Goal: Participate in discussion: Engage in conversation with other users on a specific topic

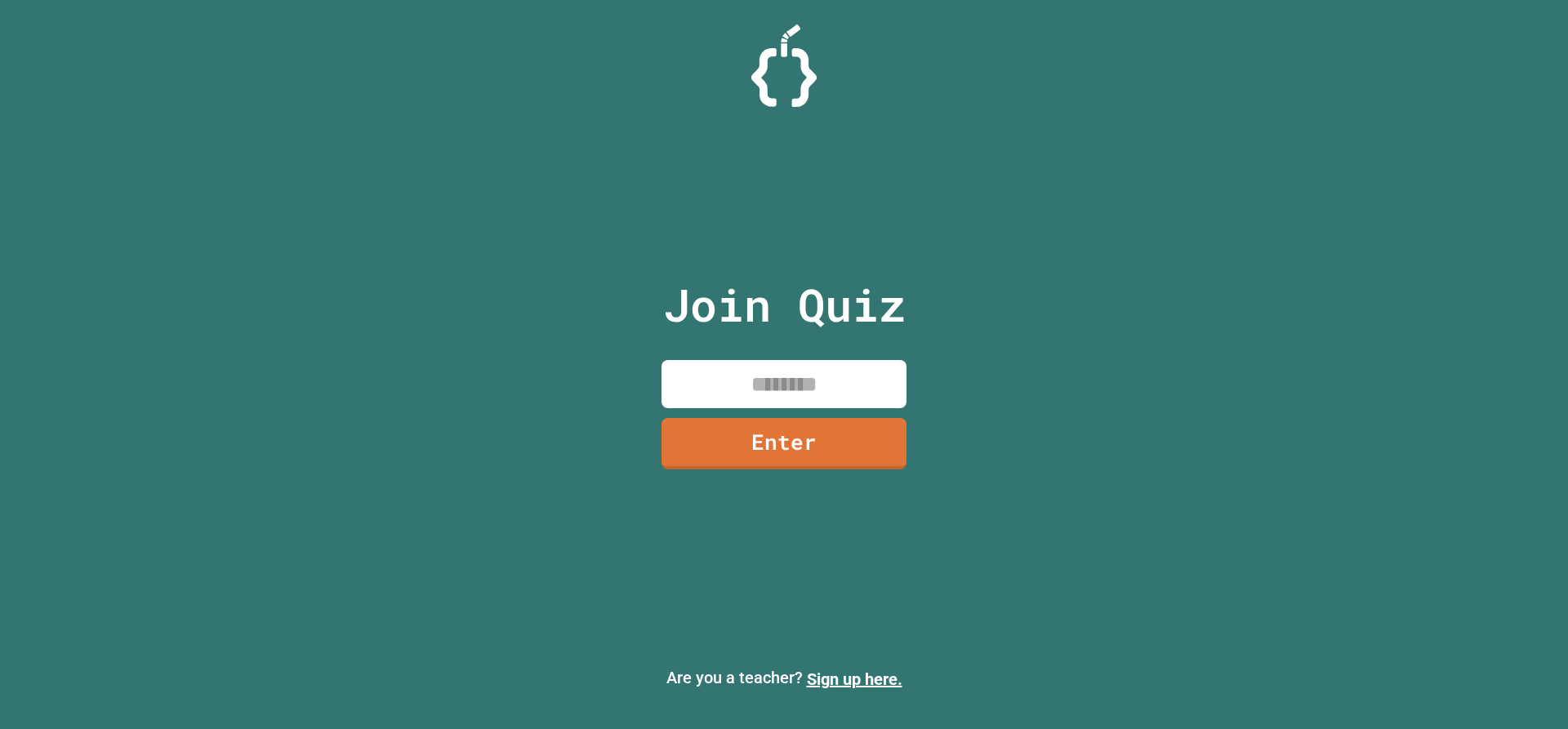
click at [846, 384] on input at bounding box center [784, 384] width 245 height 48
type input "********"
click at [735, 449] on link "Enter" at bounding box center [784, 442] width 238 height 54
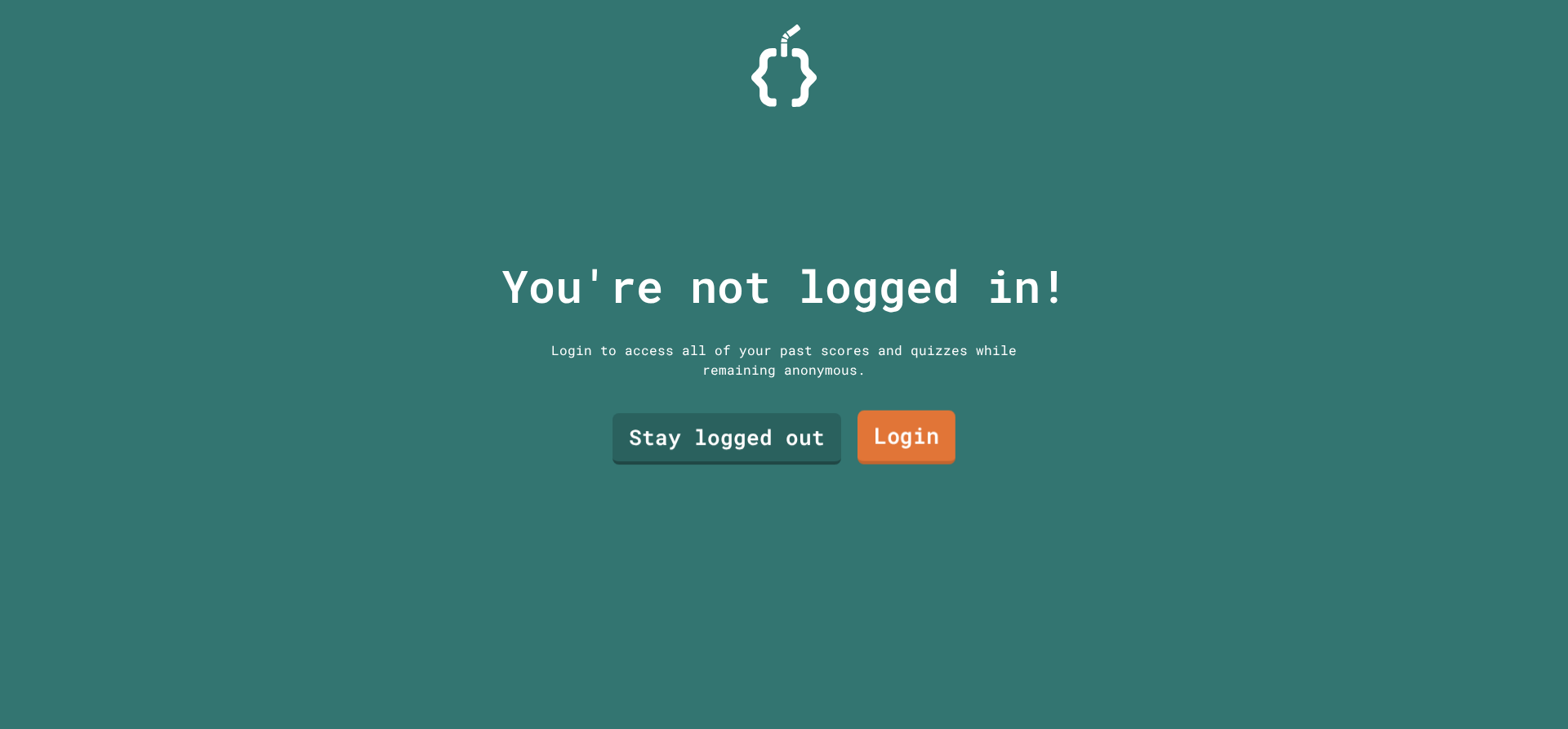
click at [871, 431] on link "Login" at bounding box center [907, 438] width 98 height 54
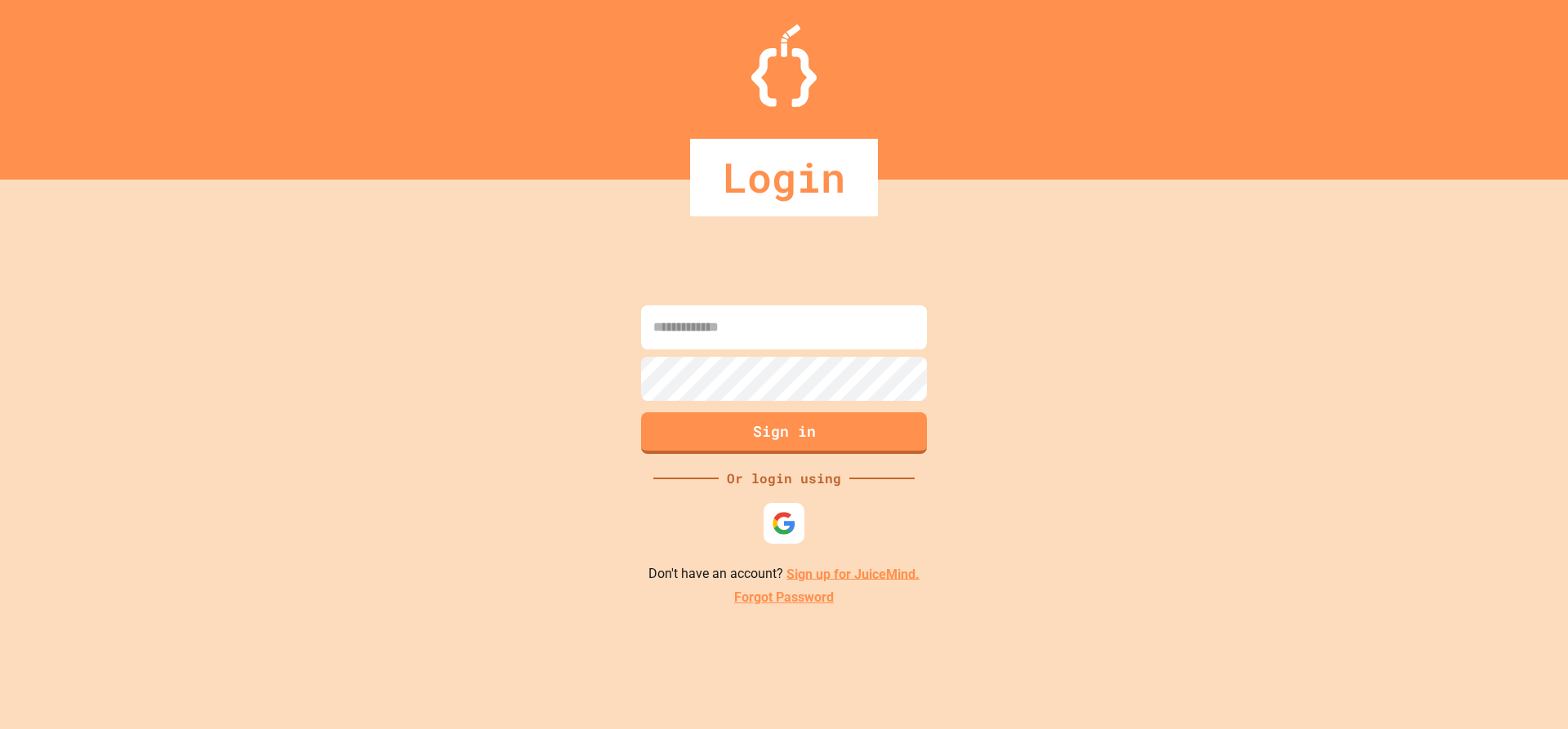
click at [810, 332] on input at bounding box center [784, 327] width 286 height 44
click at [785, 526] on img at bounding box center [784, 523] width 25 height 25
click at [825, 431] on button "Sign in" at bounding box center [784, 431] width 292 height 42
click at [831, 430] on button "Sign in" at bounding box center [784, 431] width 292 height 42
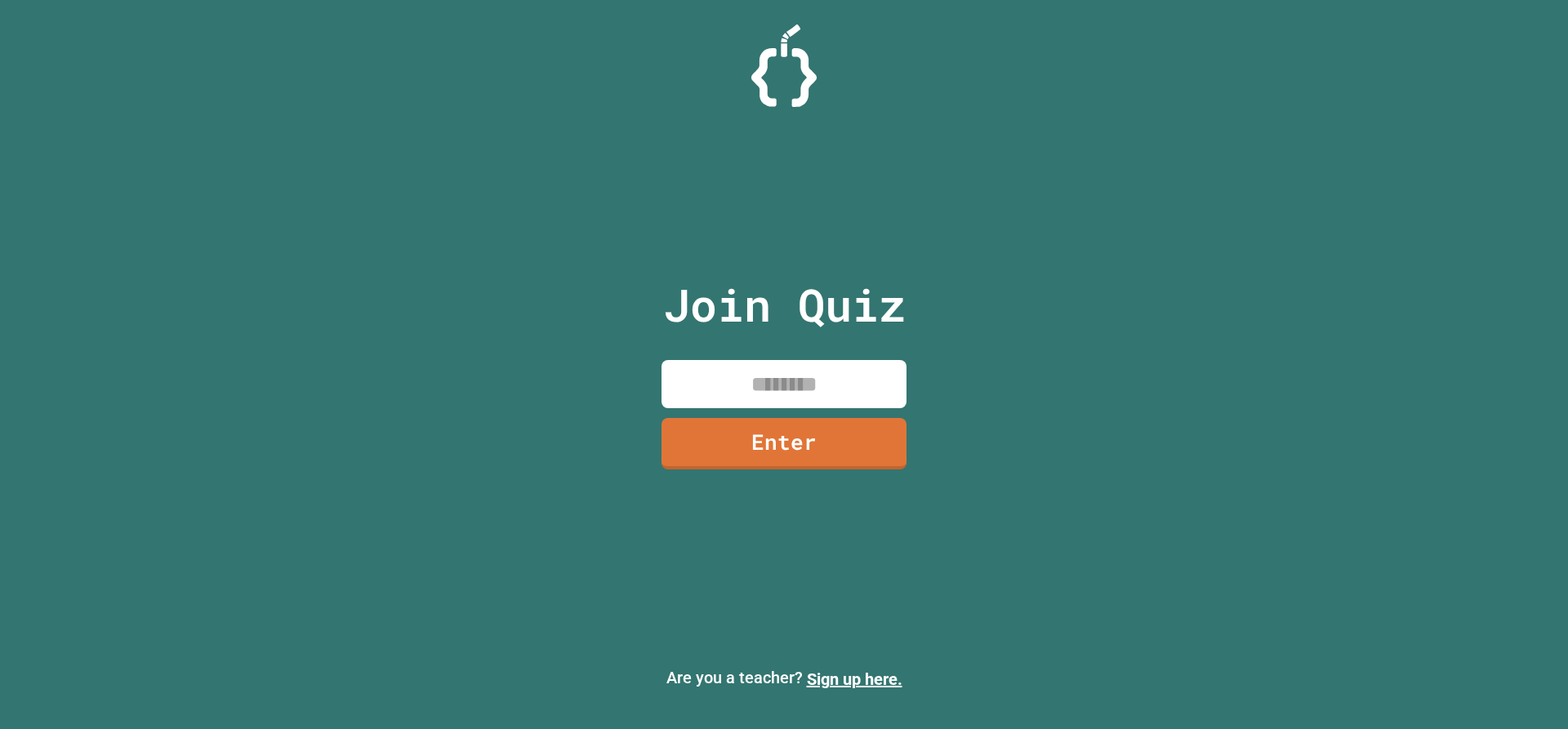
click at [886, 375] on input at bounding box center [784, 384] width 245 height 48
type input "********"
click at [845, 436] on link "Enter" at bounding box center [784, 441] width 222 height 54
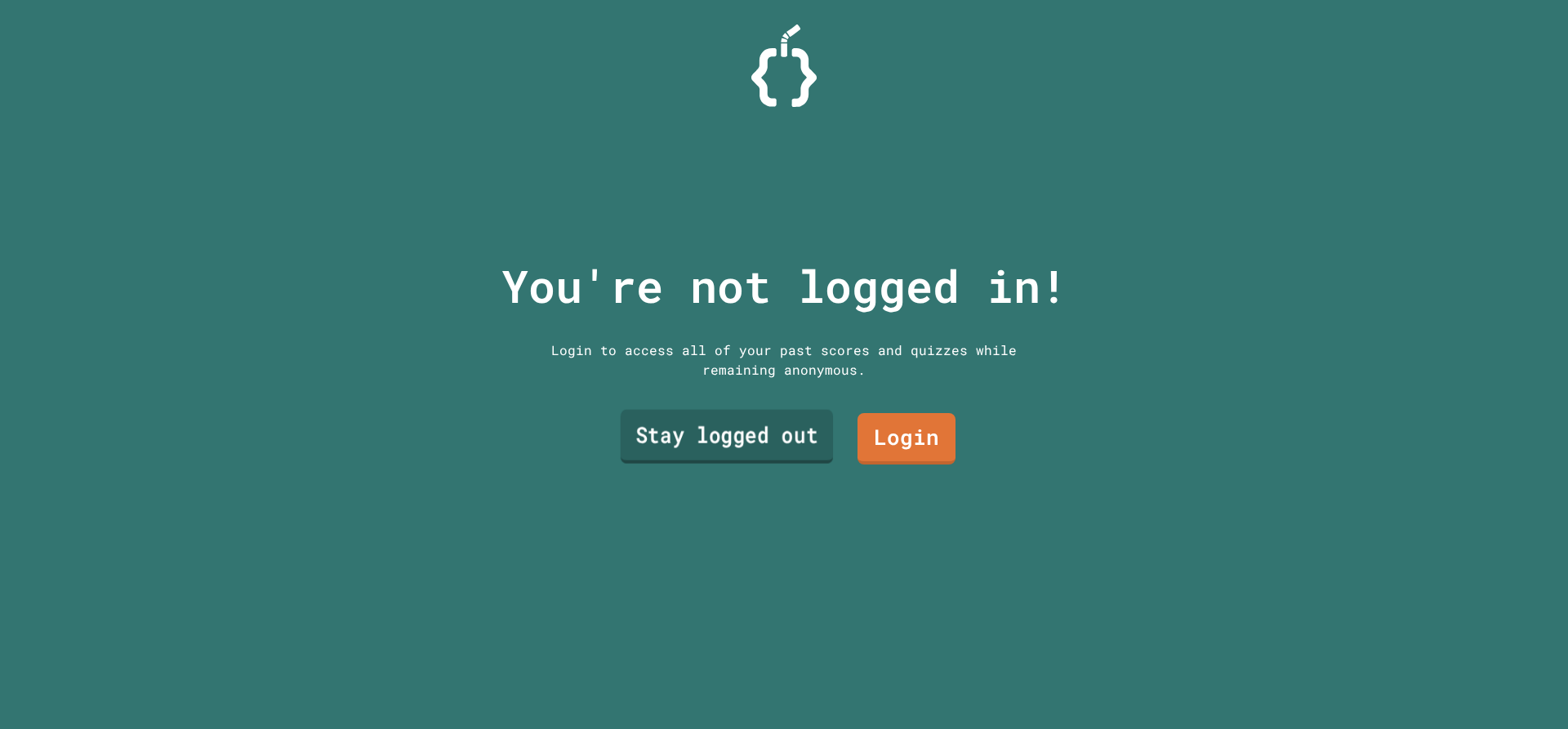
click at [781, 443] on link "Stay logged out" at bounding box center [727, 437] width 213 height 54
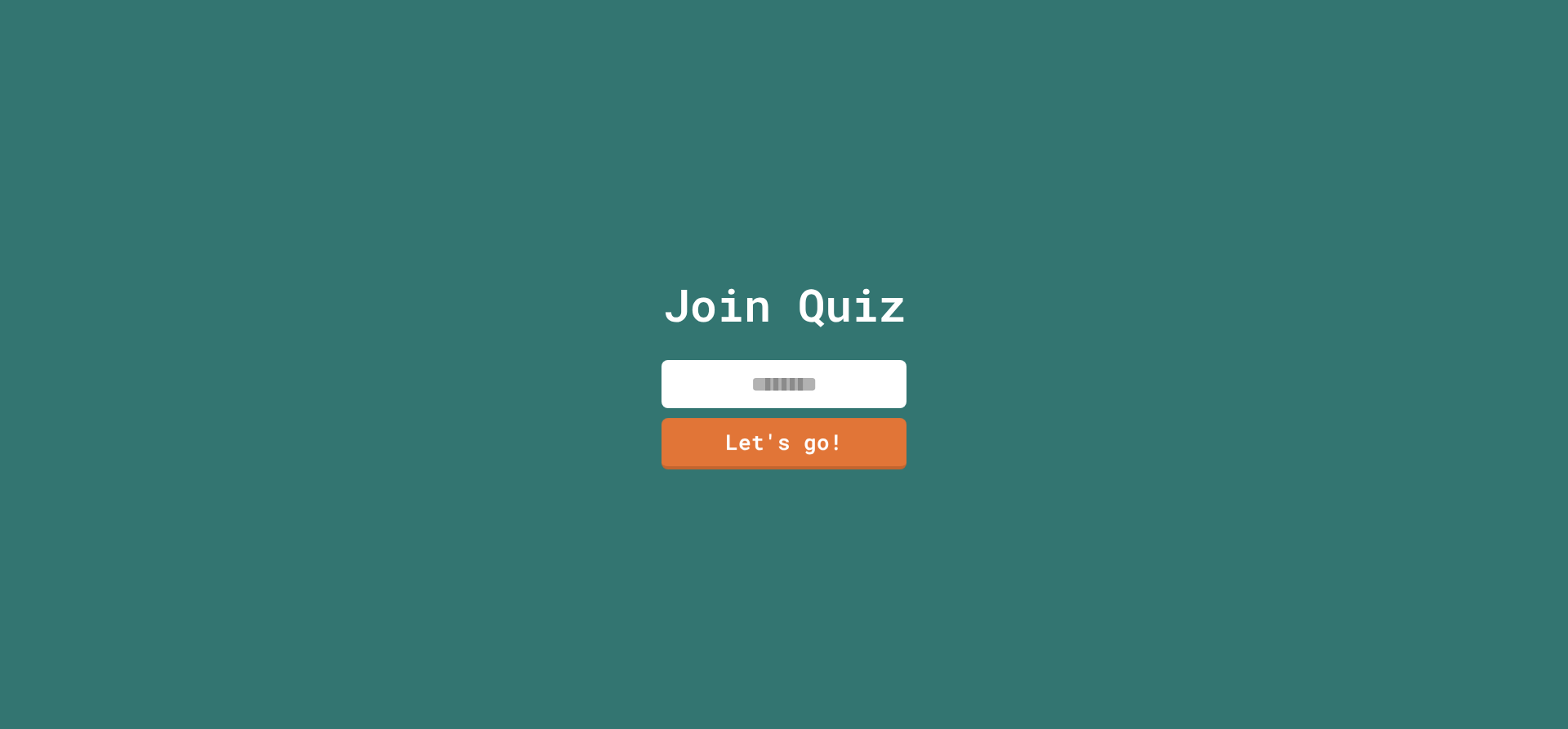
click at [790, 394] on input at bounding box center [784, 384] width 245 height 48
type input "*"
click at [786, 378] on input "******" at bounding box center [784, 384] width 245 height 48
type input "*****"
click at [789, 440] on link "Let's go!" at bounding box center [784, 442] width 239 height 54
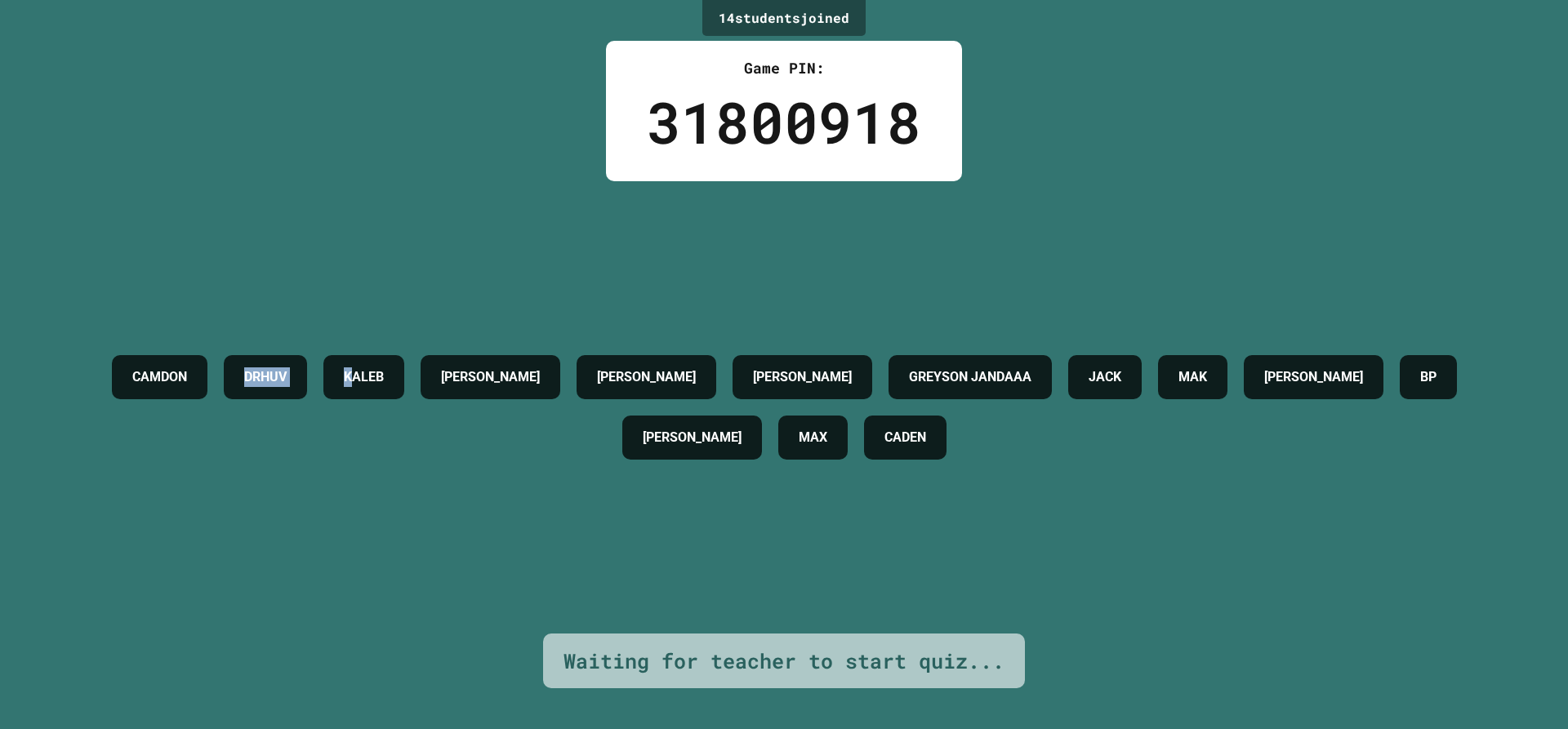
drag, startPoint x: 262, startPoint y: 367, endPoint x: 422, endPoint y: 364, distance: 160.0
click at [422, 364] on div "CAMDON DRHUV KALEB ETHAN BRENDAN R TYLER GREYSON JANDAAA JACK MAK MADDEX BP DAN…" at bounding box center [784, 407] width 1487 height 121
drag, startPoint x: 675, startPoint y: 364, endPoint x: 953, endPoint y: 374, distance: 278.2
click at [953, 374] on div "CAMDON DRHUV KALEB ETHAN BRENDAN R TYLER GREYSON JANDAAA JACK MAK MADDEX BP DAN…" at bounding box center [784, 407] width 1487 height 121
click at [1058, 482] on div "CAMDON DRHUV KALEB ETHAN BRENDAN R TYLER GREYSON JANDAAA JACK MAK MADDEX BP DAN…" at bounding box center [784, 407] width 1487 height 452
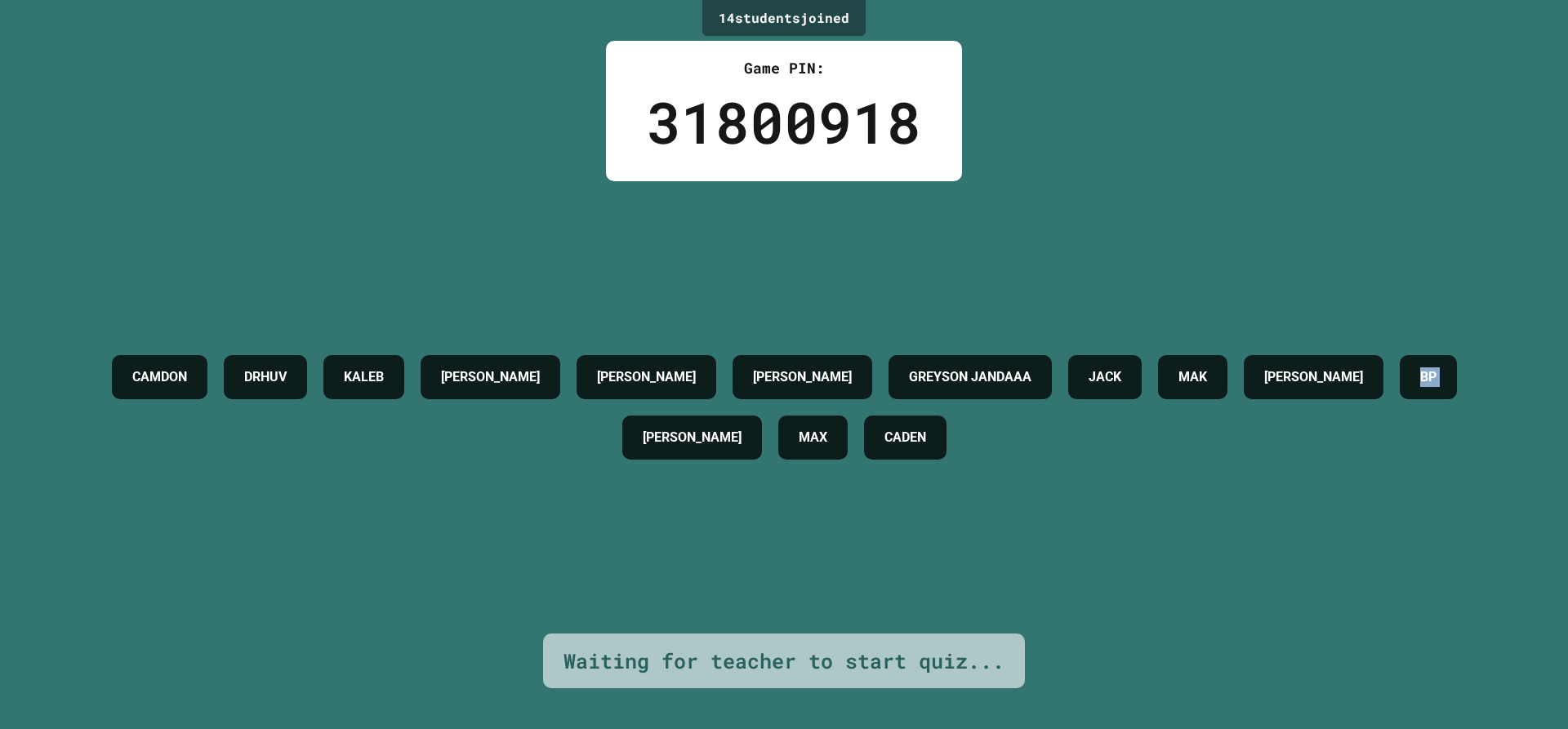
drag, startPoint x: 642, startPoint y: 433, endPoint x: 707, endPoint y: 439, distance: 65.3
click at [707, 439] on div "CAMDON DRHUV KALEB ETHAN BRENDAN R TYLER GREYSON JANDAAA JACK MAK MADDEX BP DAN…" at bounding box center [784, 407] width 1487 height 121
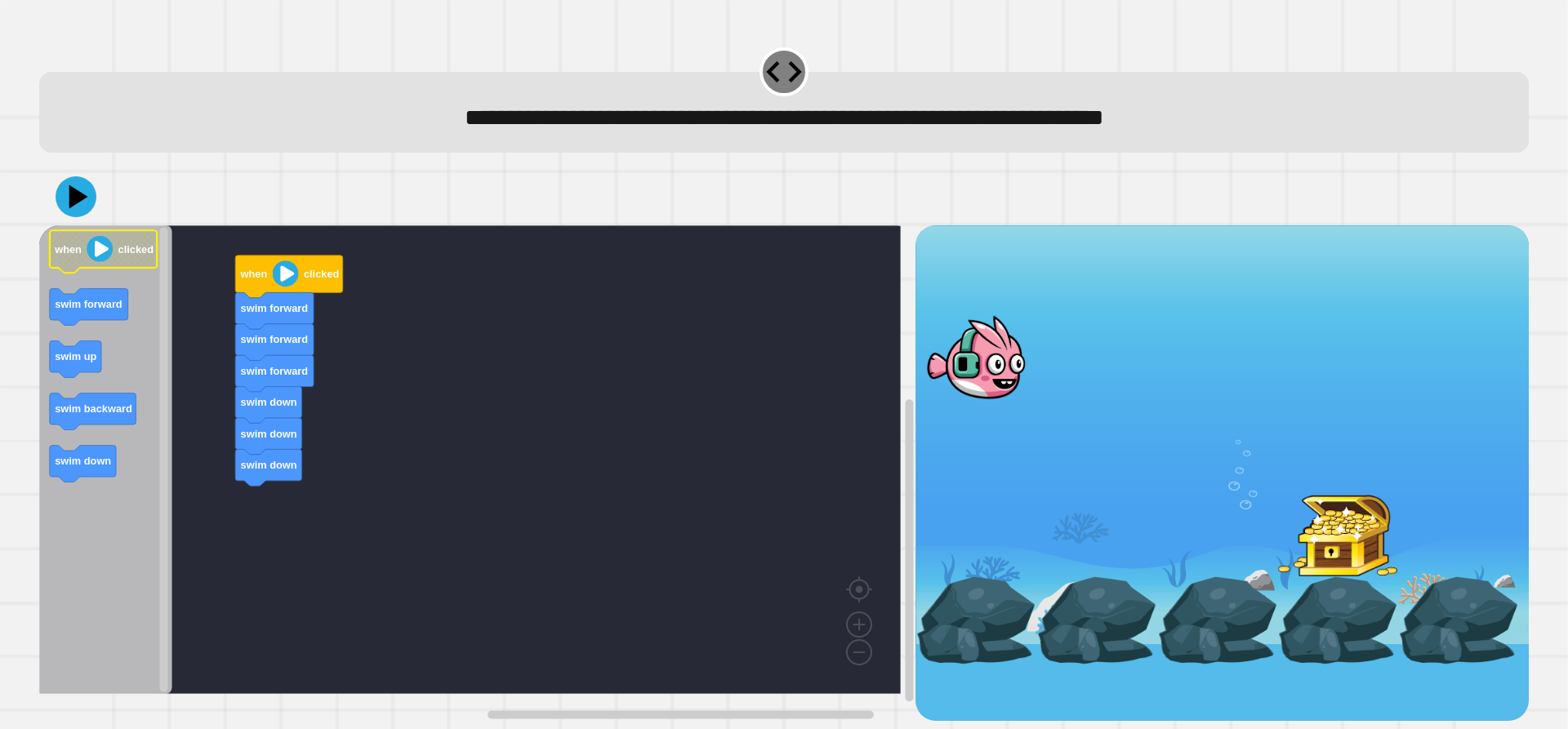
click at [101, 258] on image "Blockly Workspace" at bounding box center [99, 248] width 26 height 26
click at [62, 193] on icon at bounding box center [76, 197] width 49 height 49
click at [294, 286] on image "Blockly Workspace" at bounding box center [286, 274] width 26 height 26
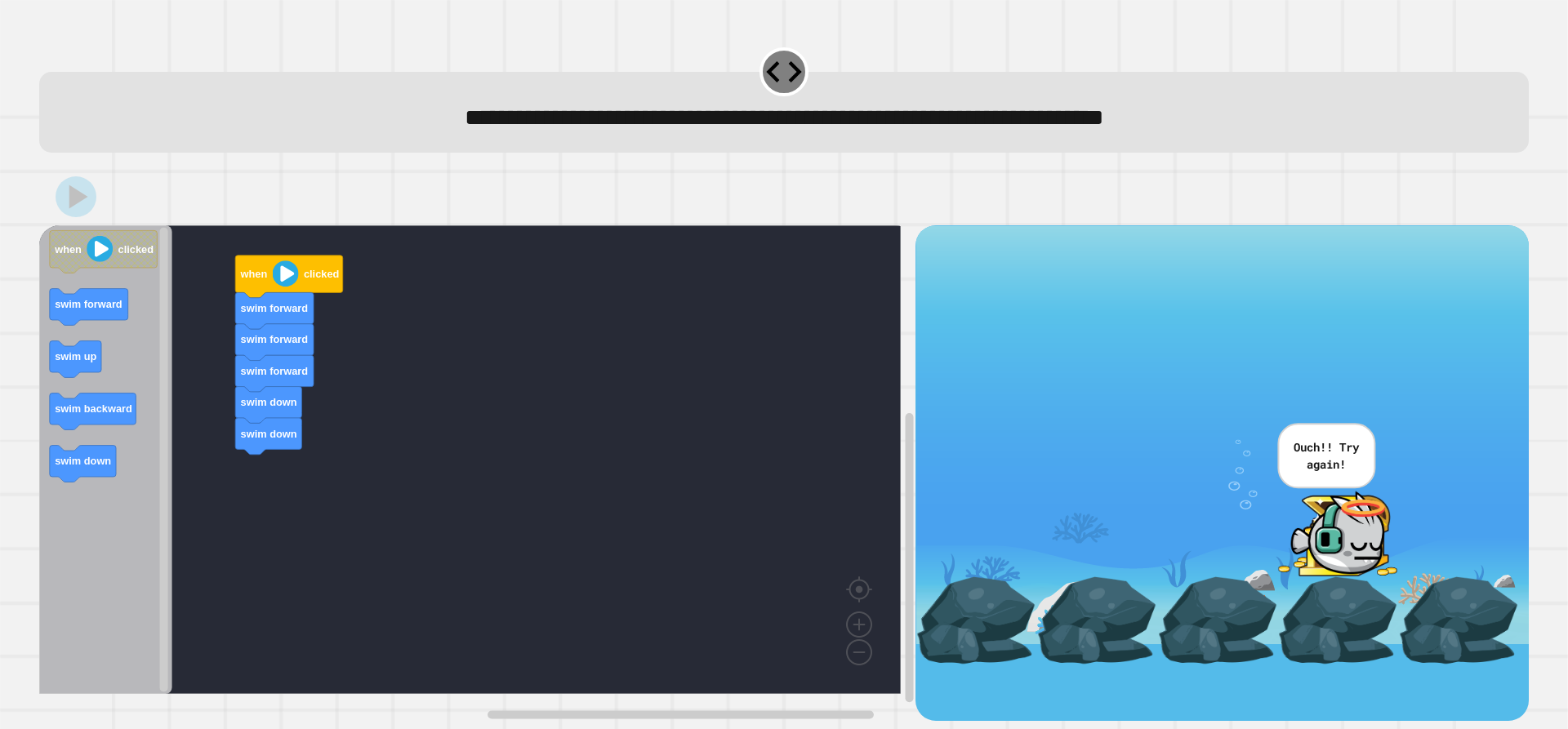
click at [276, 282] on image "Blockly Workspace" at bounding box center [286, 274] width 26 height 26
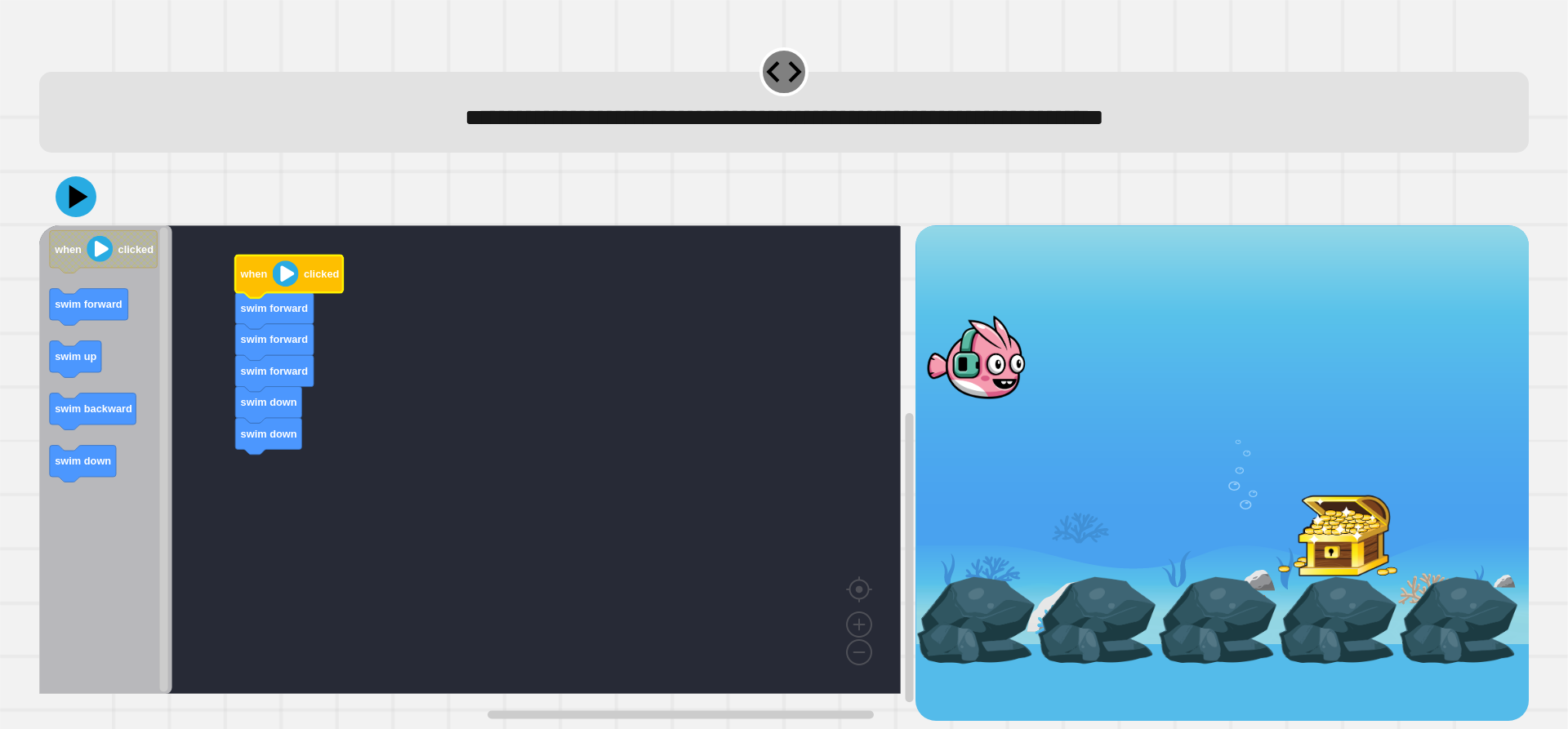
click at [284, 283] on image "Blockly Workspace" at bounding box center [286, 274] width 26 height 26
click at [292, 280] on image "Blockly Workspace" at bounding box center [286, 274] width 26 height 26
click at [54, 196] on button at bounding box center [76, 197] width 49 height 49
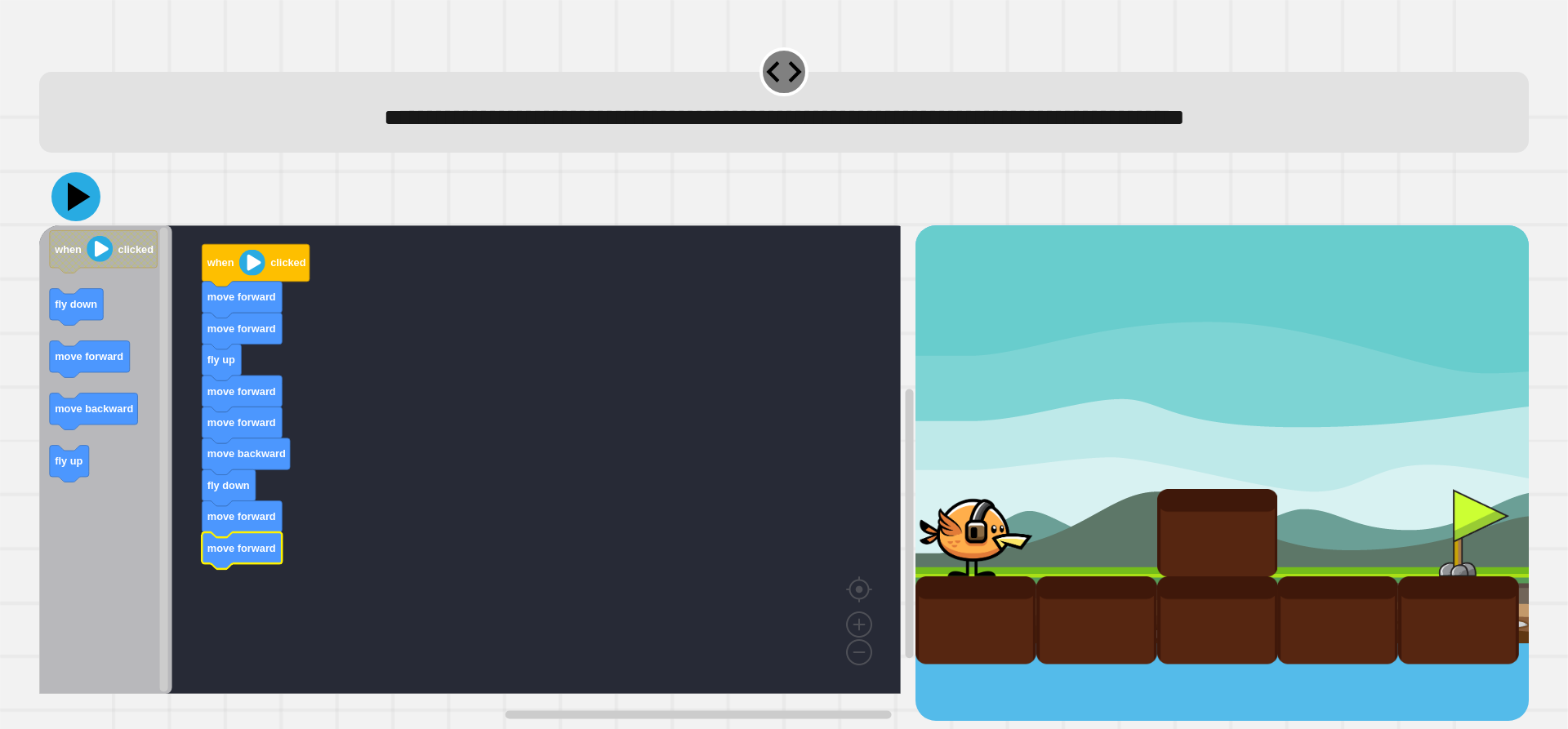
click at [82, 202] on icon at bounding box center [76, 197] width 49 height 49
click at [255, 269] on image "Blockly Workspace" at bounding box center [252, 263] width 26 height 26
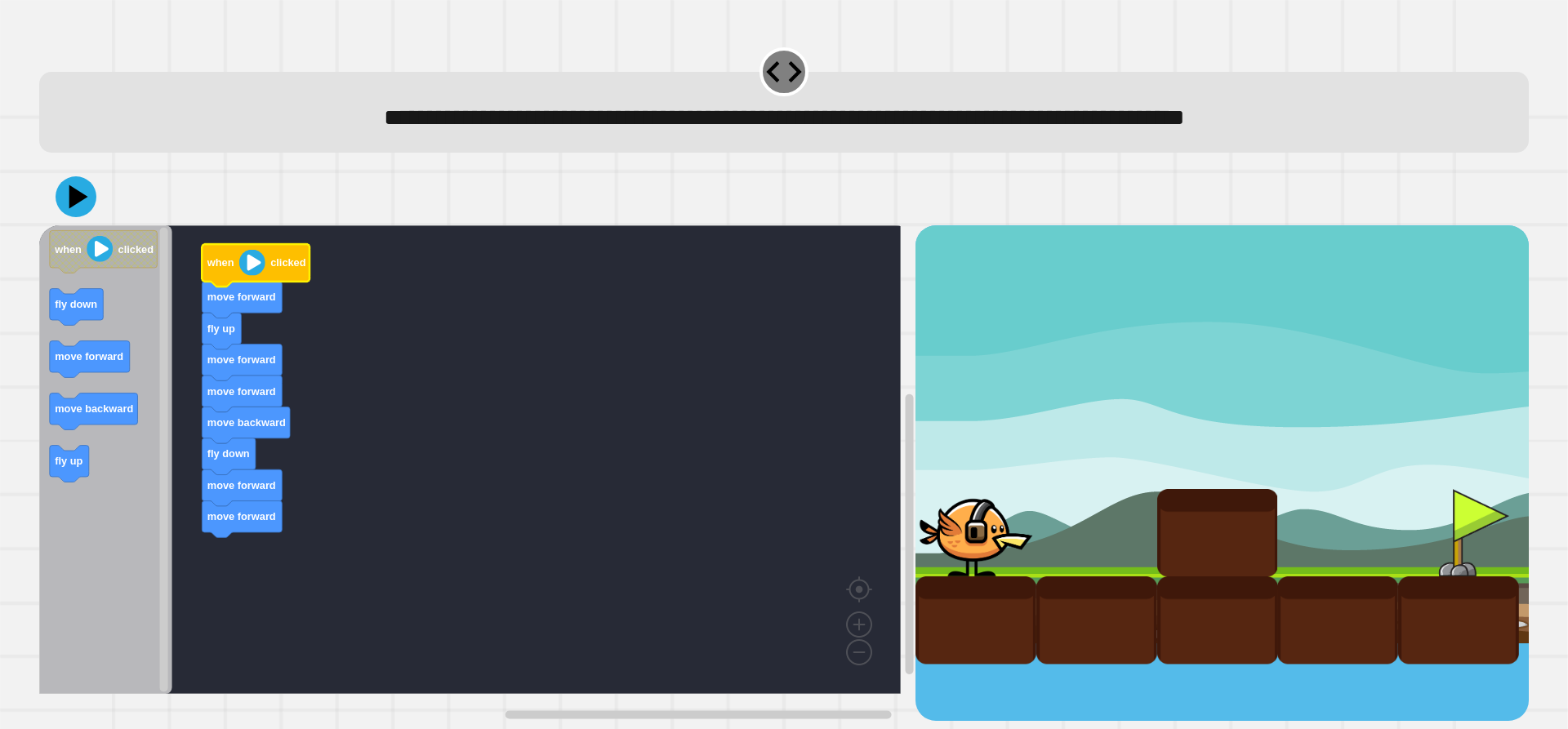
click at [256, 272] on image "Blockly Workspace" at bounding box center [252, 263] width 26 height 26
click at [78, 209] on icon at bounding box center [76, 197] width 49 height 49
click at [258, 270] on image "Blockly Workspace" at bounding box center [252, 263] width 26 height 26
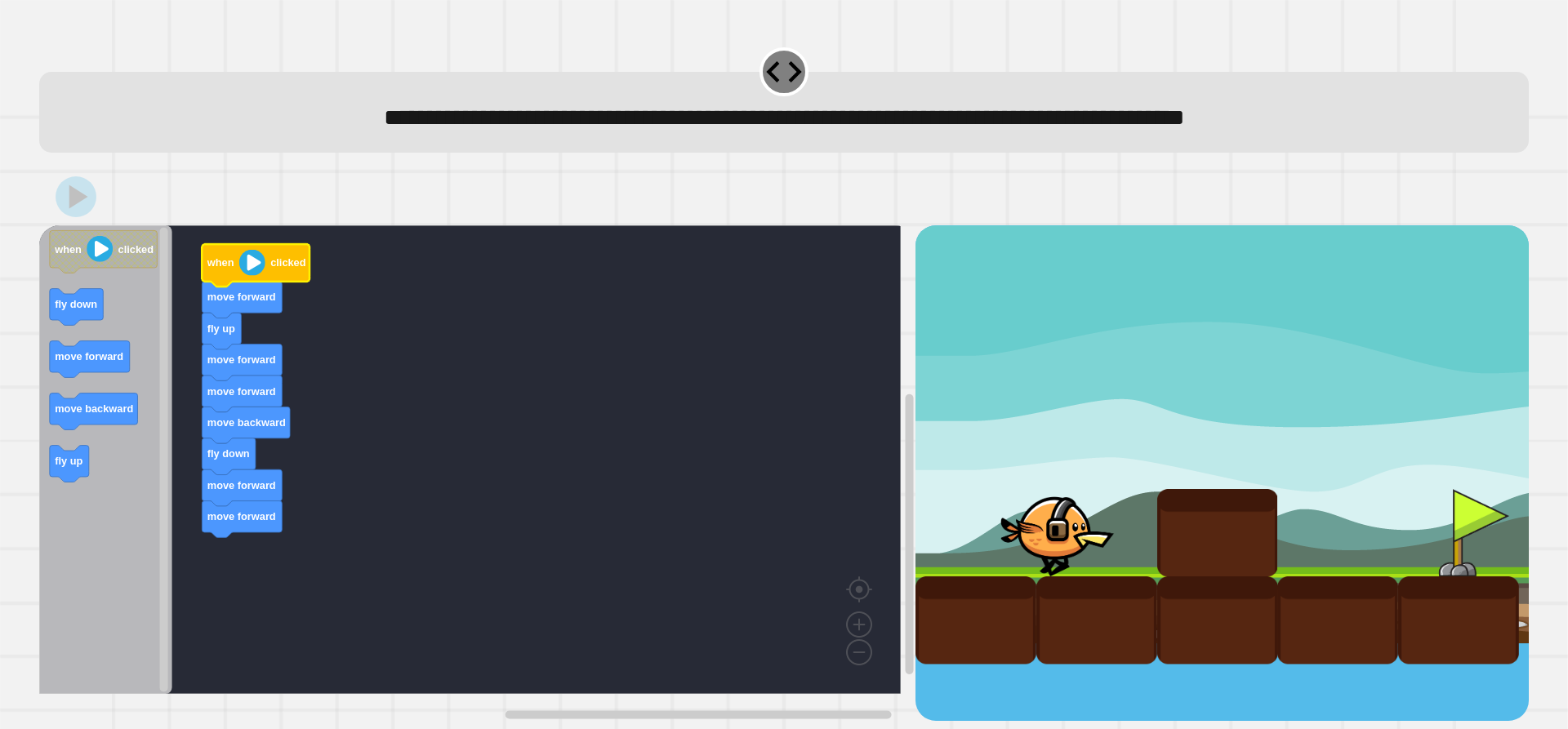
click at [255, 272] on image "Blockly Workspace" at bounding box center [252, 263] width 26 height 26
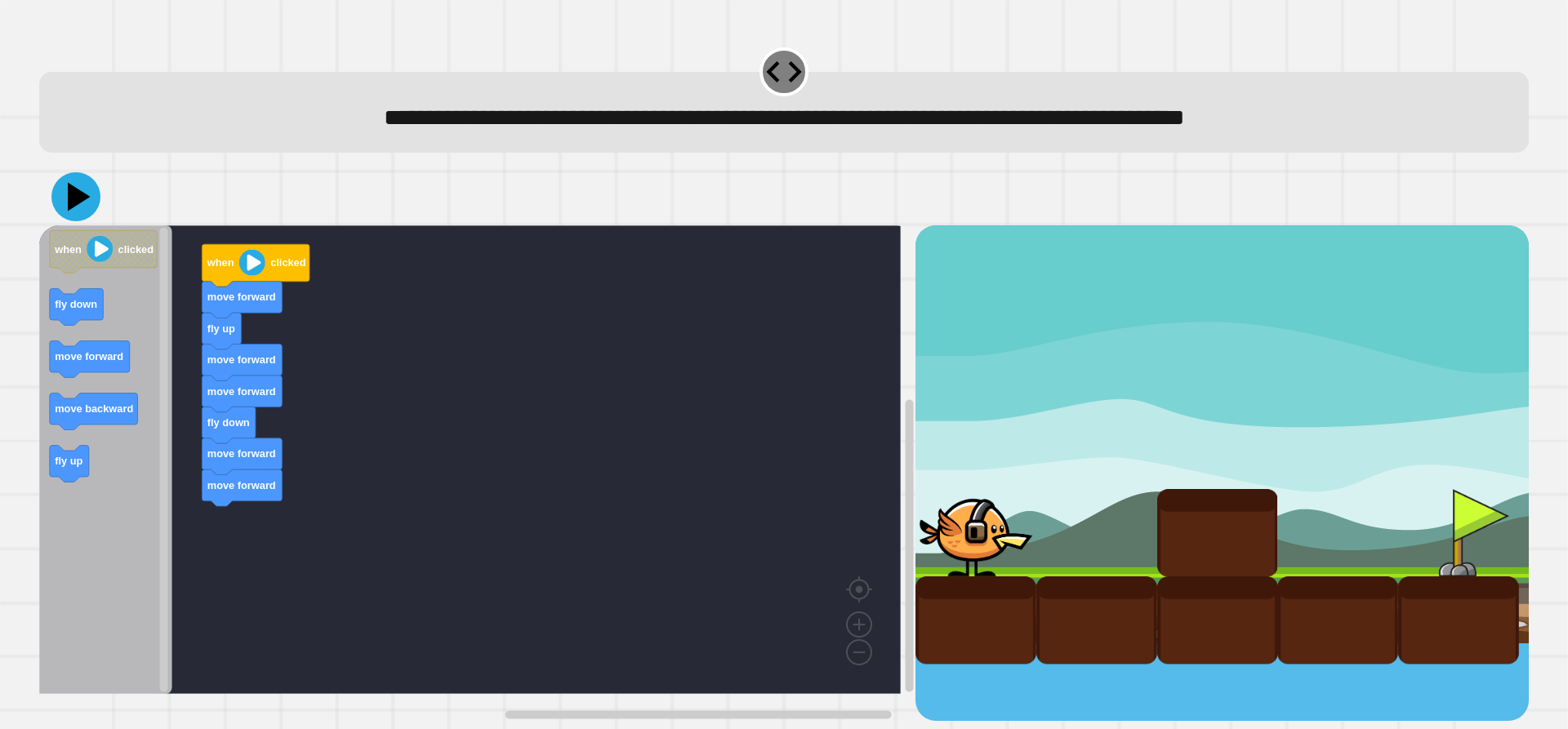
click at [67, 206] on icon at bounding box center [76, 197] width 49 height 49
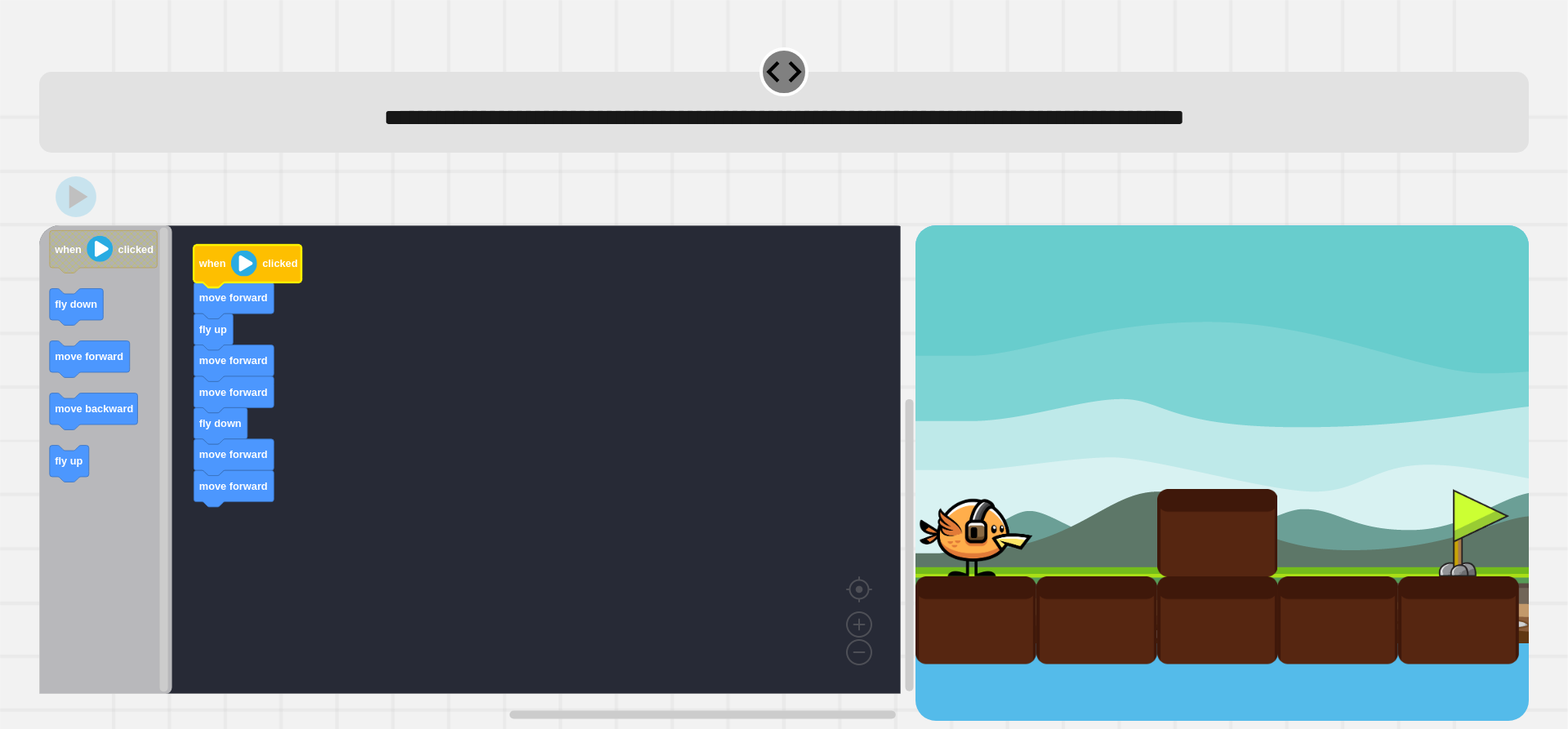
click at [244, 269] on image "Blockly Workspace" at bounding box center [243, 264] width 26 height 26
click at [6, 578] on div "**********" at bounding box center [784, 364] width 1568 height 729
click at [85, 206] on icon at bounding box center [76, 197] width 49 height 49
click at [247, 269] on image "Blockly Workspace" at bounding box center [243, 264] width 26 height 26
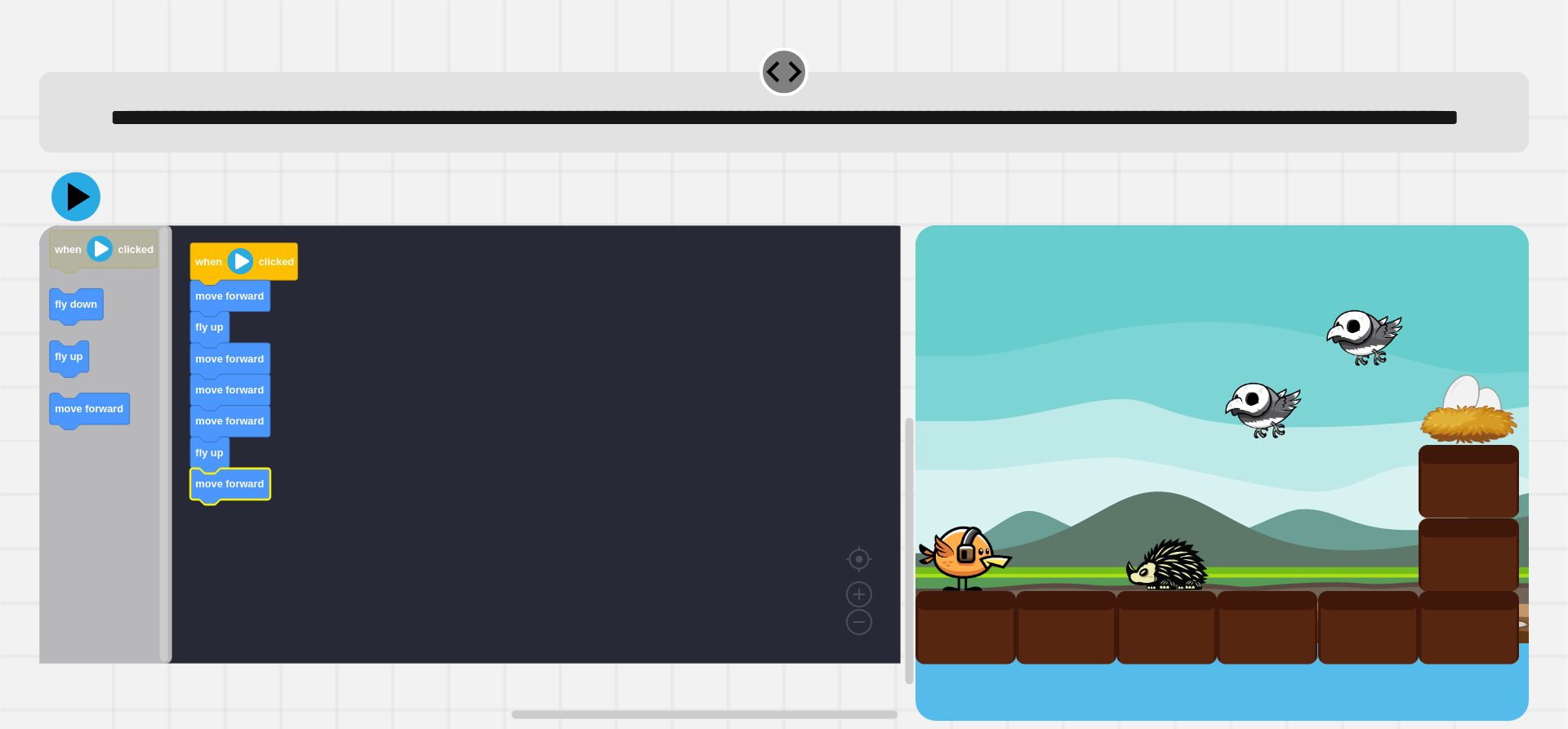
click at [70, 211] on icon at bounding box center [79, 197] width 23 height 29
click at [242, 275] on image "Blockly Workspace" at bounding box center [240, 261] width 26 height 26
click at [244, 275] on image "Blockly Workspace" at bounding box center [240, 261] width 26 height 26
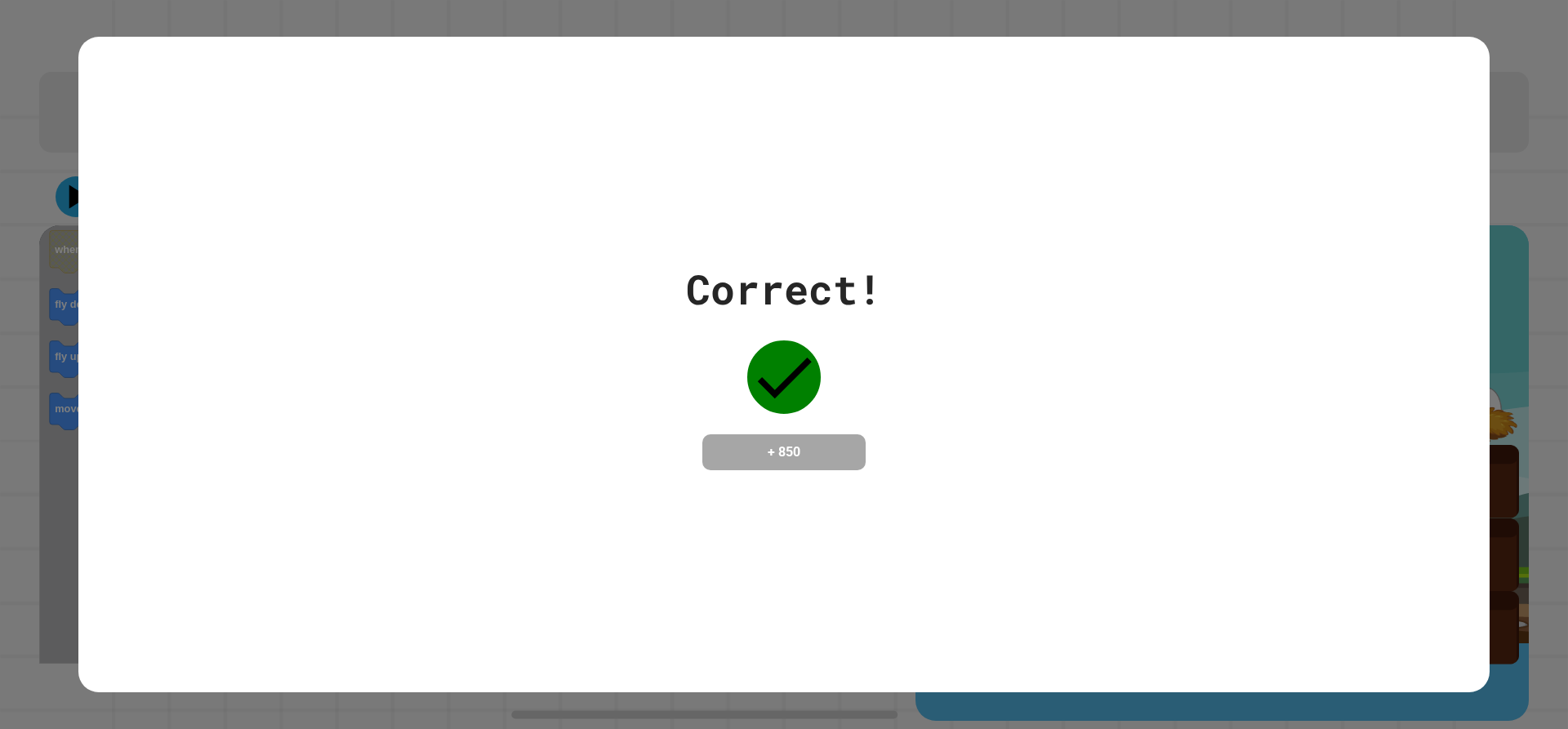
click at [642, 465] on div "Correct! + 850" at bounding box center [784, 364] width 1412 height 211
drag, startPoint x: 794, startPoint y: 371, endPoint x: 817, endPoint y: 378, distance: 24.0
click at [797, 371] on icon at bounding box center [784, 377] width 74 height 73
click at [819, 379] on div "Correct! + 850" at bounding box center [784, 364] width 196 height 211
drag, startPoint x: 811, startPoint y: 365, endPoint x: 789, endPoint y: 331, distance: 40.5
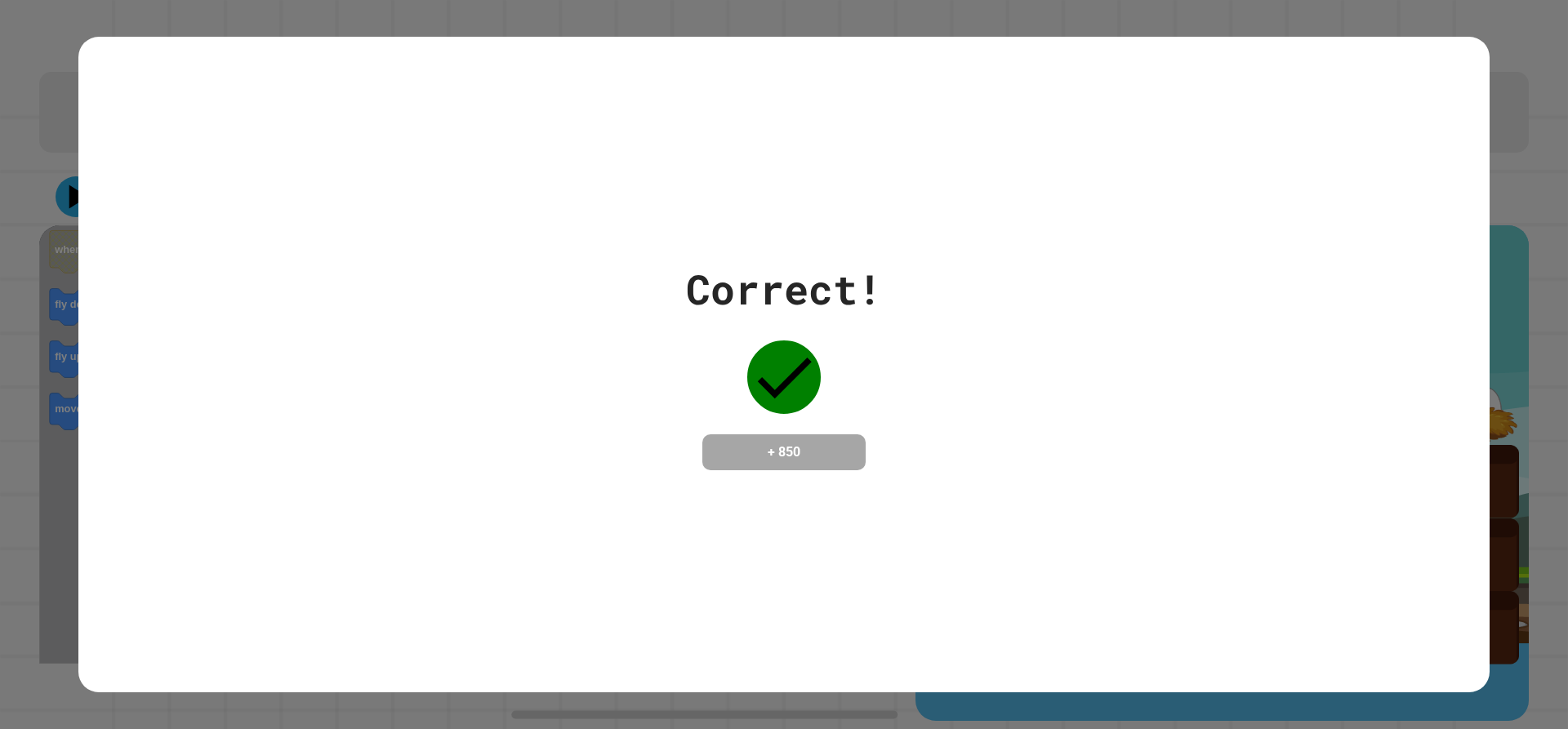
click at [803, 359] on div at bounding box center [784, 377] width 82 height 82
drag, startPoint x: 789, startPoint y: 331, endPoint x: 788, endPoint y: 317, distance: 14.0
click at [786, 336] on div at bounding box center [784, 377] width 82 height 82
drag, startPoint x: 788, startPoint y: 317, endPoint x: 787, endPoint y: 300, distance: 17.0
click at [788, 304] on div "Correct! + 850" at bounding box center [784, 364] width 196 height 211
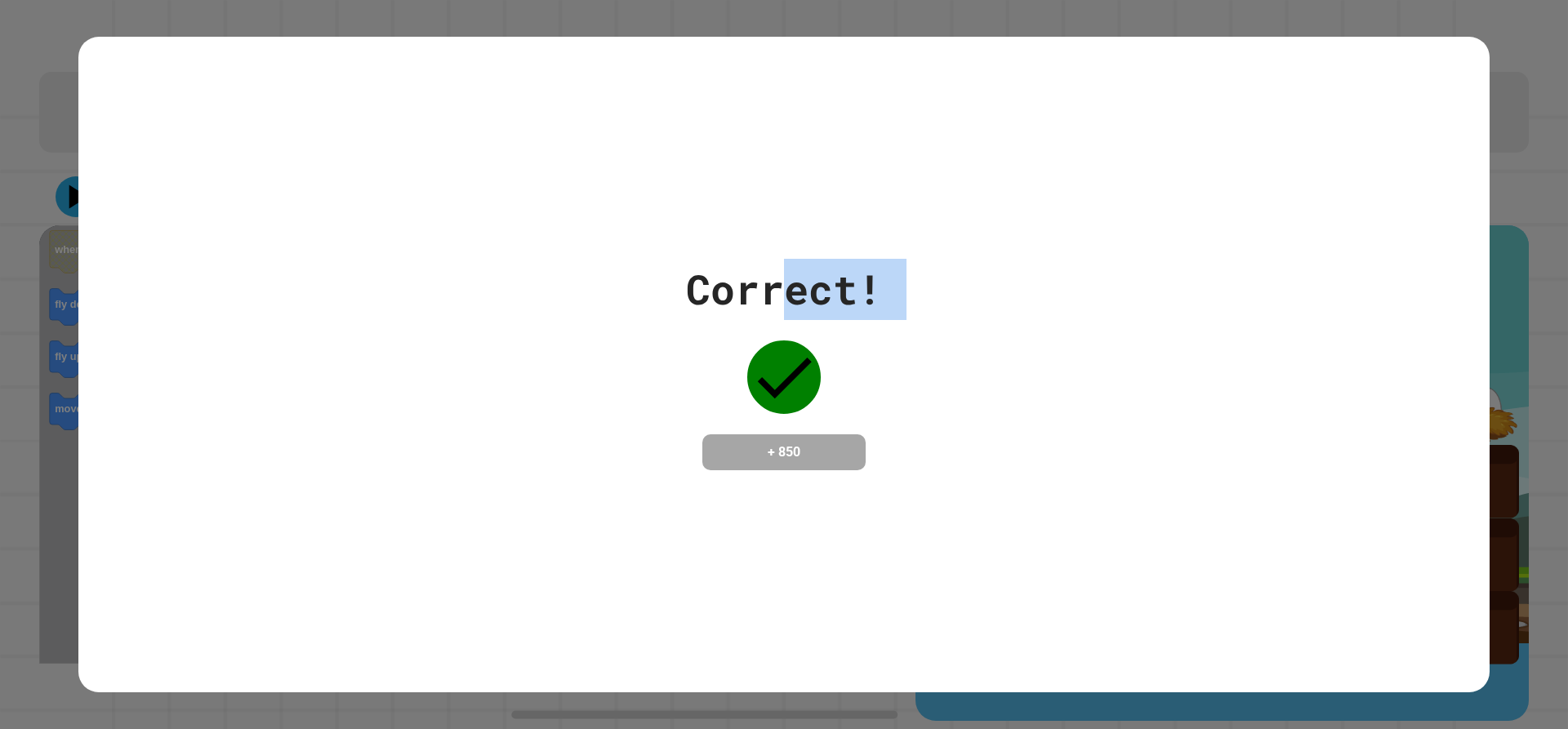
click at [787, 300] on div "Correct!" at bounding box center [784, 289] width 196 height 61
click at [784, 296] on div "Correct!" at bounding box center [784, 289] width 196 height 61
click at [751, 293] on div "Correct!" at bounding box center [784, 289] width 196 height 61
click at [748, 289] on div "Correct!" at bounding box center [784, 289] width 196 height 61
click at [747, 286] on div "Correct!" at bounding box center [784, 289] width 196 height 61
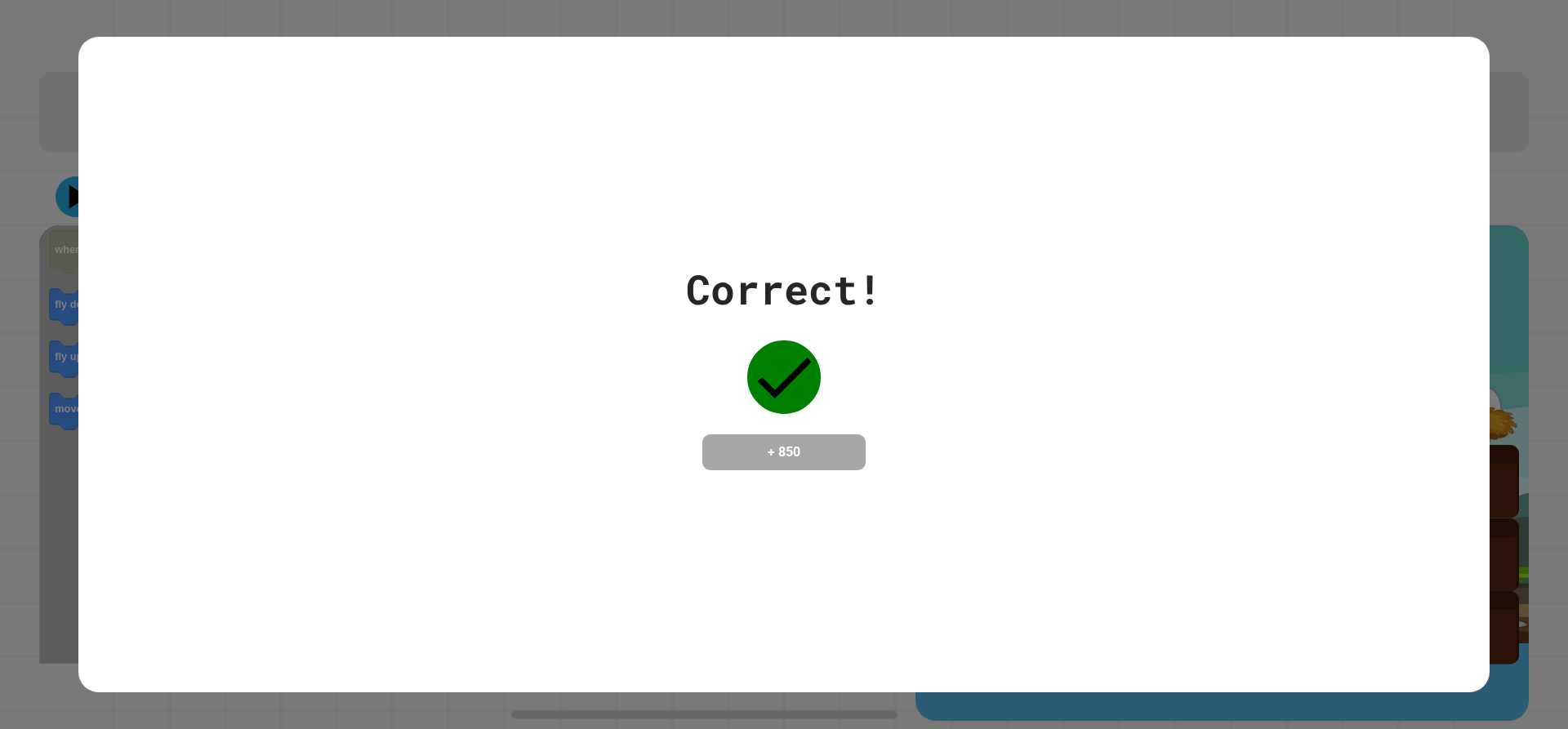
click at [748, 278] on div "Correct!" at bounding box center [784, 289] width 196 height 61
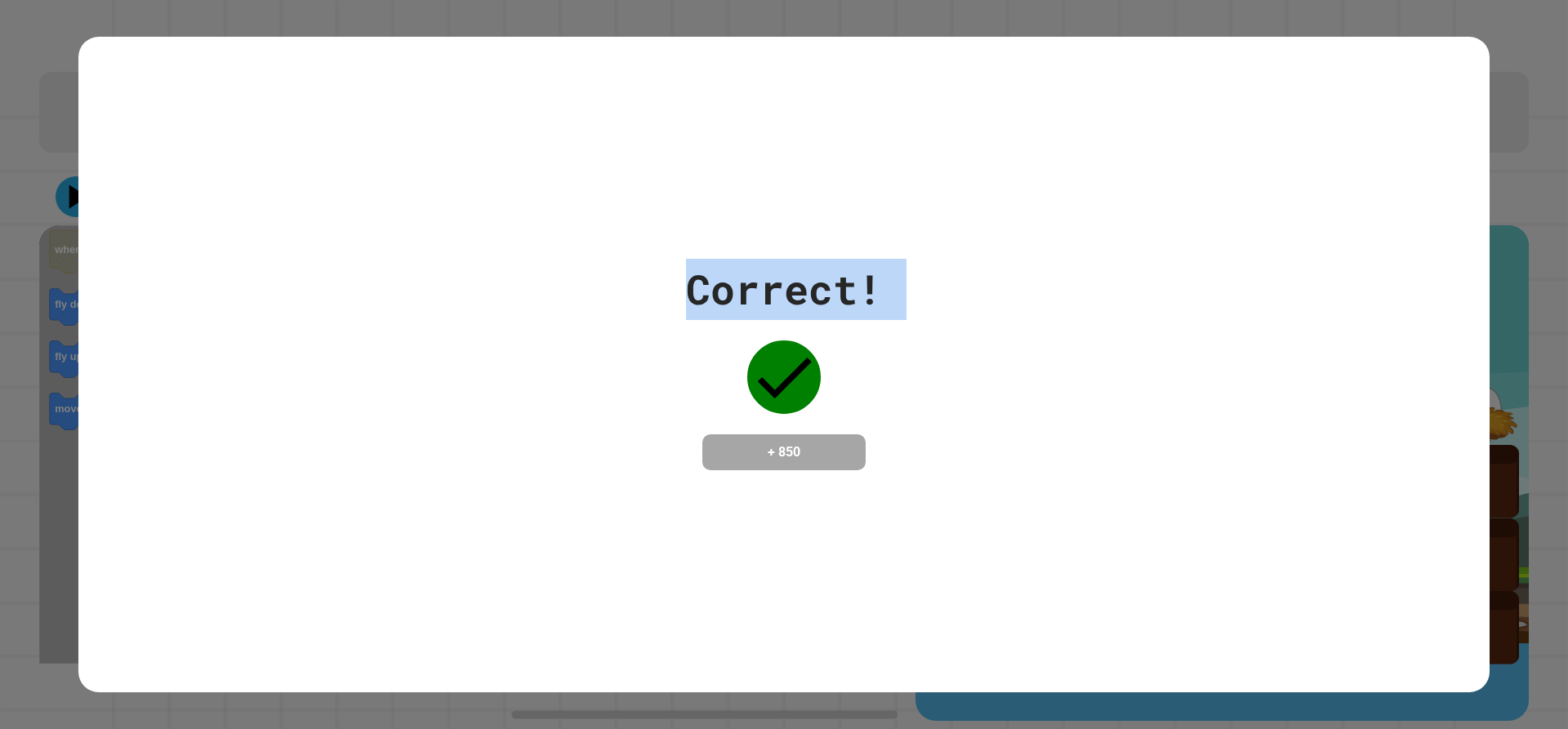
click at [748, 278] on div "Correct!" at bounding box center [784, 289] width 196 height 61
click at [751, 278] on div "Correct!" at bounding box center [784, 289] width 196 height 61
click at [753, 279] on div "Correct!" at bounding box center [784, 289] width 196 height 61
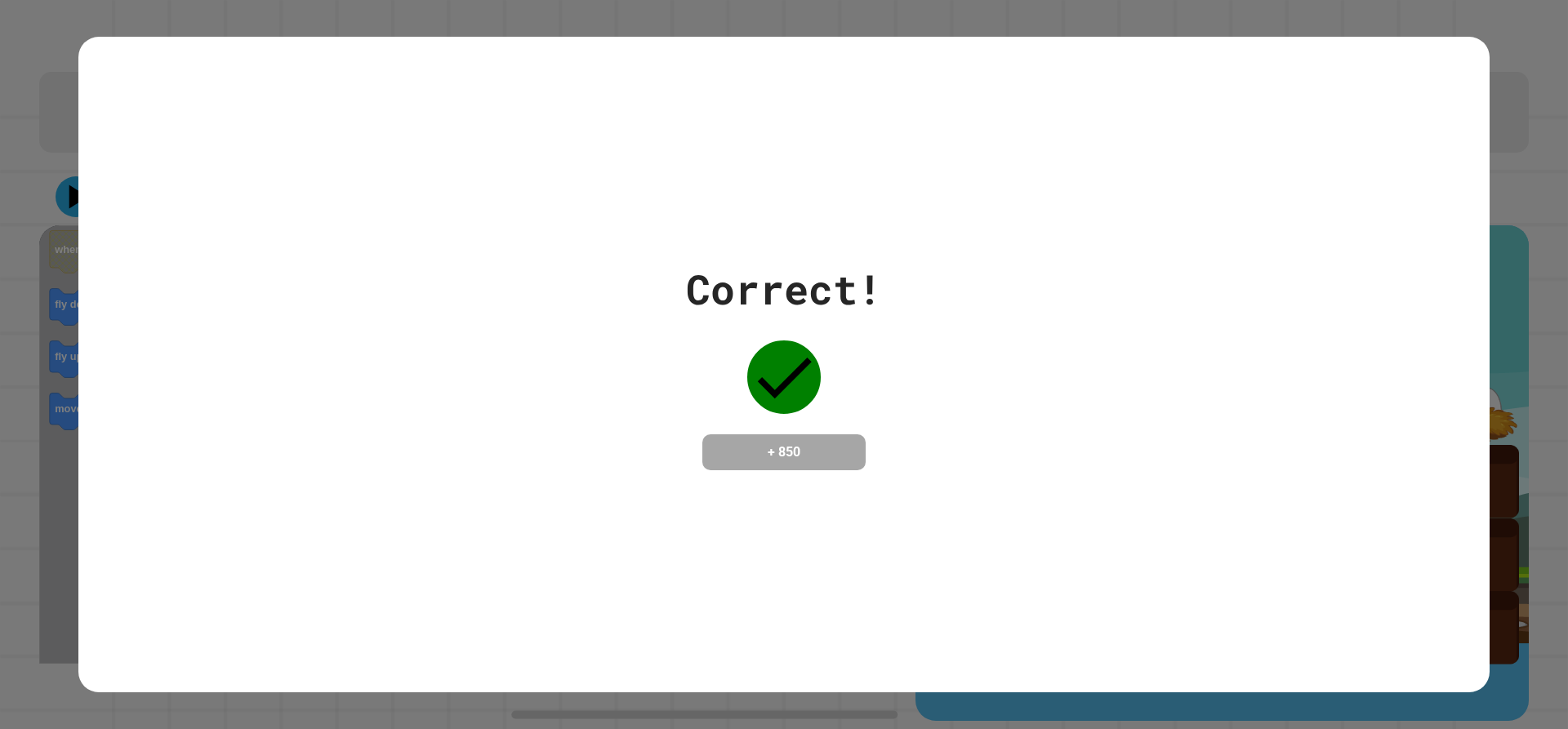
click at [765, 281] on div "Correct!" at bounding box center [784, 289] width 196 height 61
click at [784, 290] on div "Correct!" at bounding box center [784, 289] width 196 height 61
click at [848, 342] on div "Correct! + 850" at bounding box center [784, 364] width 196 height 211
click at [844, 341] on div "Correct! + 850" at bounding box center [784, 364] width 196 height 211
drag, startPoint x: 840, startPoint y: 337, endPoint x: 829, endPoint y: 332, distance: 12.1
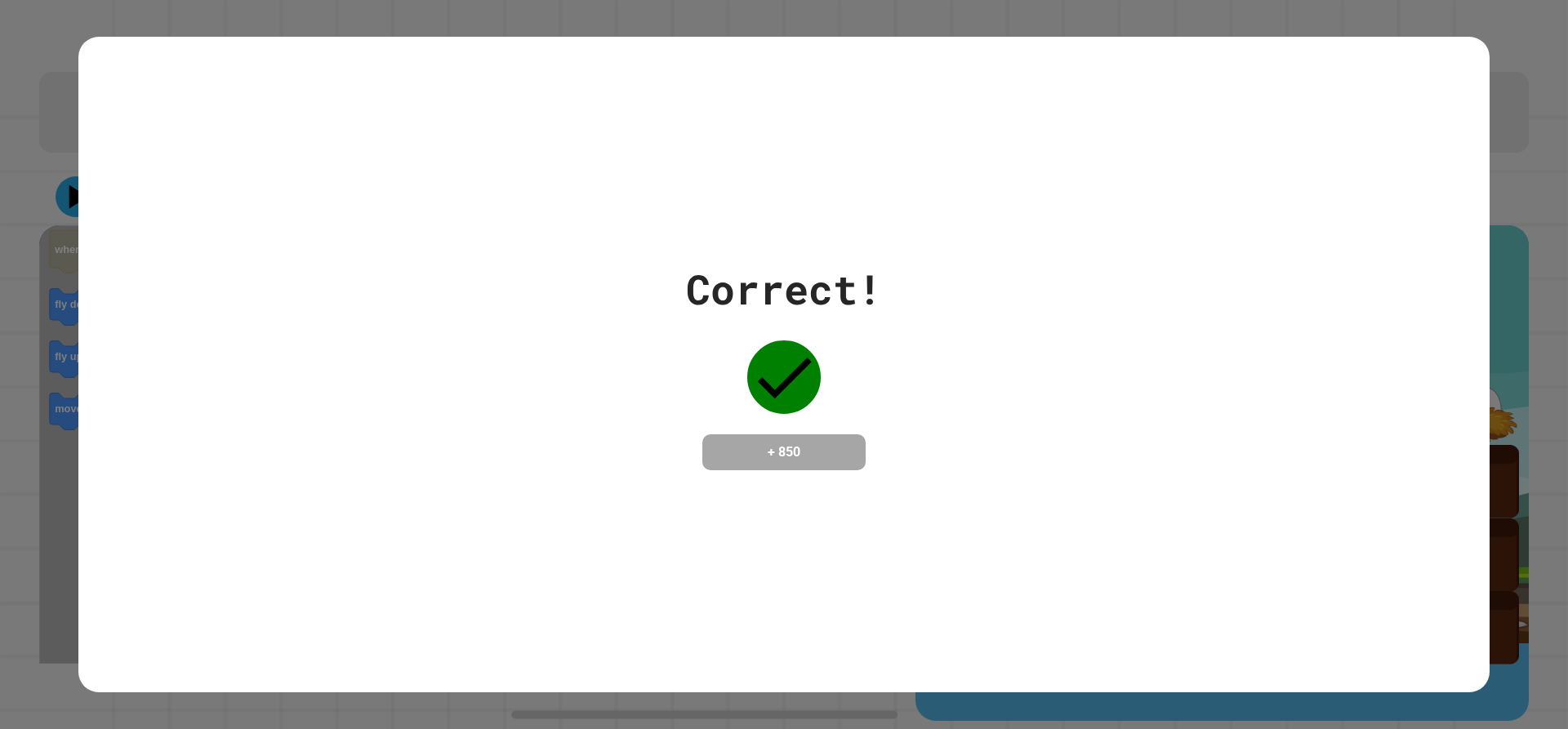
click at [829, 333] on div "Correct! + 850" at bounding box center [784, 364] width 196 height 211
click at [828, 332] on div "Correct! + 850" at bounding box center [784, 364] width 196 height 211
click at [827, 330] on div "Correct! + 850" at bounding box center [784, 364] width 196 height 211
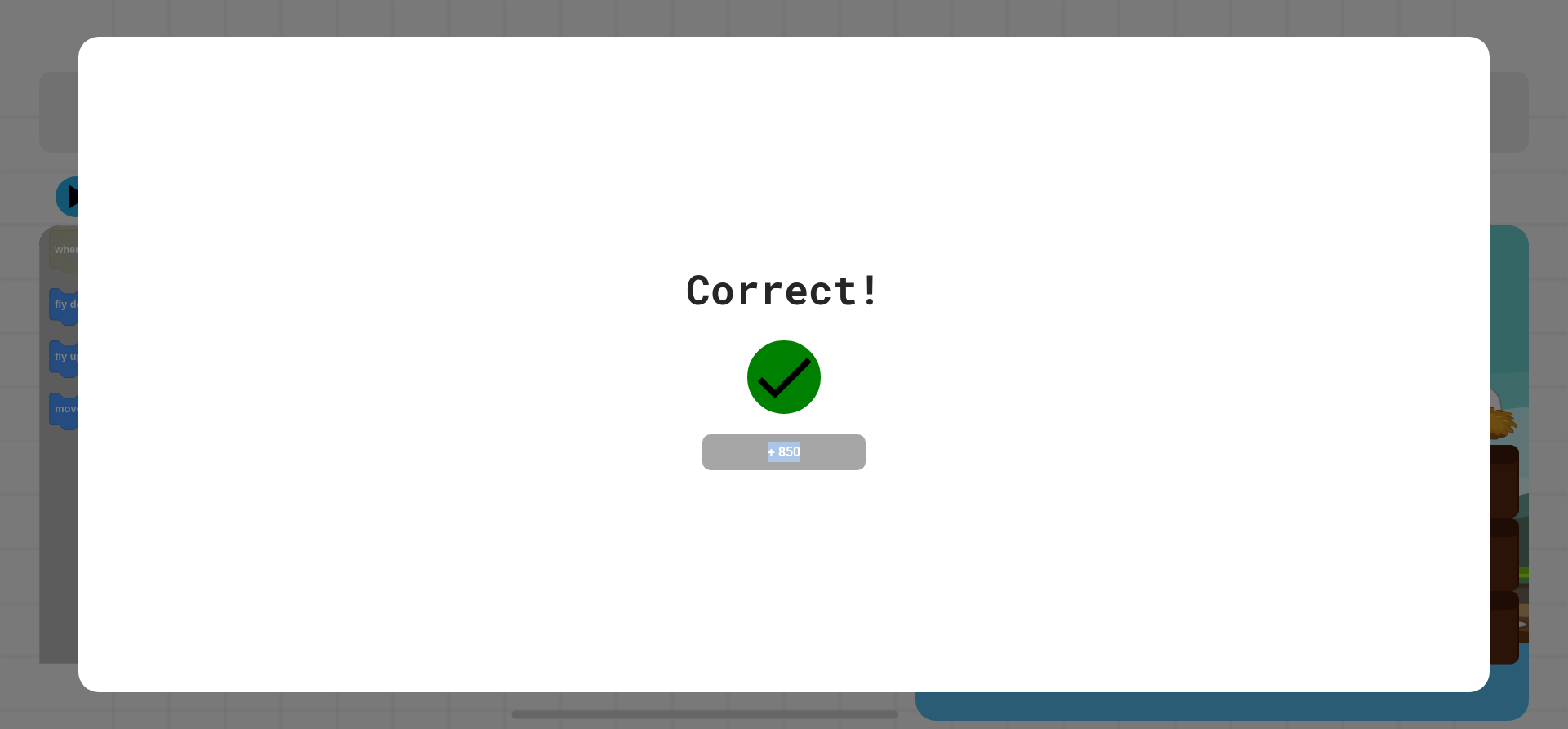
click at [827, 330] on div "Correct! + 850" at bounding box center [784, 364] width 196 height 211
click at [838, 331] on div "Correct! + 850" at bounding box center [784, 364] width 196 height 211
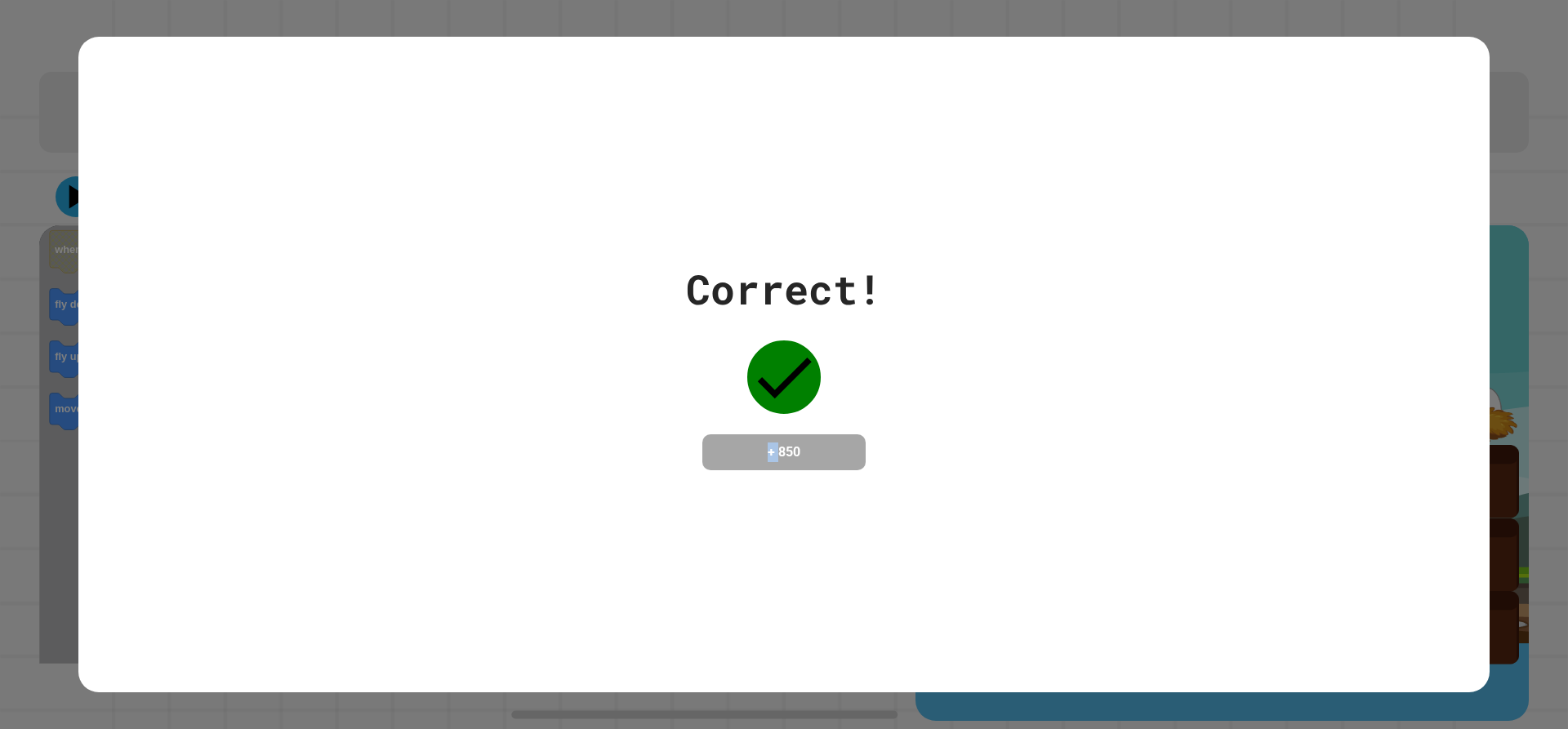
click at [838, 331] on div "Correct! + 850" at bounding box center [784, 364] width 196 height 211
click at [838, 330] on div "Correct! + 850" at bounding box center [784, 364] width 196 height 211
click at [838, 328] on div "Correct! + 850" at bounding box center [784, 364] width 196 height 211
click at [838, 327] on div "Correct! + 850" at bounding box center [784, 364] width 196 height 211
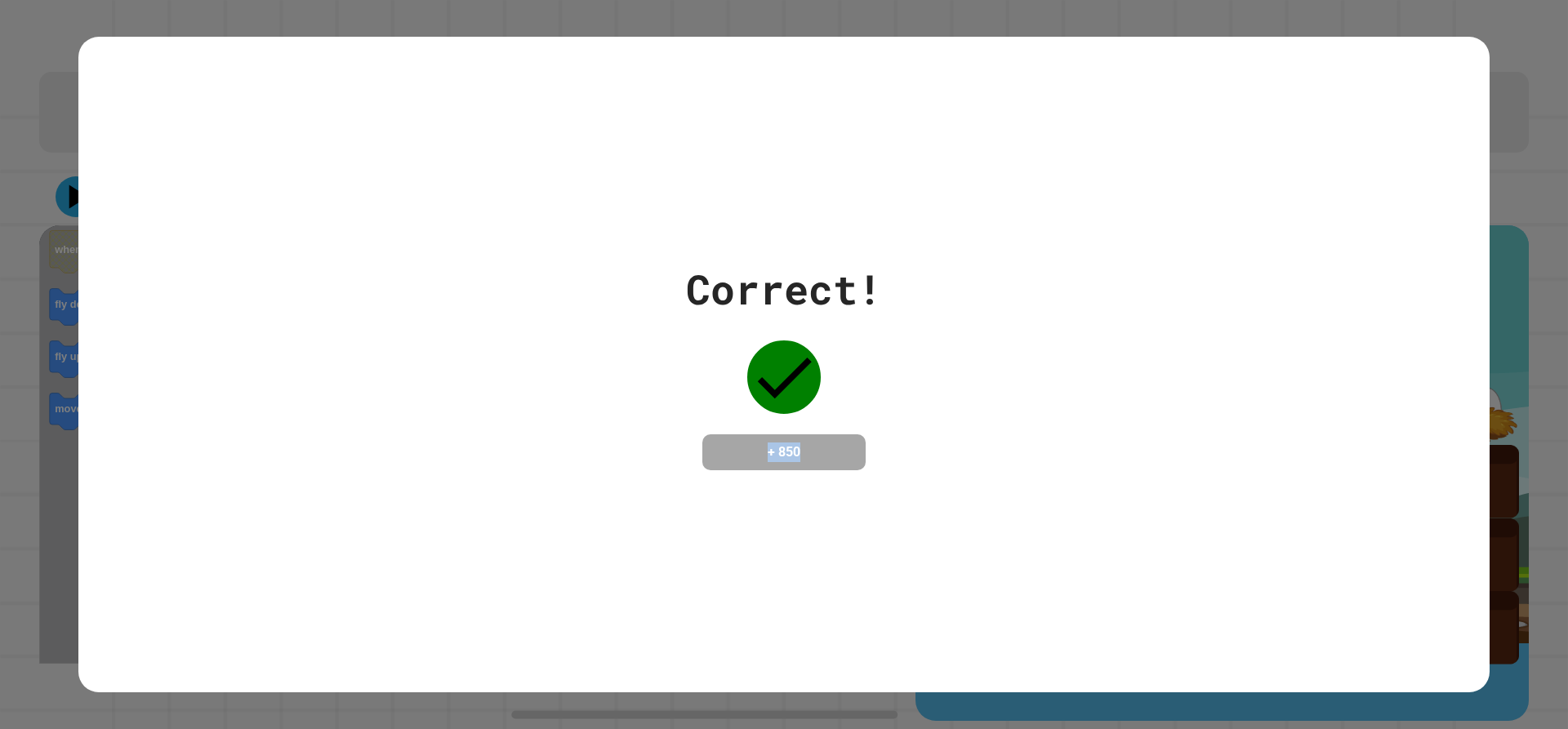
click at [838, 327] on div "Correct! + 850" at bounding box center [784, 364] width 196 height 211
click at [816, 392] on div "Correct! + 850" at bounding box center [784, 364] width 196 height 211
click at [816, 390] on div "Correct! + 850" at bounding box center [784, 364] width 196 height 211
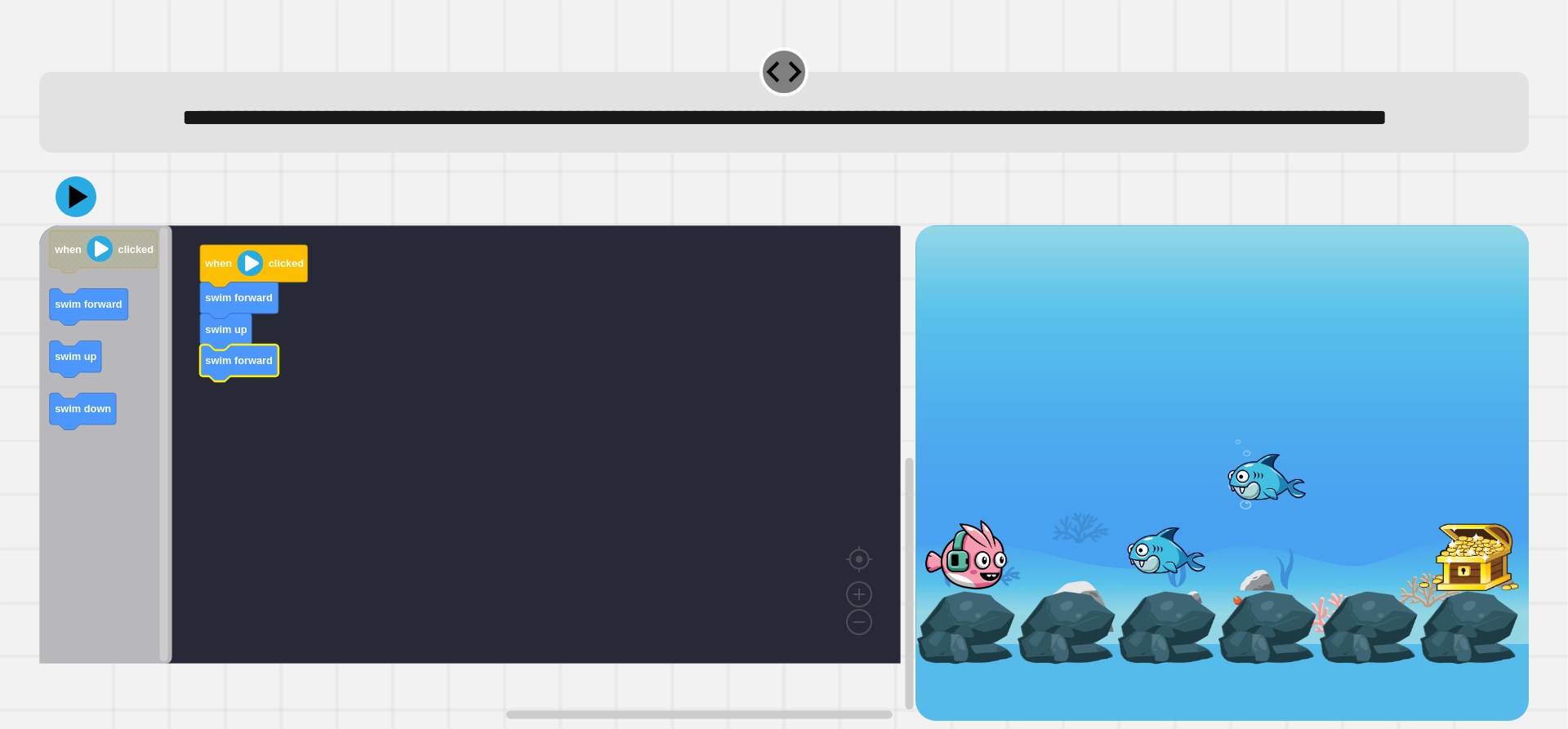
click at [120, 383] on icon "Blockly Workspace" at bounding box center [106, 444] width 134 height 438
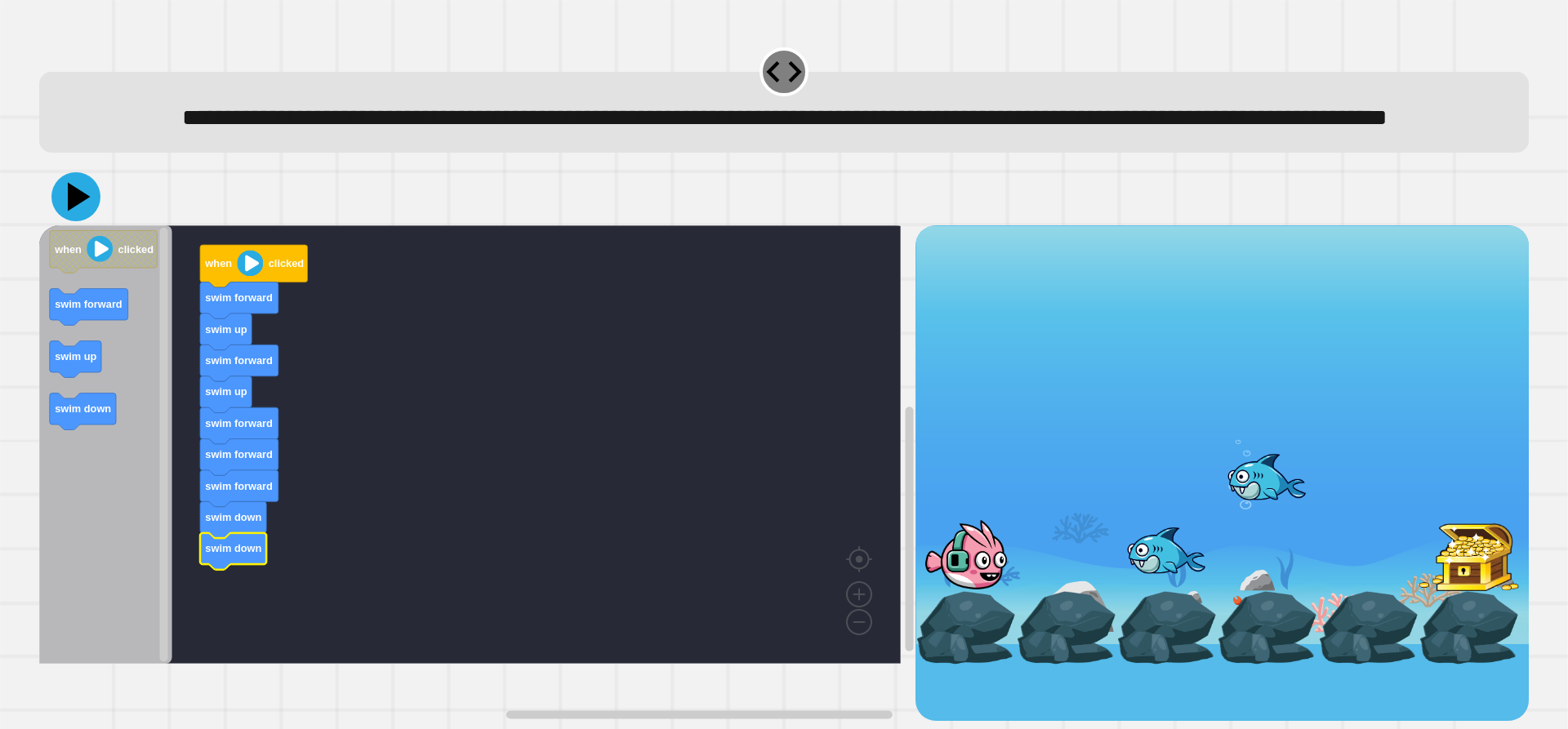
drag, startPoint x: 62, startPoint y: 228, endPoint x: 182, endPoint y: 285, distance: 132.8
click at [67, 221] on icon at bounding box center [76, 197] width 49 height 49
click at [255, 277] on image "Blockly Workspace" at bounding box center [249, 264] width 26 height 26
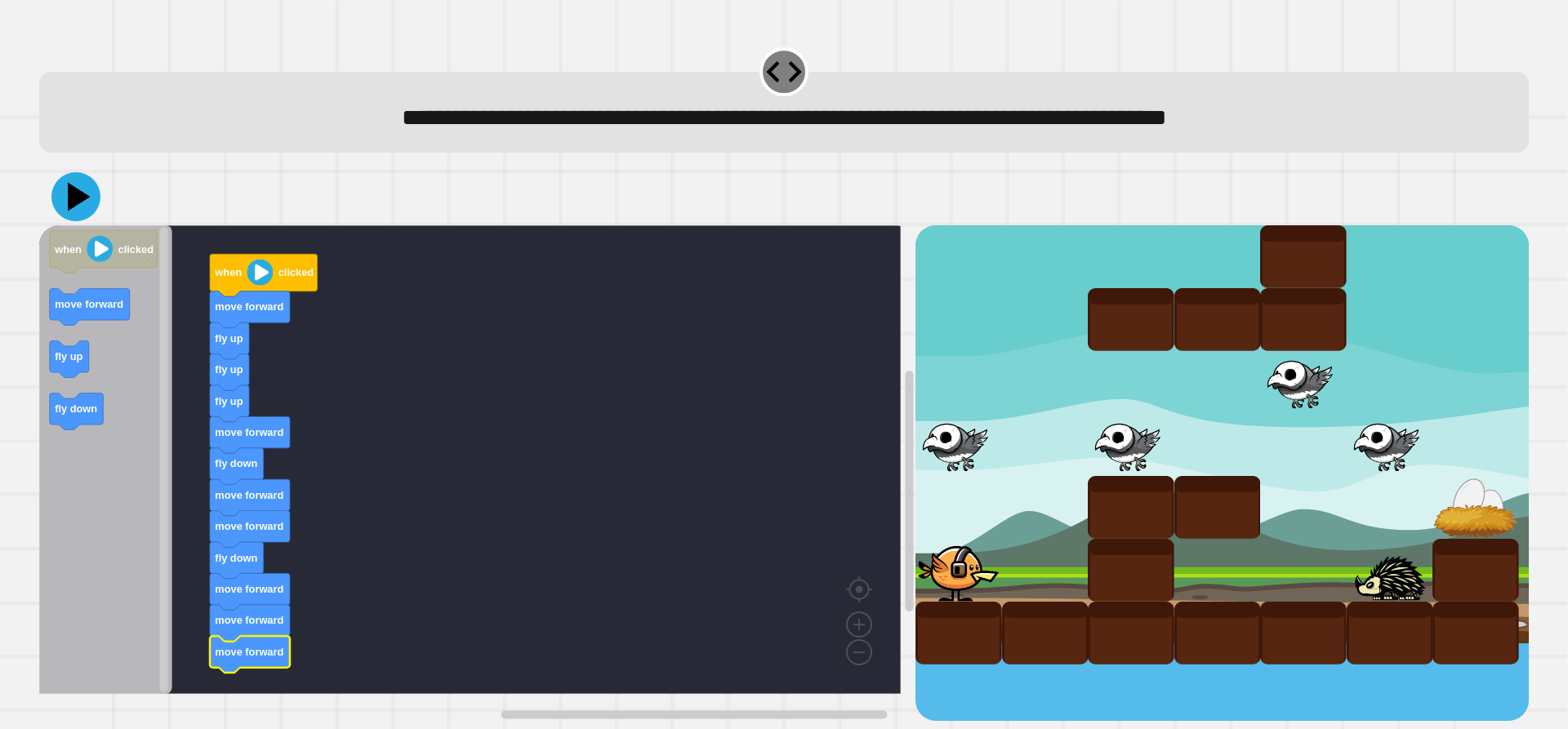
drag, startPoint x: 82, startPoint y: 208, endPoint x: 188, endPoint y: 254, distance: 115.6
click at [81, 208] on icon at bounding box center [76, 197] width 49 height 49
click at [254, 283] on image "Blockly Workspace" at bounding box center [260, 272] width 26 height 26
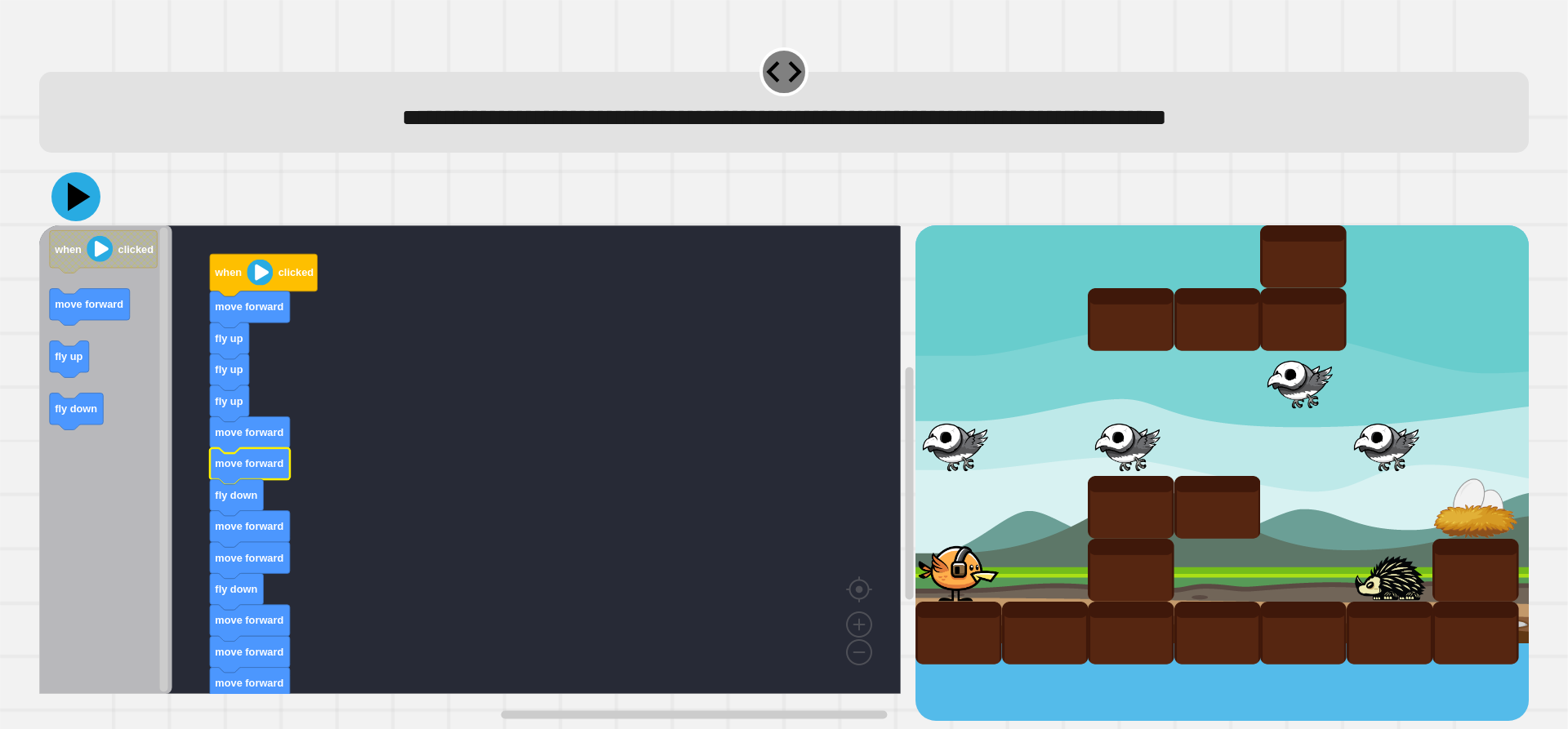
click at [70, 197] on icon at bounding box center [79, 197] width 23 height 29
click at [254, 281] on image "Blockly Workspace" at bounding box center [260, 272] width 26 height 26
click at [265, 274] on image "Blockly Workspace" at bounding box center [260, 272] width 26 height 26
click at [68, 195] on icon at bounding box center [76, 197] width 44 height 44
click at [268, 286] on image "Blockly Workspace" at bounding box center [260, 272] width 26 height 26
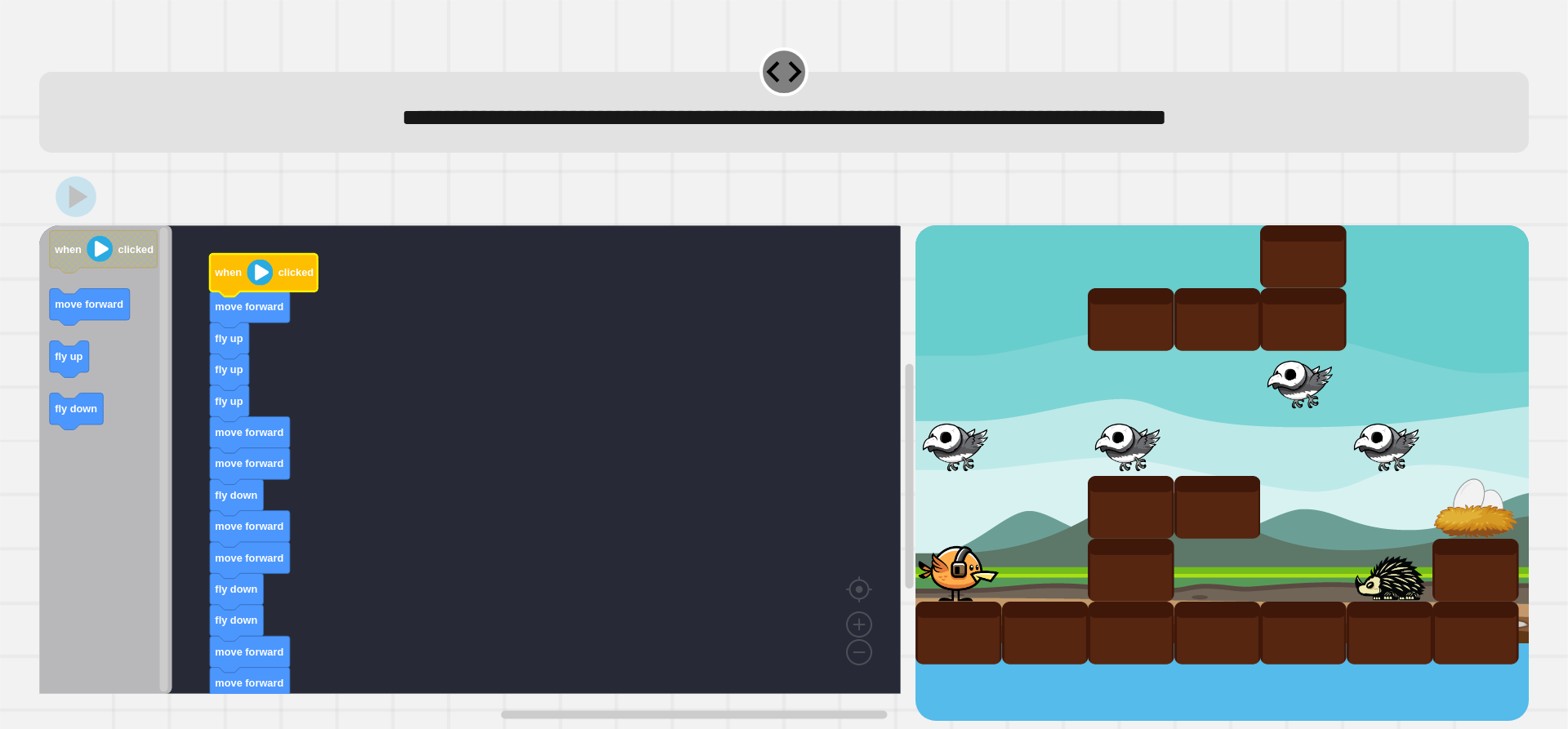
click at [265, 277] on image "Blockly Workspace" at bounding box center [260, 272] width 26 height 26
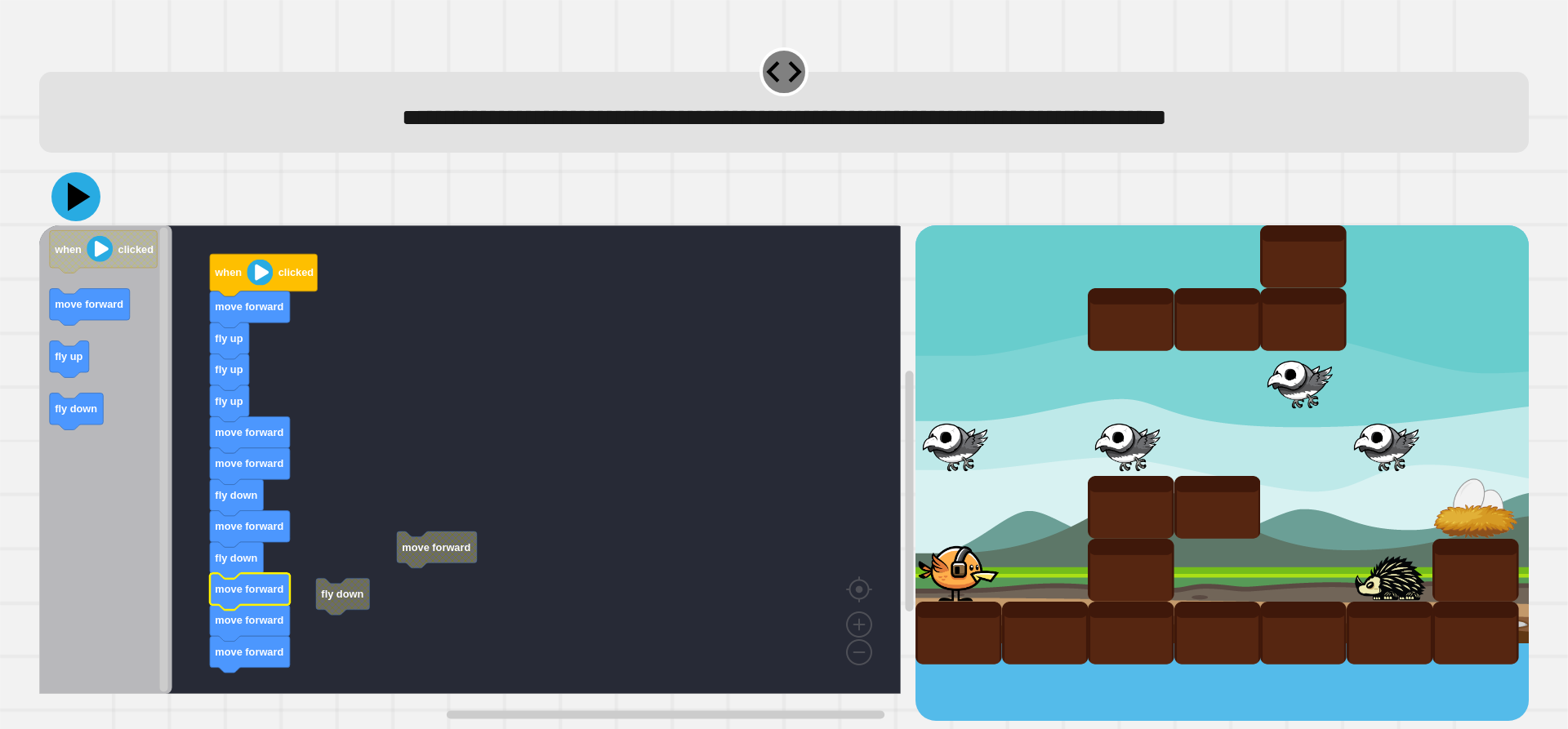
click at [65, 195] on icon at bounding box center [76, 197] width 49 height 49
click at [255, 279] on image "Blockly Workspace" at bounding box center [260, 272] width 26 height 26
click at [262, 650] on g "move forward" at bounding box center [249, 655] width 80 height 36
click at [69, 203] on icon at bounding box center [76, 197] width 49 height 49
click at [271, 273] on image "Blockly Workspace" at bounding box center [260, 272] width 26 height 26
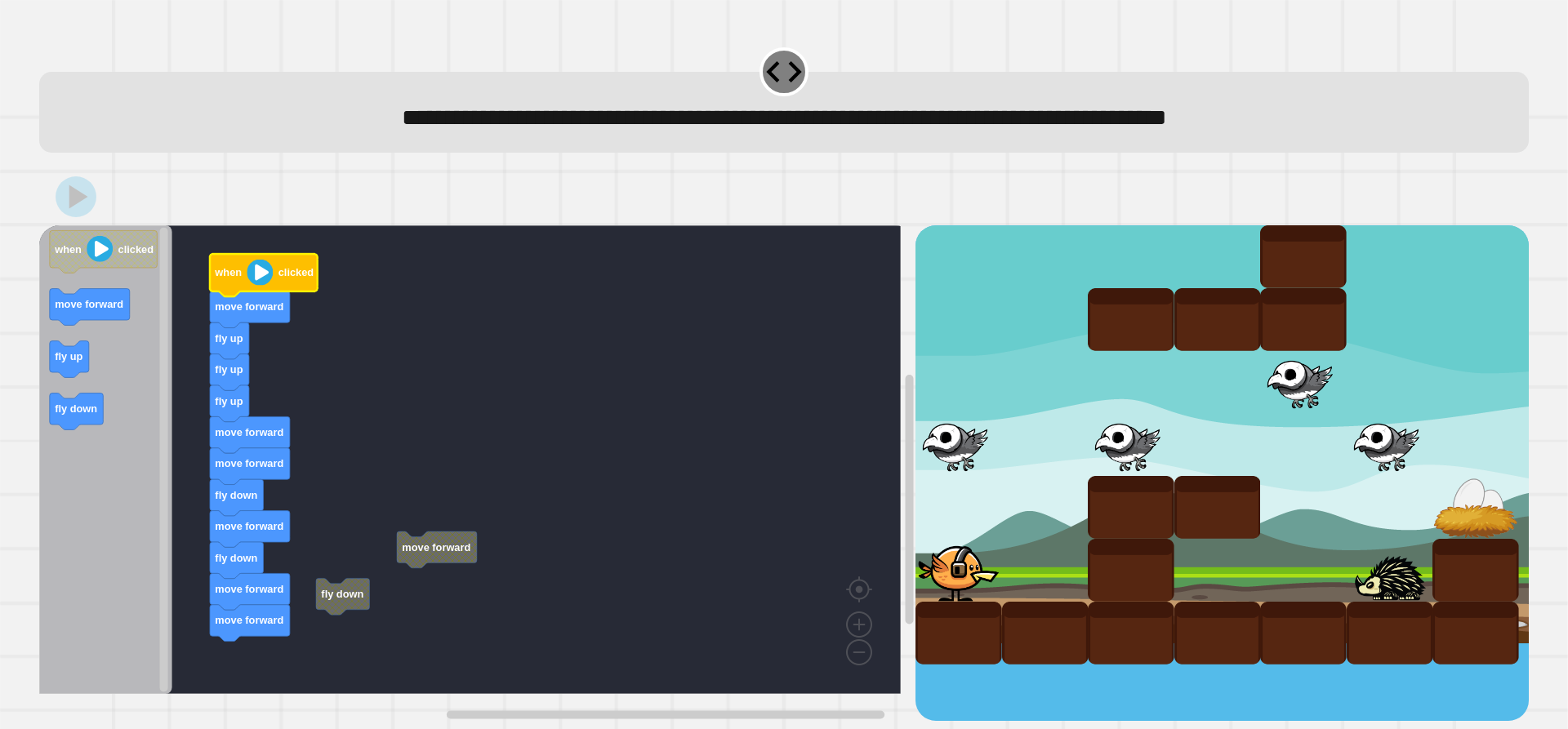
click at [265, 279] on image "Blockly Workspace" at bounding box center [260, 272] width 26 height 26
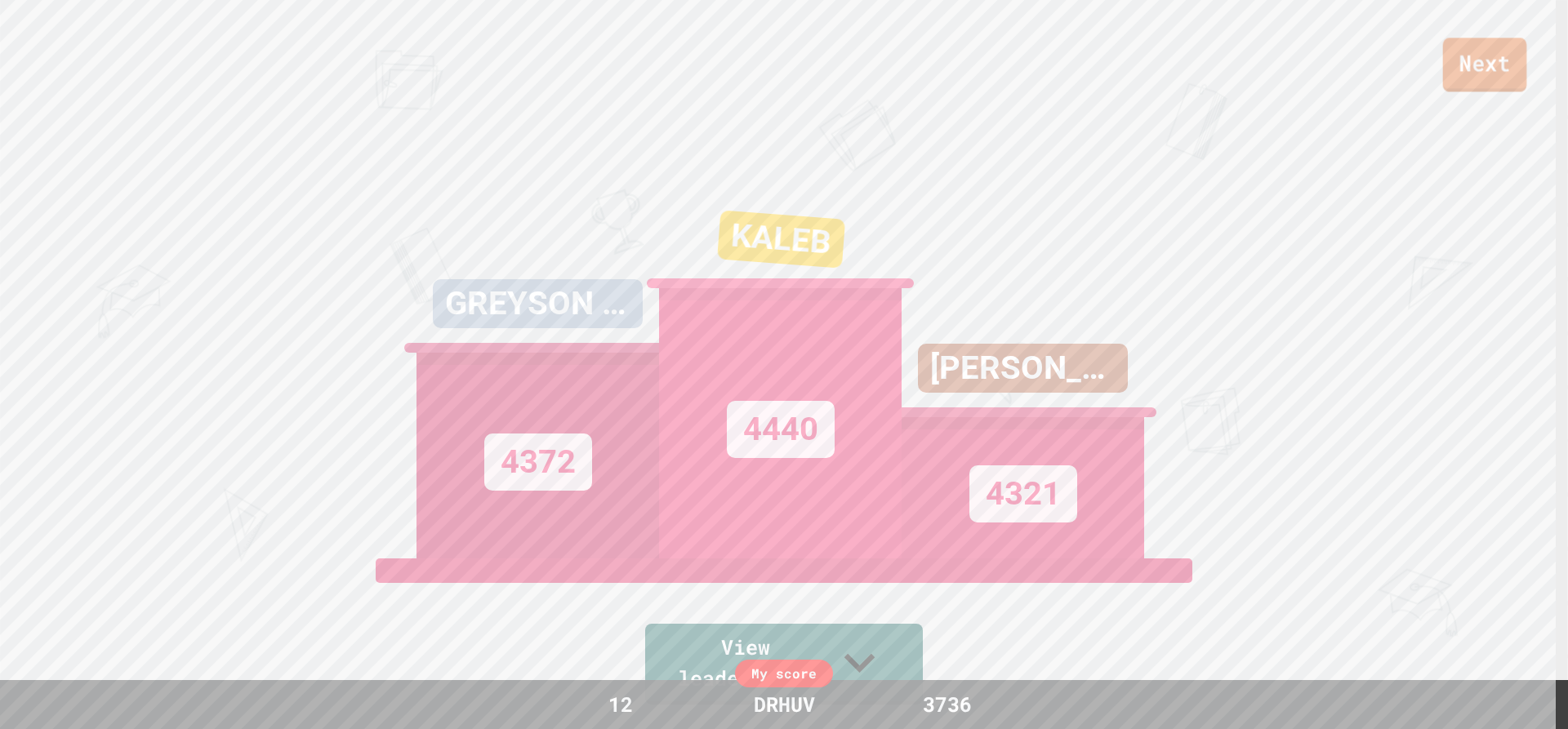
click at [1451, 60] on link "Next" at bounding box center [1486, 64] width 85 height 54
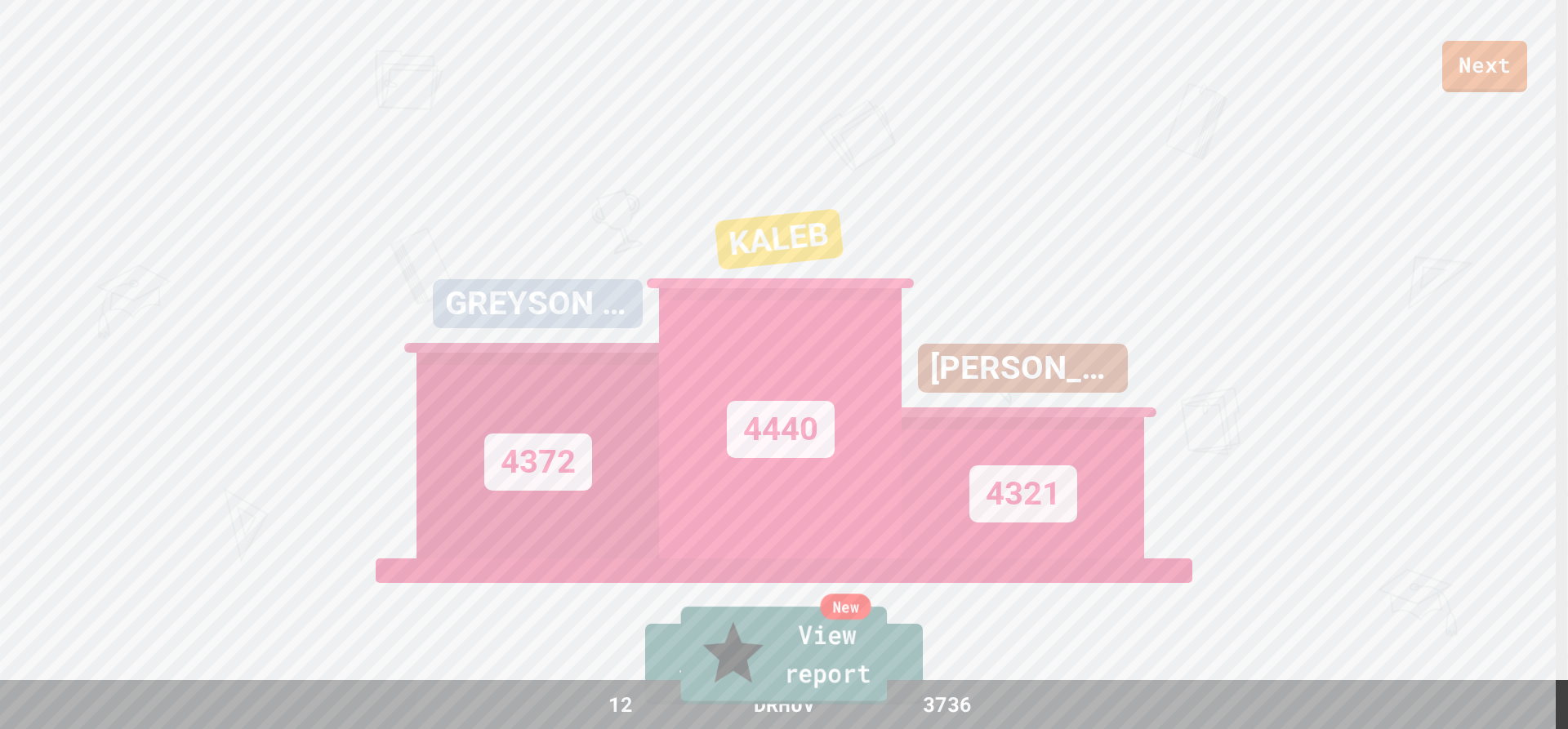
click at [735, 678] on link "New View report" at bounding box center [784, 656] width 206 height 98
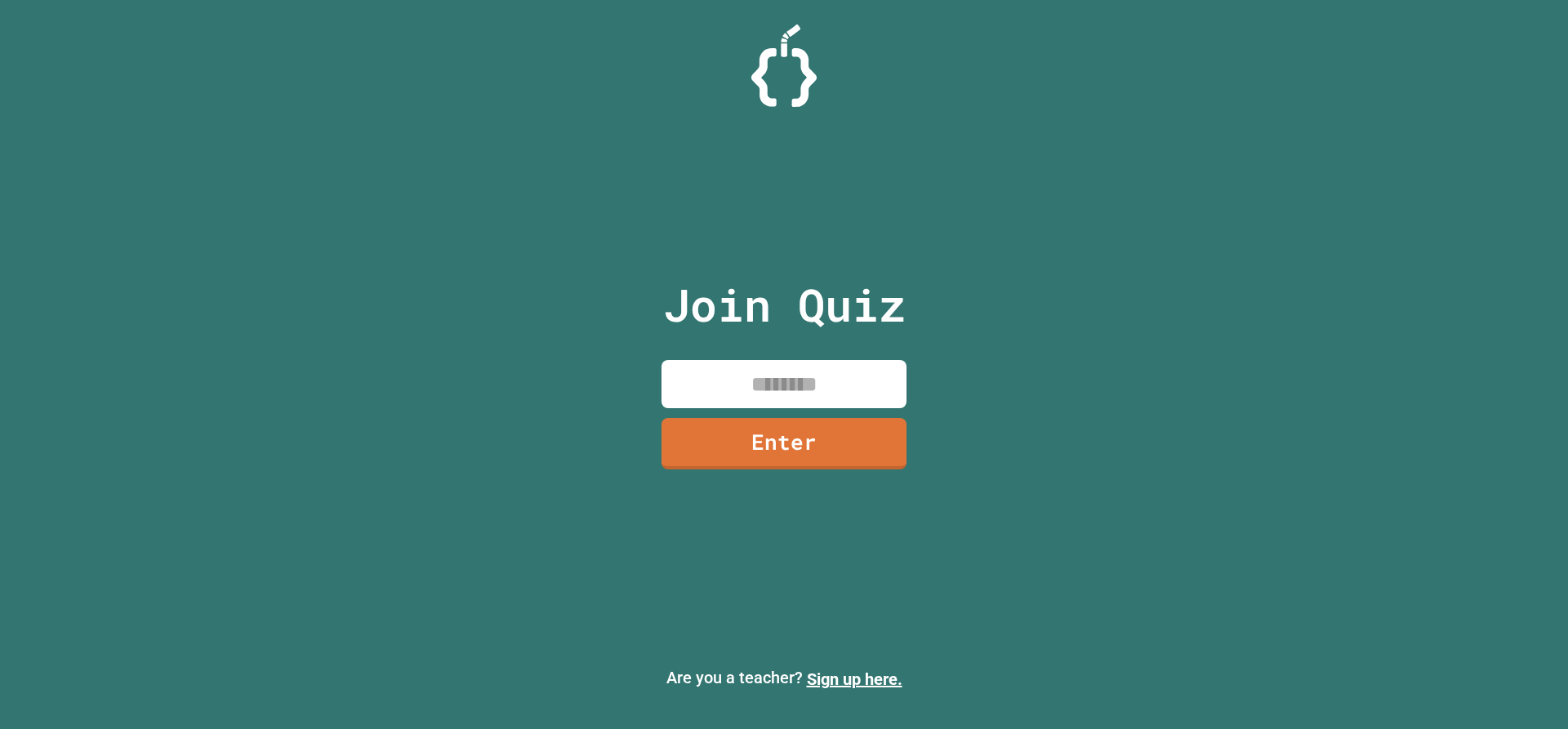
click at [818, 387] on input at bounding box center [784, 384] width 245 height 48
type input "********"
click at [881, 453] on link "Enter" at bounding box center [784, 442] width 242 height 54
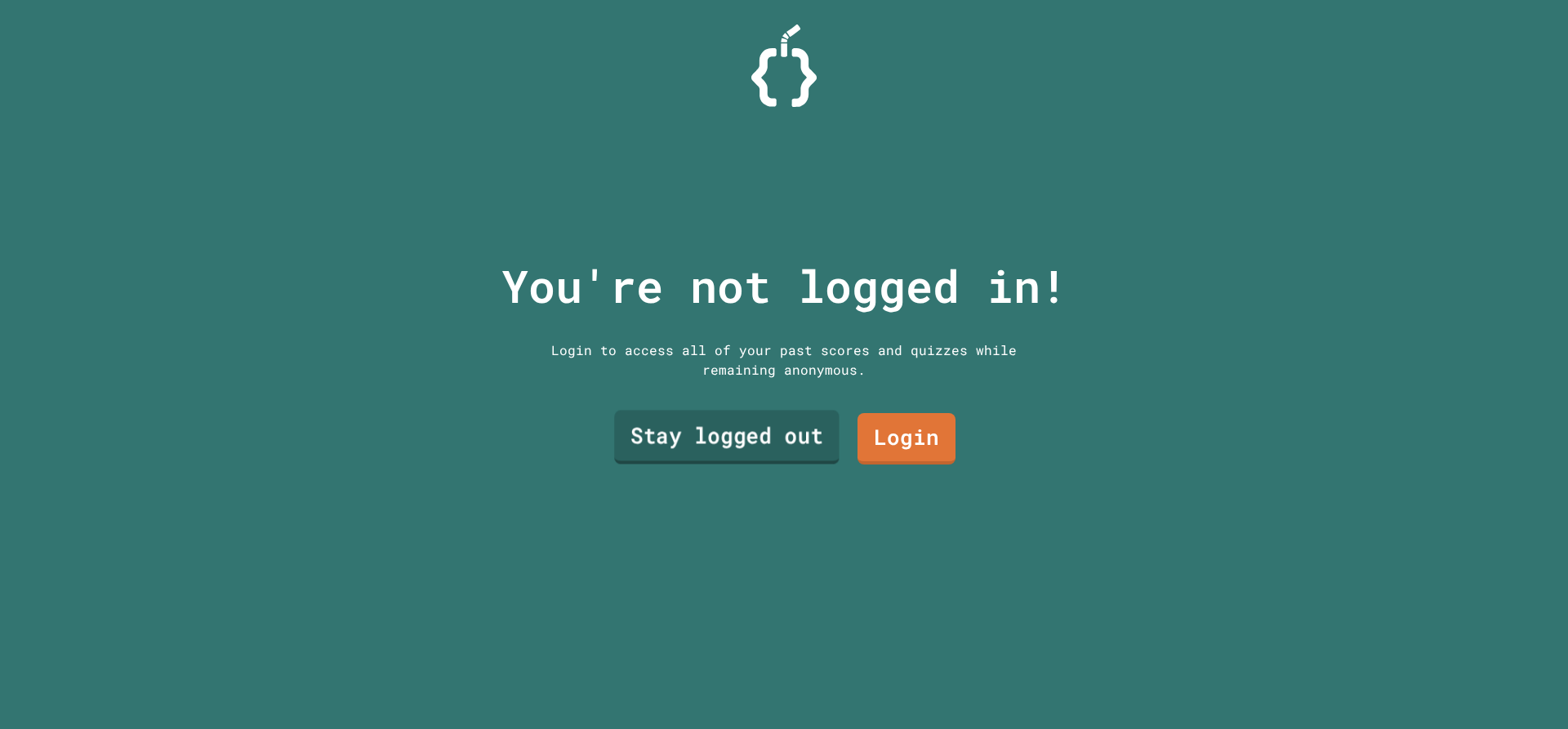
click at [789, 437] on link "Stay logged out" at bounding box center [727, 438] width 226 height 54
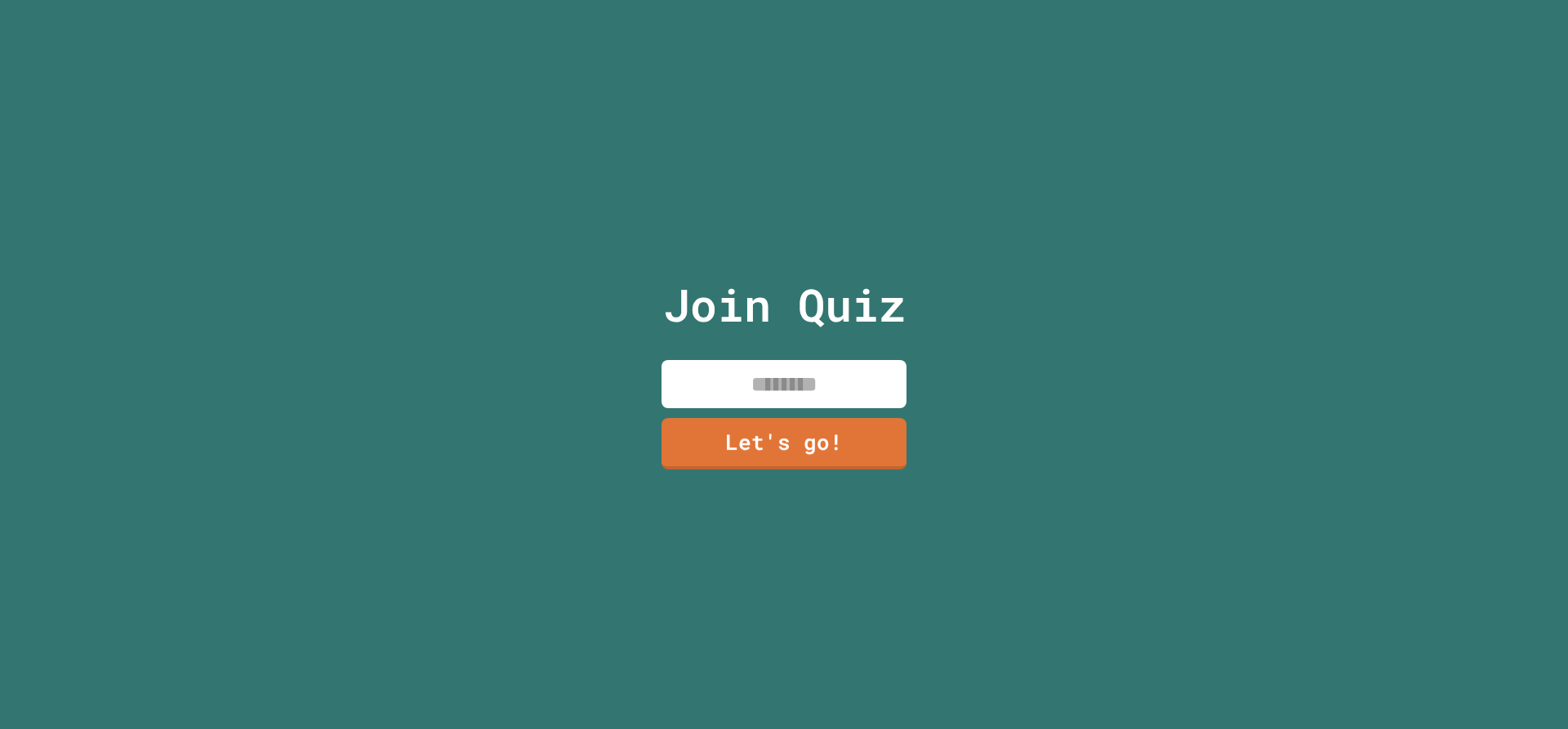
click at [777, 375] on input at bounding box center [784, 384] width 245 height 48
type input "*******"
click at [882, 441] on link "Let's go!" at bounding box center [784, 442] width 238 height 54
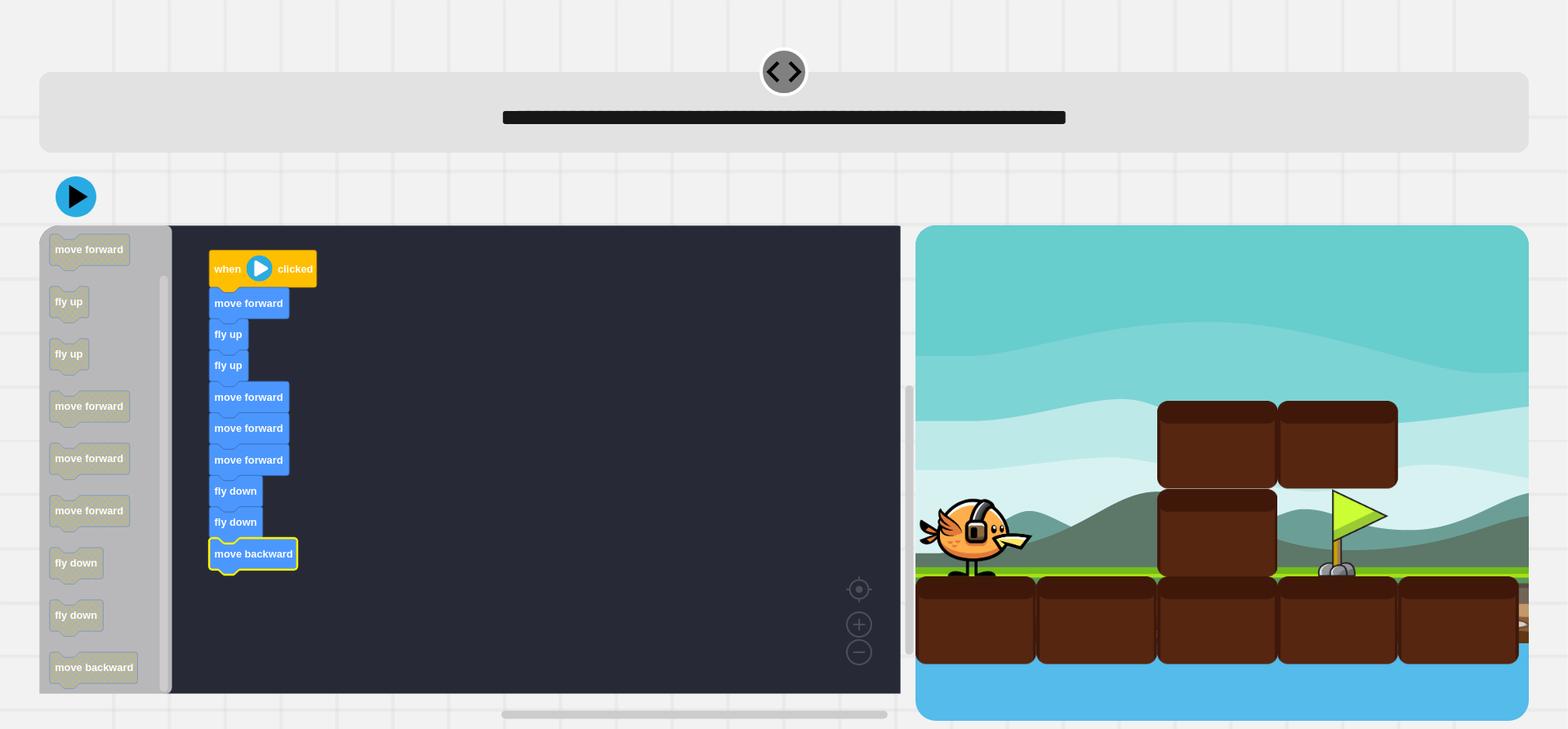
click at [67, 215] on icon at bounding box center [76, 197] width 41 height 41
click at [254, 277] on image "Blockly Workspace" at bounding box center [260, 268] width 26 height 26
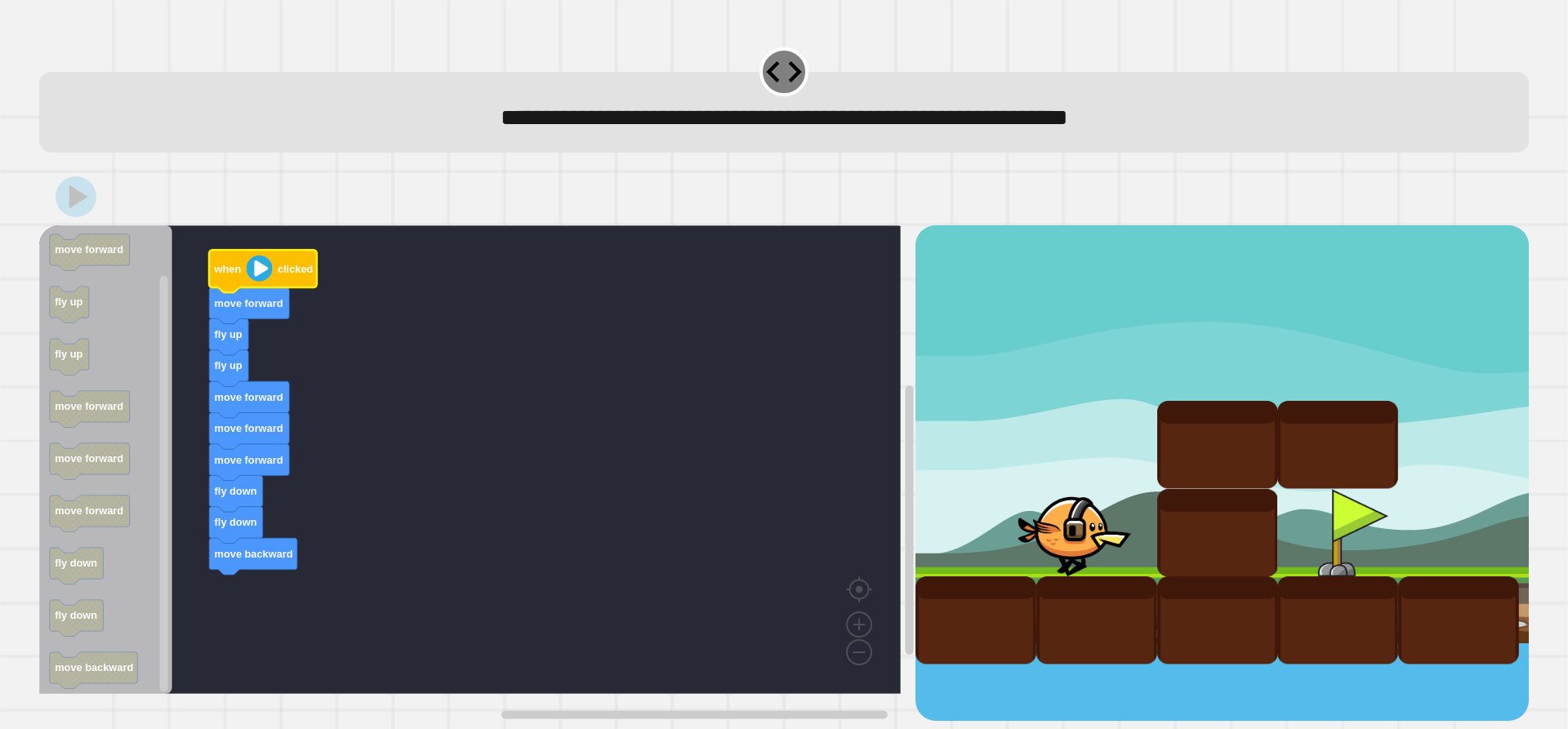
click at [259, 277] on image "Blockly Workspace" at bounding box center [260, 268] width 26 height 26
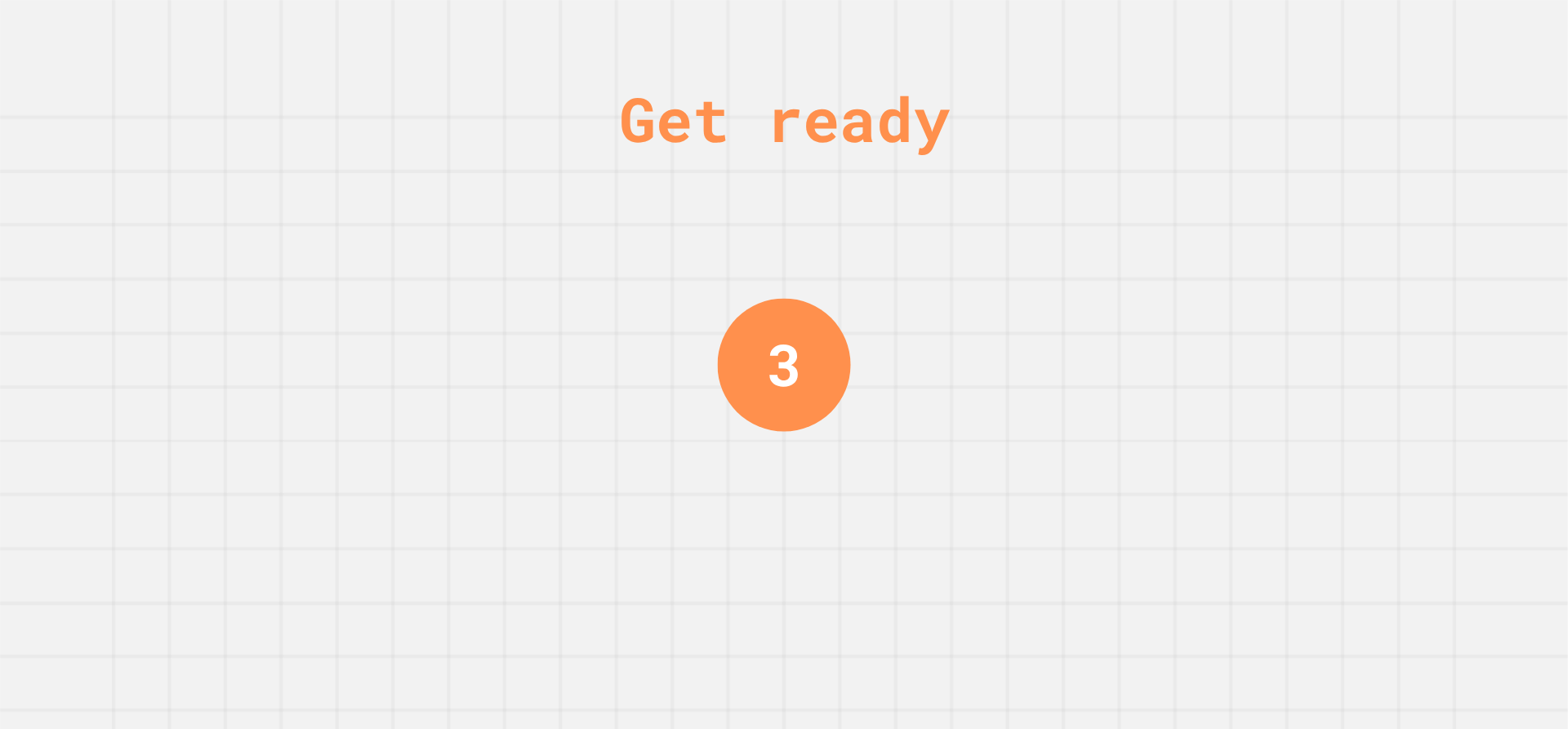
click at [991, 204] on div "Get ready 3" at bounding box center [784, 364] width 1568 height 729
drag, startPoint x: 990, startPoint y: 204, endPoint x: 951, endPoint y: 189, distance: 41.8
click at [989, 204] on div "Get ready 2" at bounding box center [784, 364] width 1568 height 729
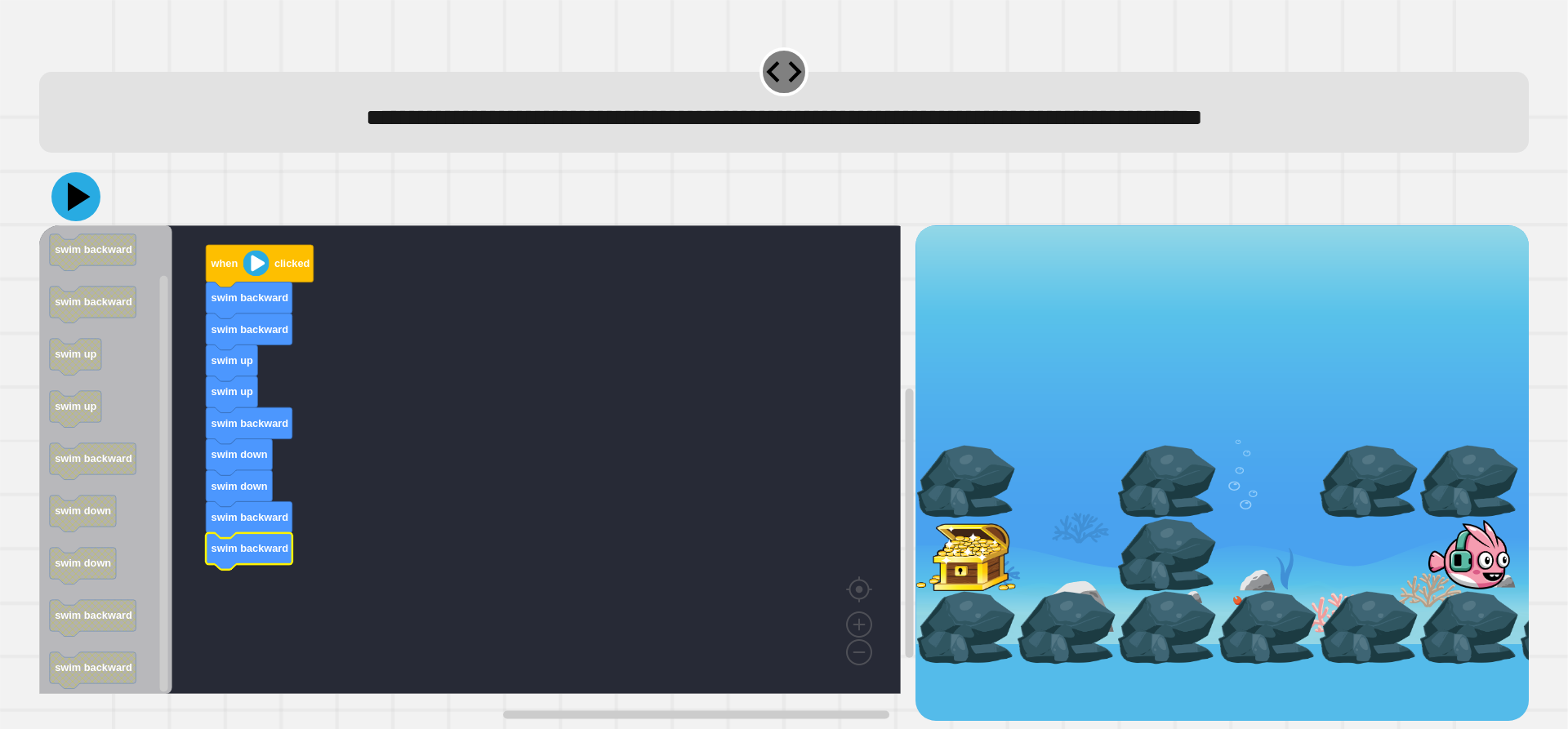
click at [65, 201] on icon at bounding box center [76, 197] width 49 height 49
click at [268, 277] on image "Blockly Workspace" at bounding box center [256, 264] width 26 height 26
click at [266, 277] on image "Blockly Workspace" at bounding box center [256, 264] width 26 height 26
click at [259, 269] on image "Blockly Workspace" at bounding box center [256, 264] width 26 height 26
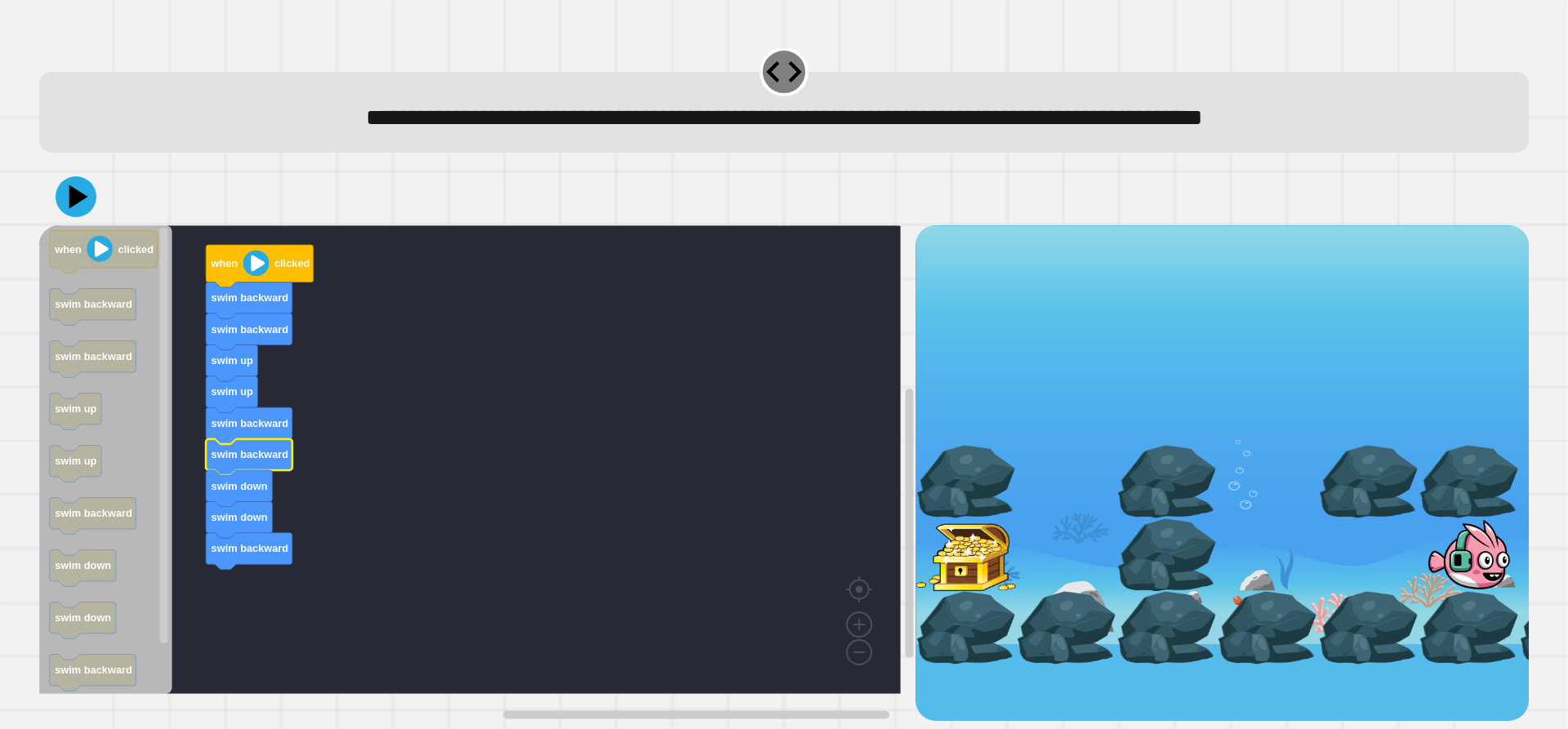
click at [265, 265] on image "Blockly Workspace" at bounding box center [256, 264] width 26 height 26
click at [257, 266] on image "Blockly Workspace" at bounding box center [256, 264] width 26 height 26
click at [74, 185] on icon at bounding box center [76, 197] width 49 height 49
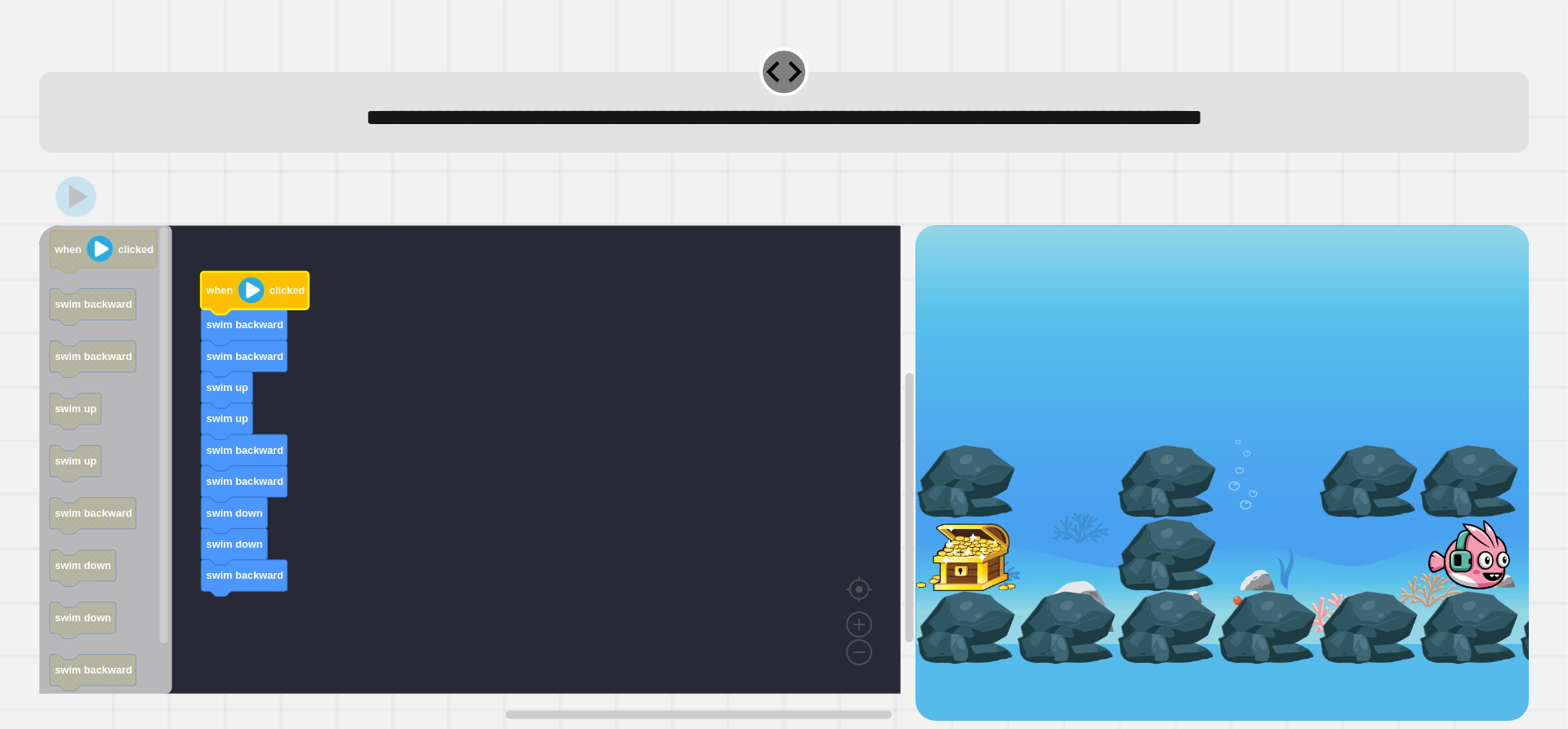
click at [260, 291] on image "Blockly Workspace" at bounding box center [251, 291] width 26 height 26
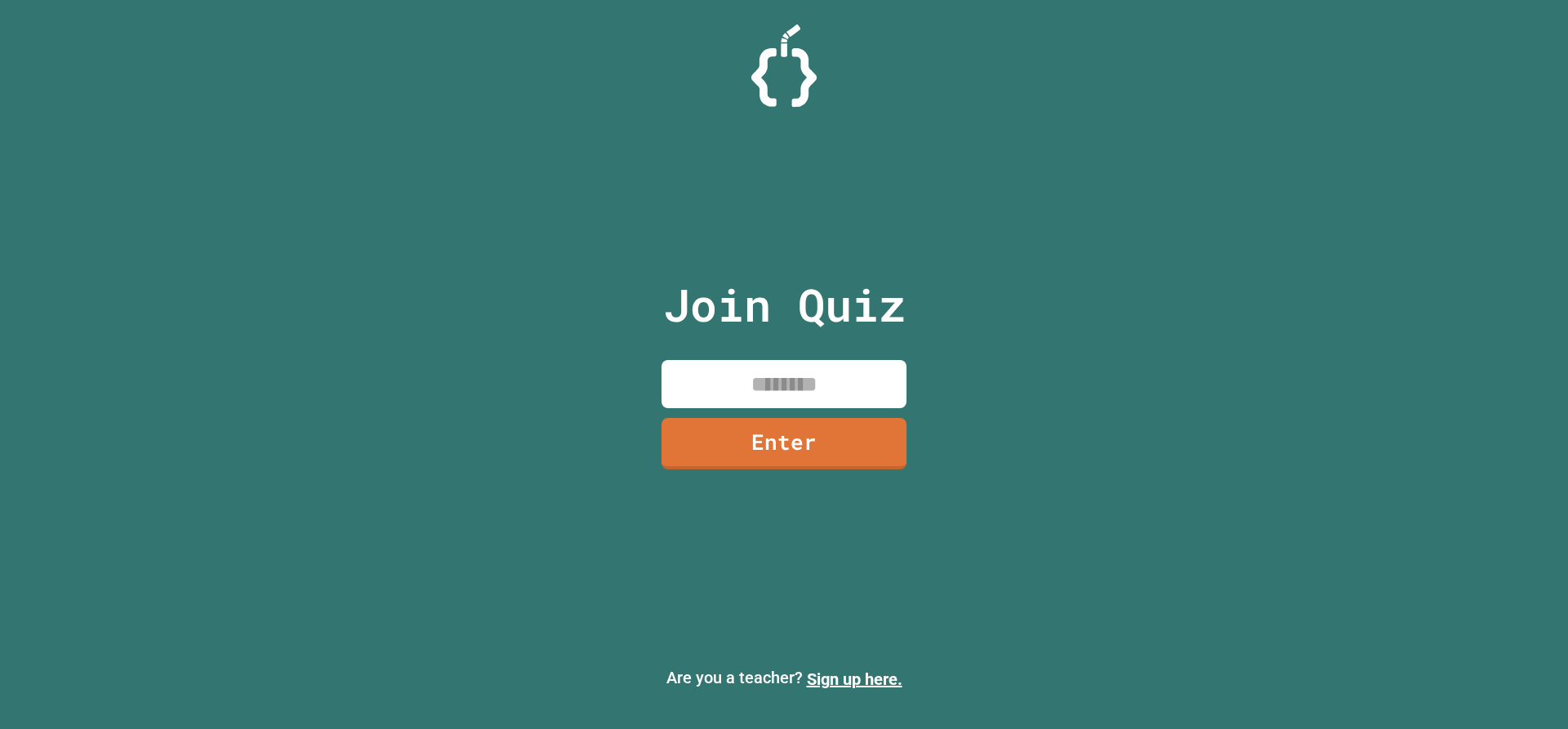
click at [764, 365] on input at bounding box center [784, 384] width 245 height 48
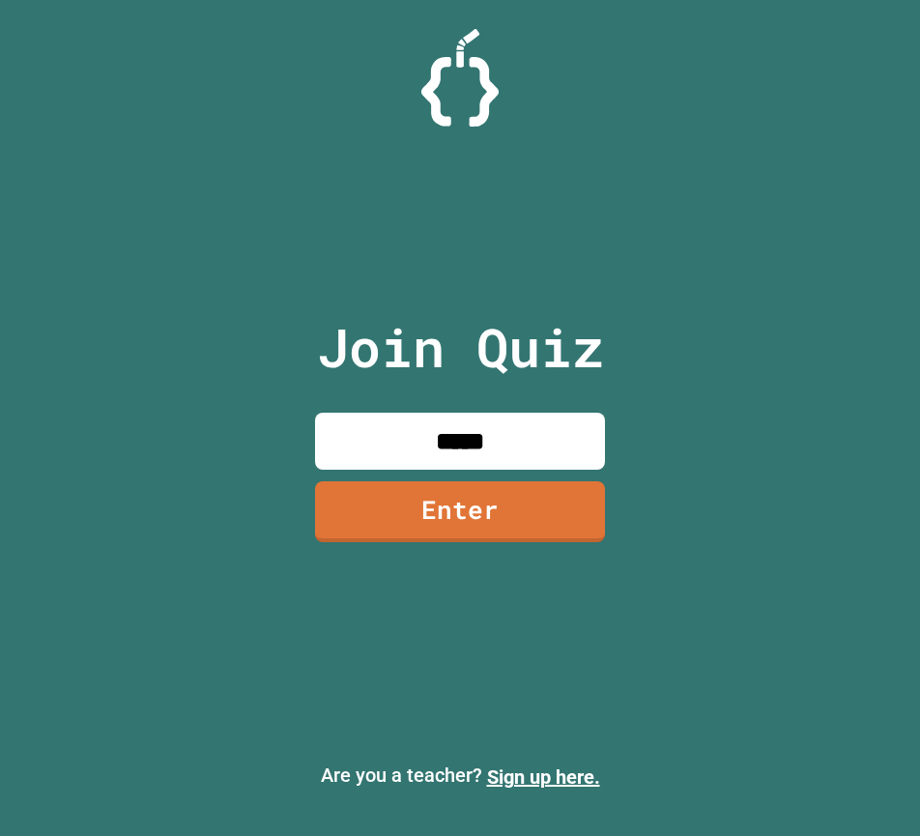
type input "********"
click at [540, 512] on link "Enter" at bounding box center [460, 510] width 294 height 64
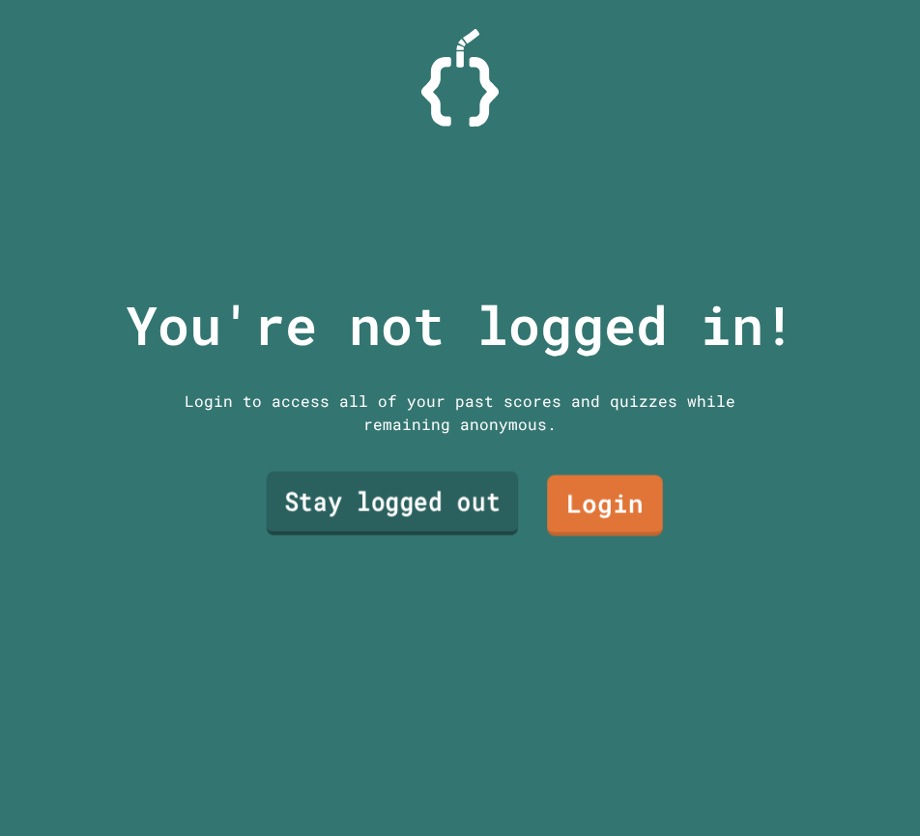
click at [416, 480] on link "Stay logged out" at bounding box center [393, 504] width 252 height 64
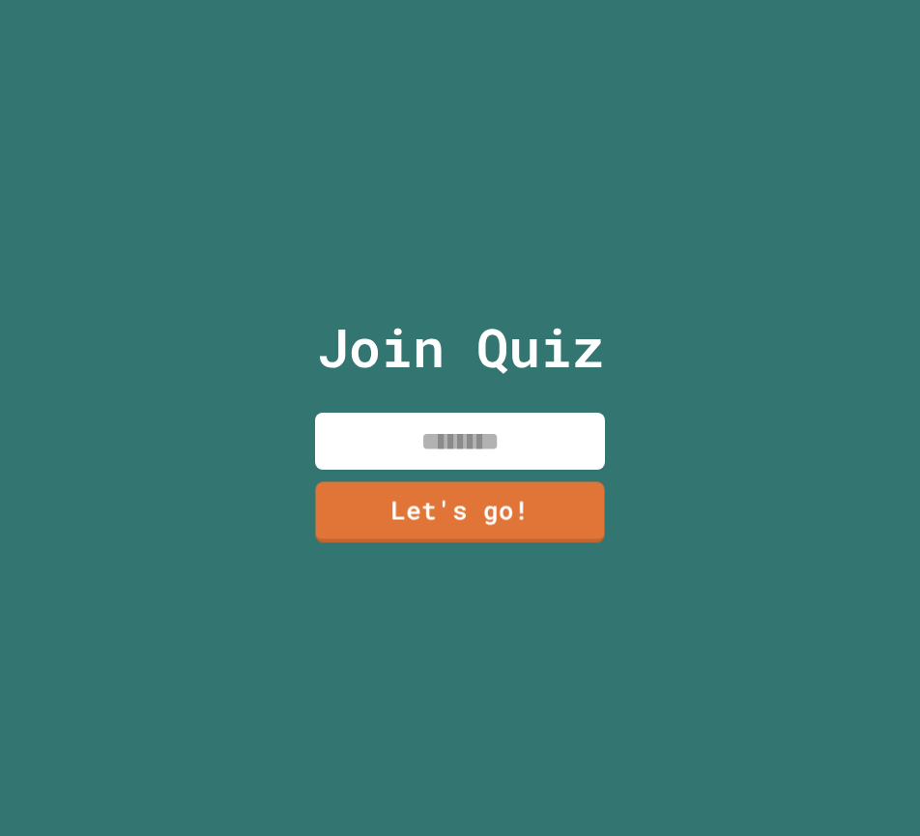
click at [416, 434] on input at bounding box center [460, 441] width 290 height 57
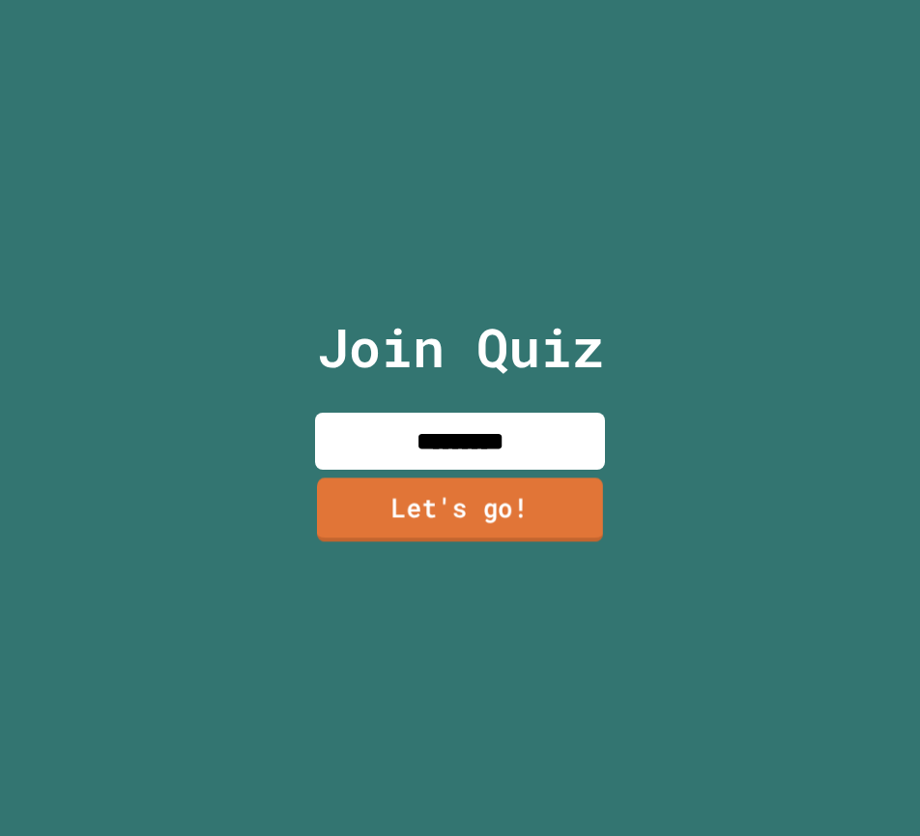
type input "*********"
click at [377, 494] on link "Let's go!" at bounding box center [460, 509] width 286 height 64
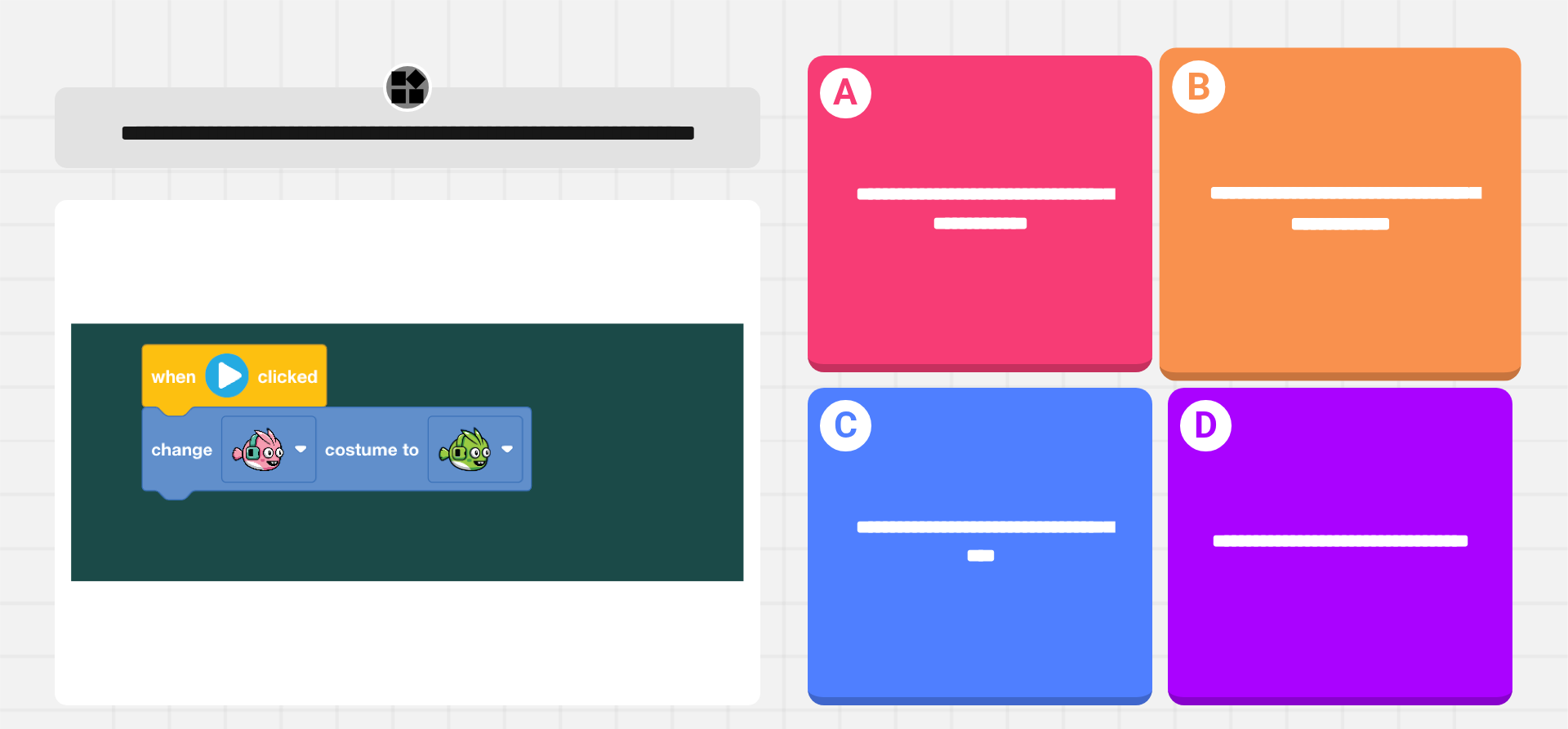
click at [1352, 164] on div "**********" at bounding box center [1341, 209] width 362 height 140
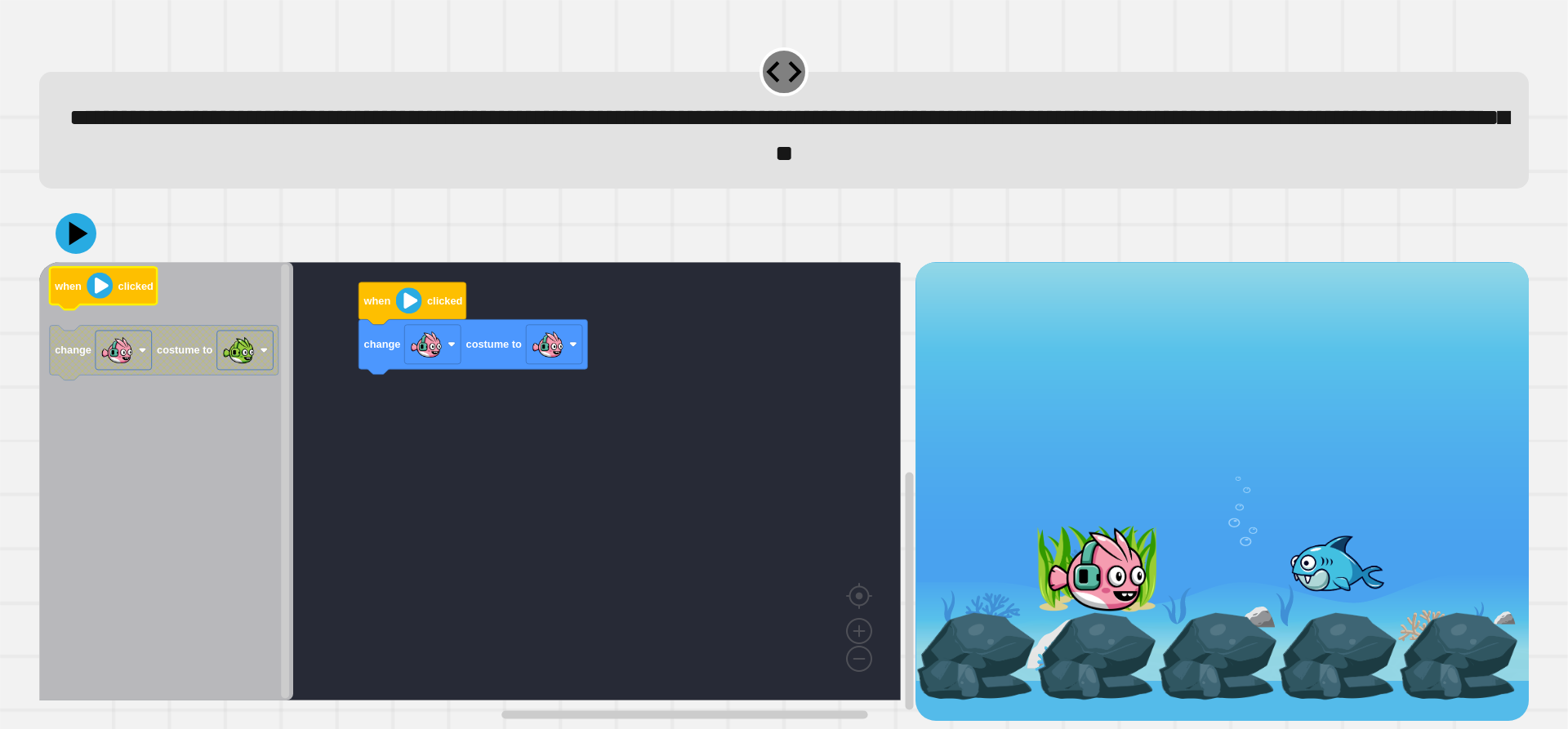
click at [138, 287] on text "clicked" at bounding box center [136, 285] width 36 height 12
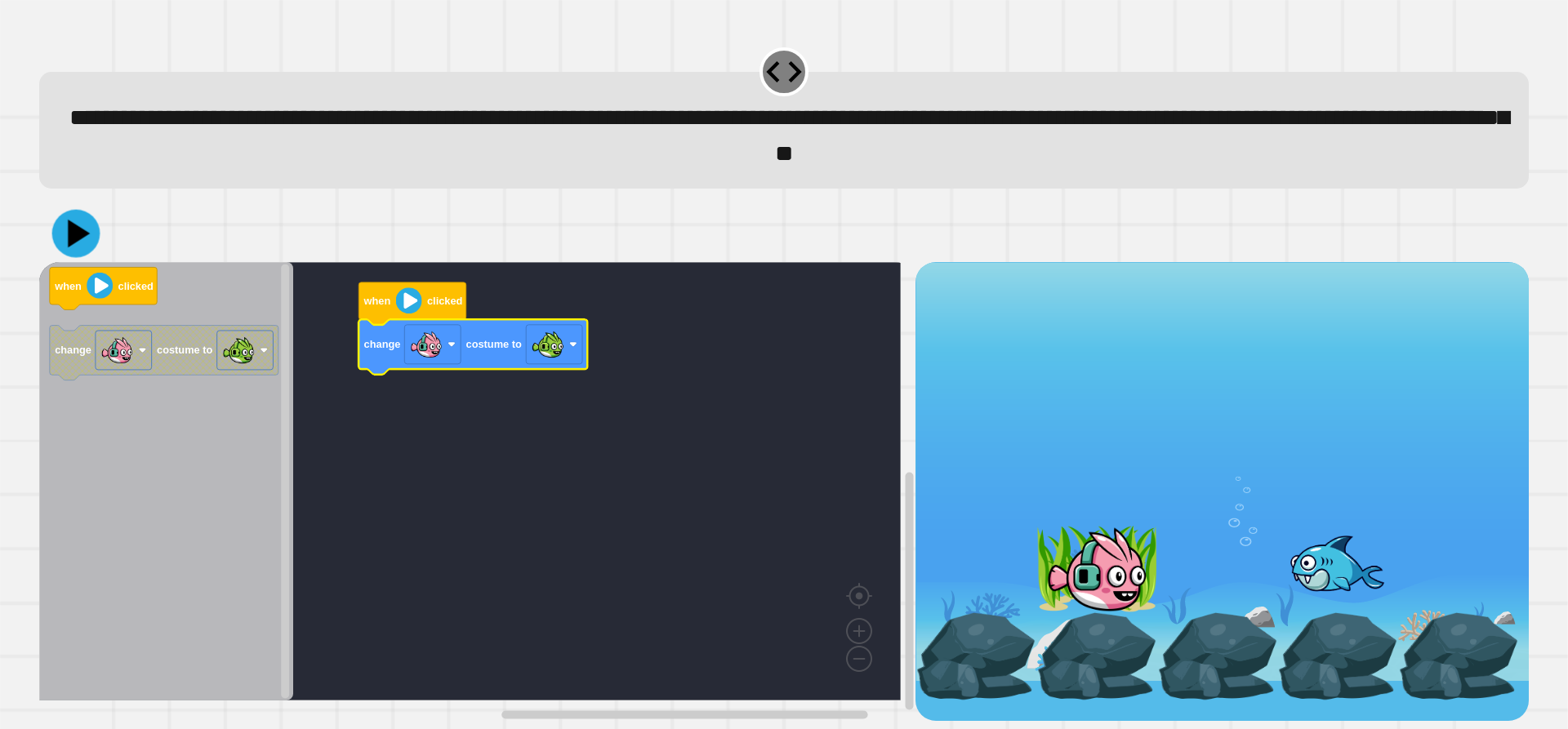
click at [72, 237] on icon at bounding box center [79, 232] width 22 height 28
click at [401, 306] on image "Blockly Workspace" at bounding box center [409, 300] width 26 height 26
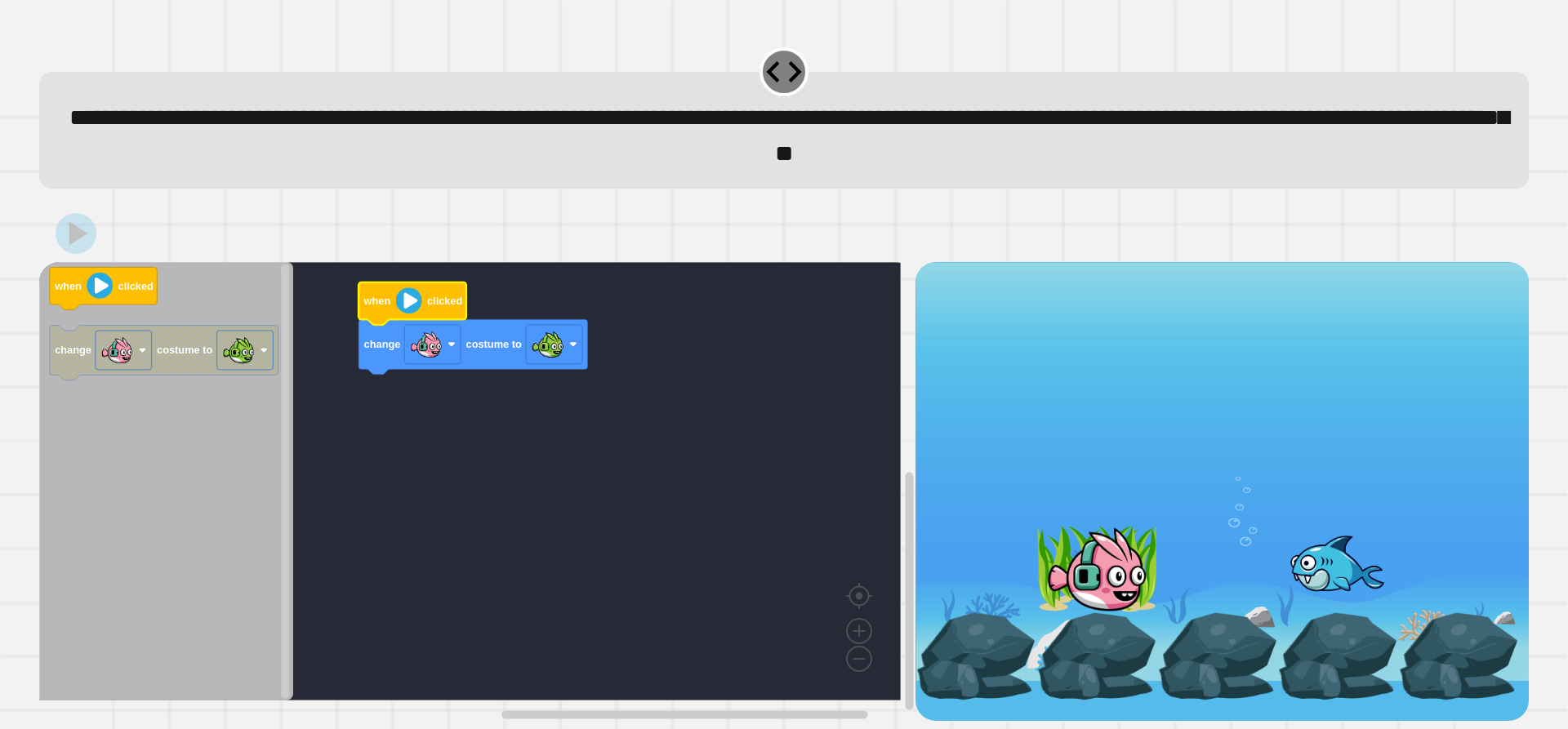
click at [410, 313] on image "Blockly Workspace" at bounding box center [409, 300] width 26 height 26
click at [412, 312] on image "Blockly Workspace" at bounding box center [409, 300] width 26 height 26
click at [414, 303] on image "Blockly Workspace" at bounding box center [409, 300] width 26 height 26
click at [407, 306] on image "Blockly Workspace" at bounding box center [409, 300] width 26 height 26
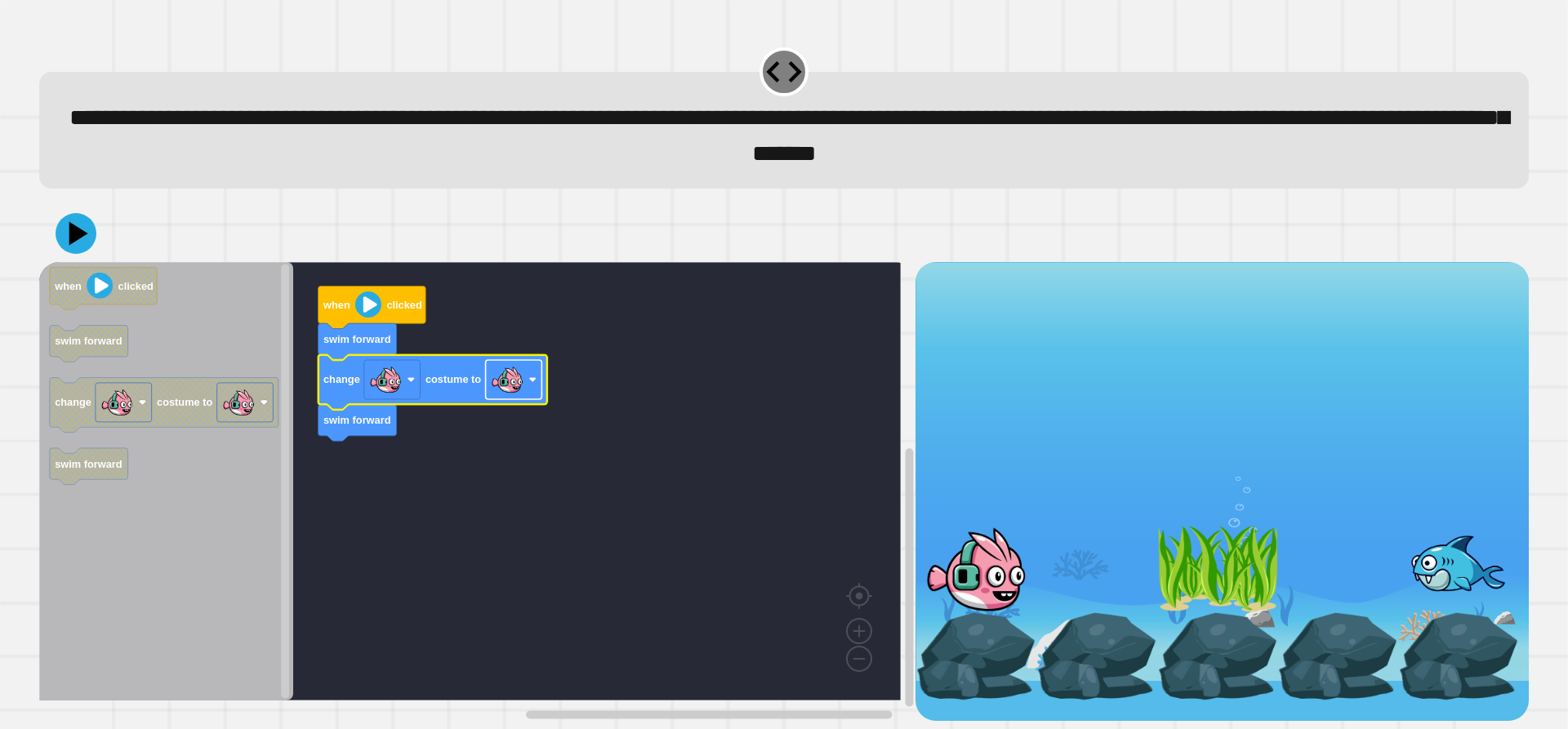
click at [519, 389] on image "Blockly Workspace" at bounding box center [507, 379] width 33 height 33
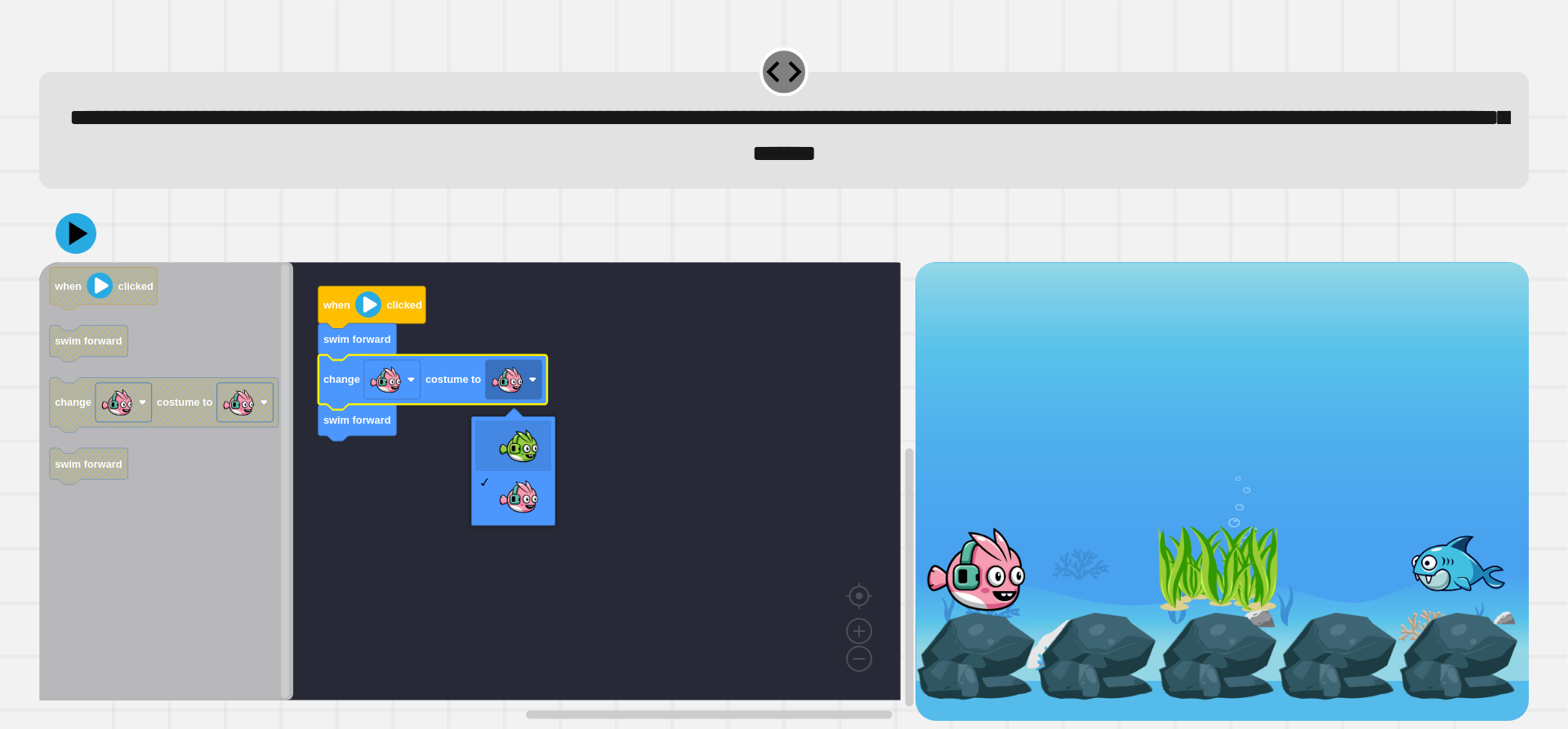
drag, startPoint x: 514, startPoint y: 435, endPoint x: 510, endPoint y: 425, distance: 10.8
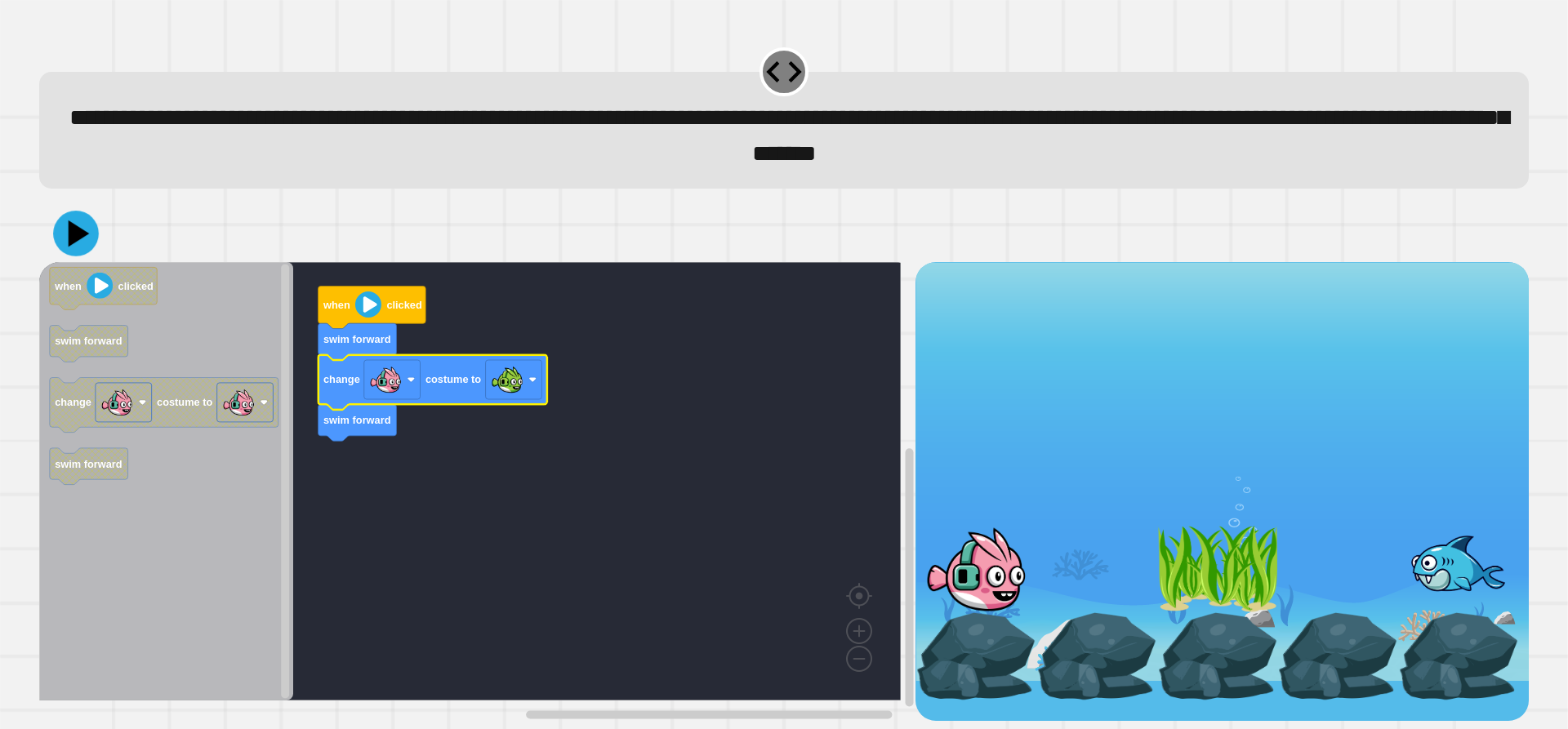
click at [78, 249] on icon at bounding box center [76, 233] width 46 height 46
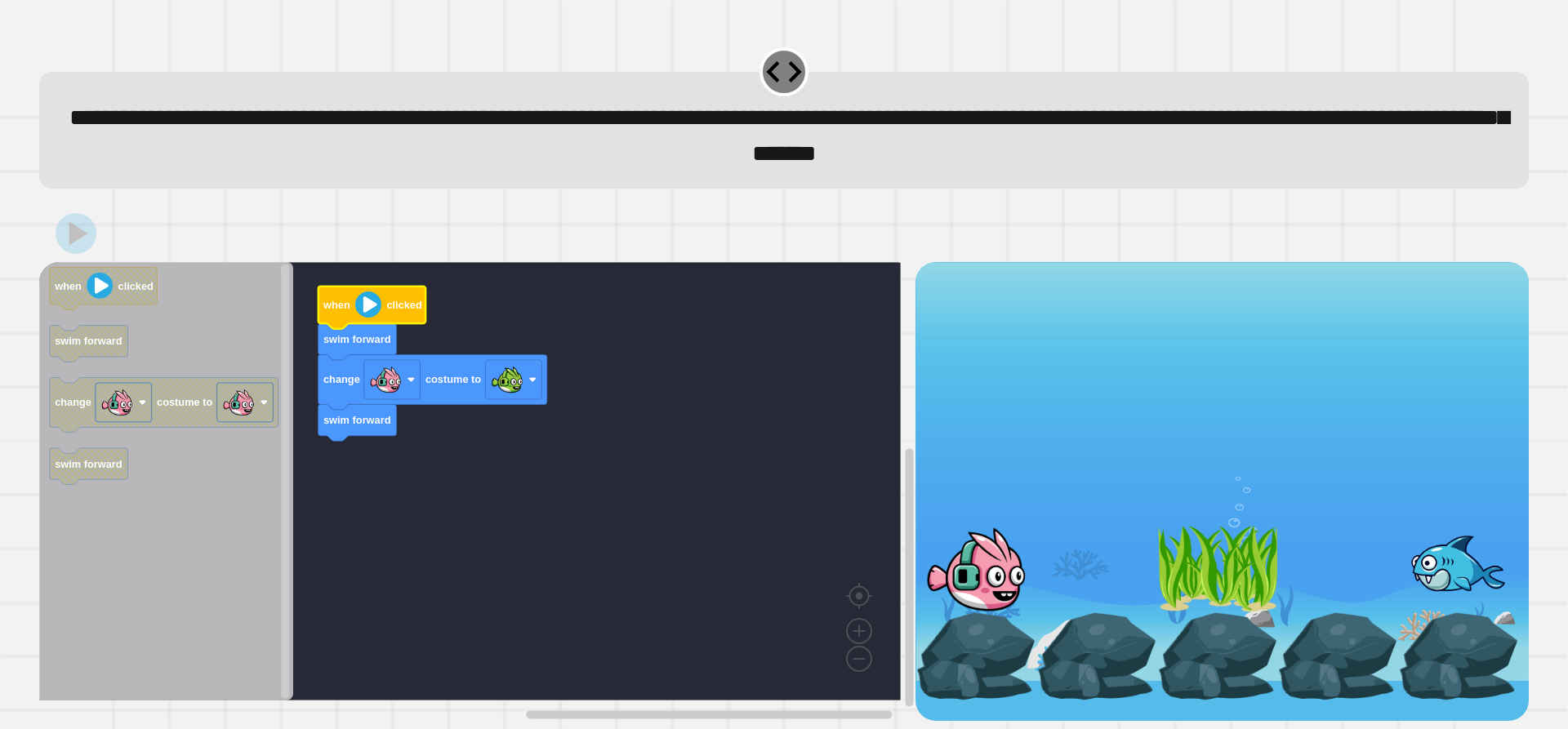
click at [375, 313] on image "Blockly Workspace" at bounding box center [368, 304] width 26 height 26
click at [369, 311] on image "Blockly Workspace" at bounding box center [368, 304] width 26 height 26
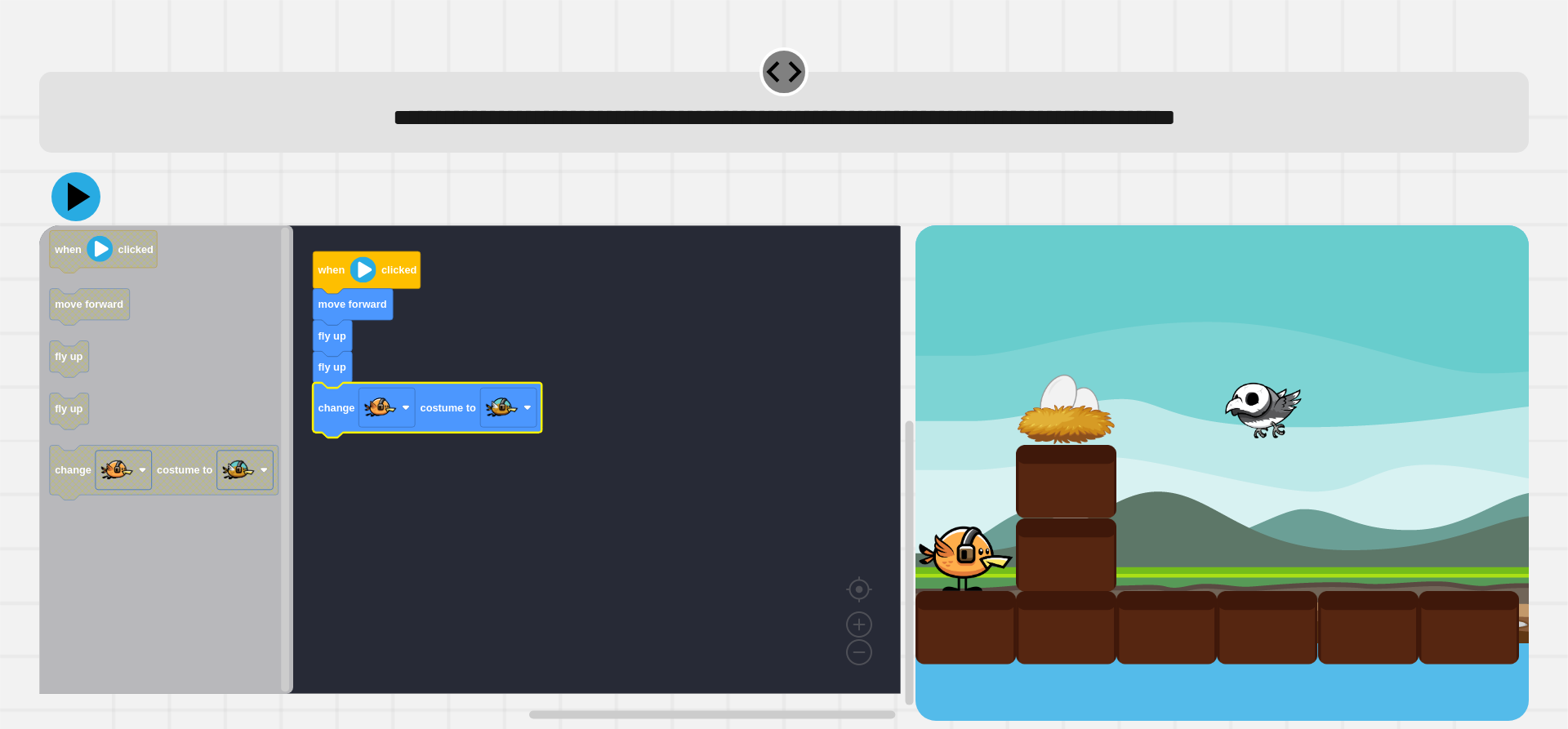
click at [75, 207] on icon at bounding box center [79, 197] width 23 height 29
click at [366, 275] on image "Blockly Workspace" at bounding box center [363, 269] width 26 height 26
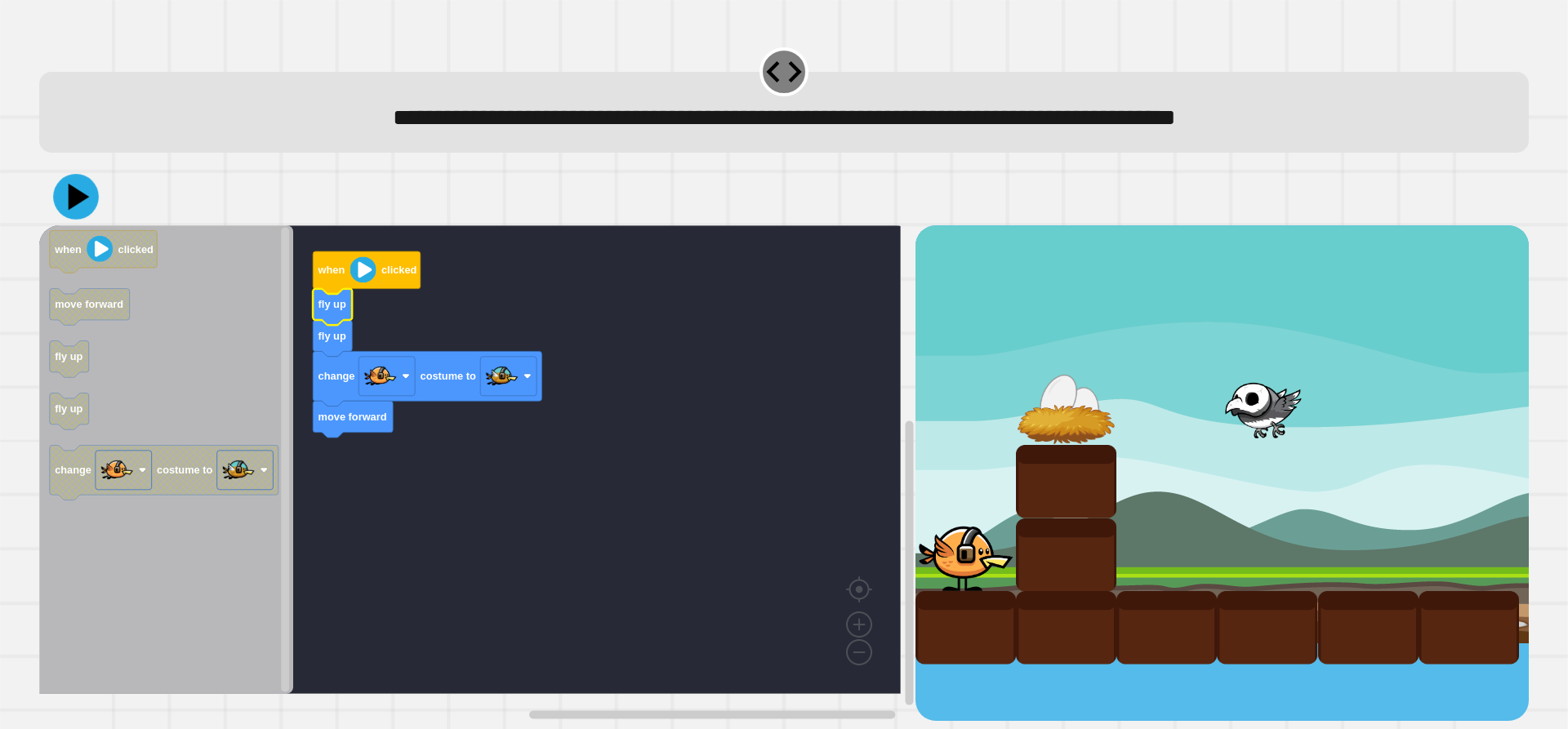
click at [76, 206] on icon at bounding box center [79, 197] width 21 height 27
click at [368, 279] on image "Blockly Workspace" at bounding box center [363, 269] width 26 height 26
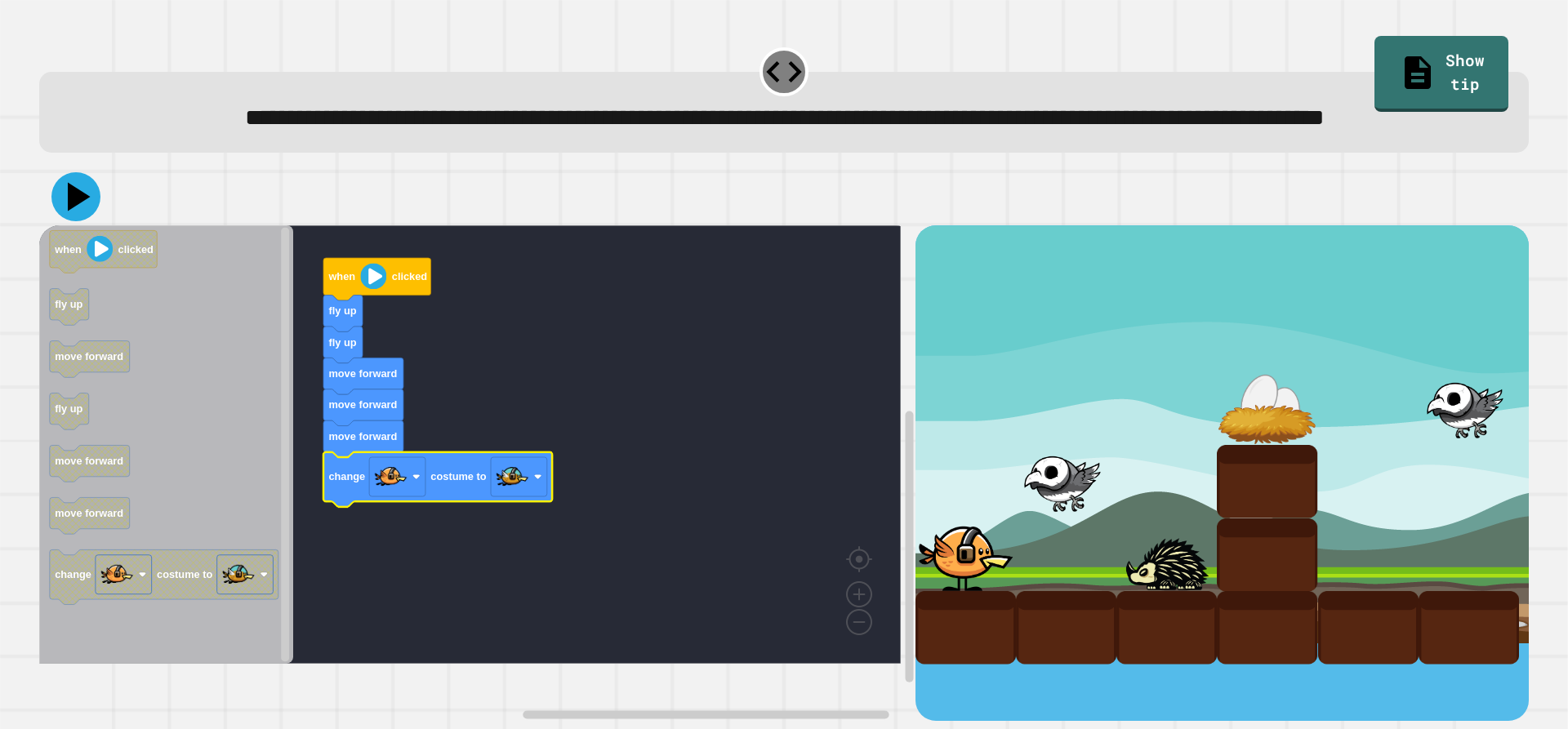
drag, startPoint x: 67, startPoint y: 242, endPoint x: 248, endPoint y: 287, distance: 186.5
click at [68, 221] on icon at bounding box center [76, 197] width 49 height 49
click at [369, 290] on image "Blockly Workspace" at bounding box center [373, 276] width 26 height 26
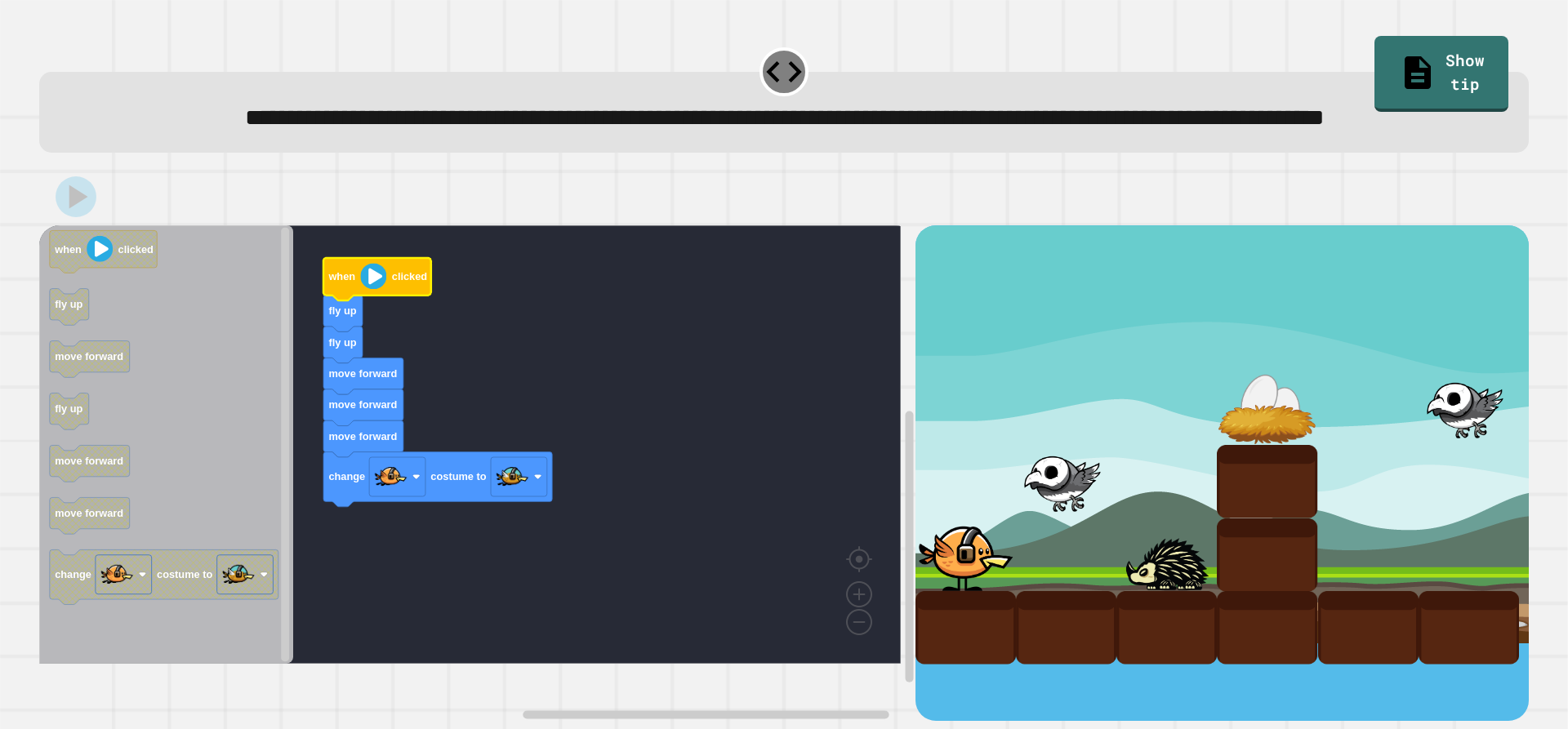
click at [372, 290] on image "Blockly Workspace" at bounding box center [373, 276] width 26 height 26
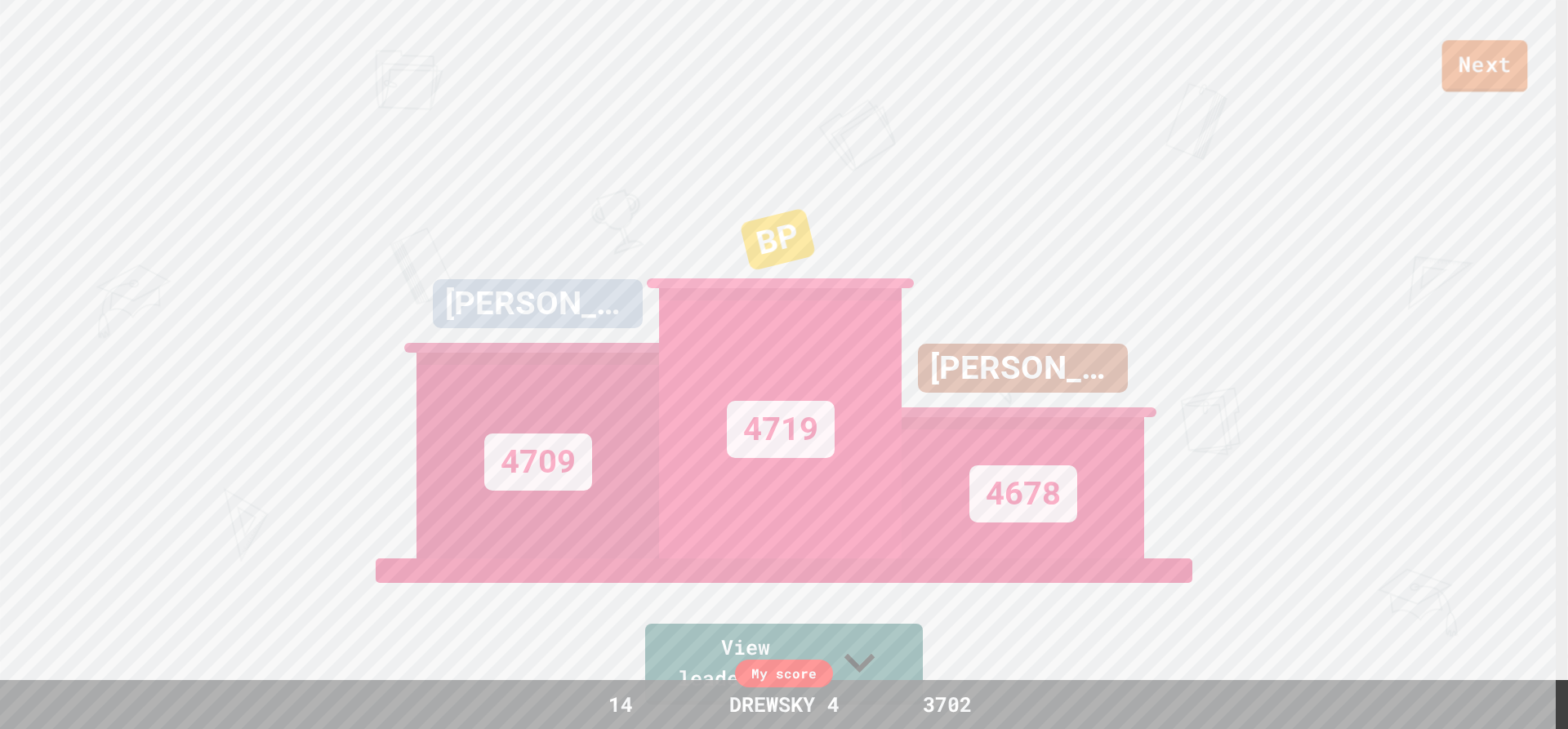
click at [1475, 84] on link "Next" at bounding box center [1485, 66] width 85 height 52
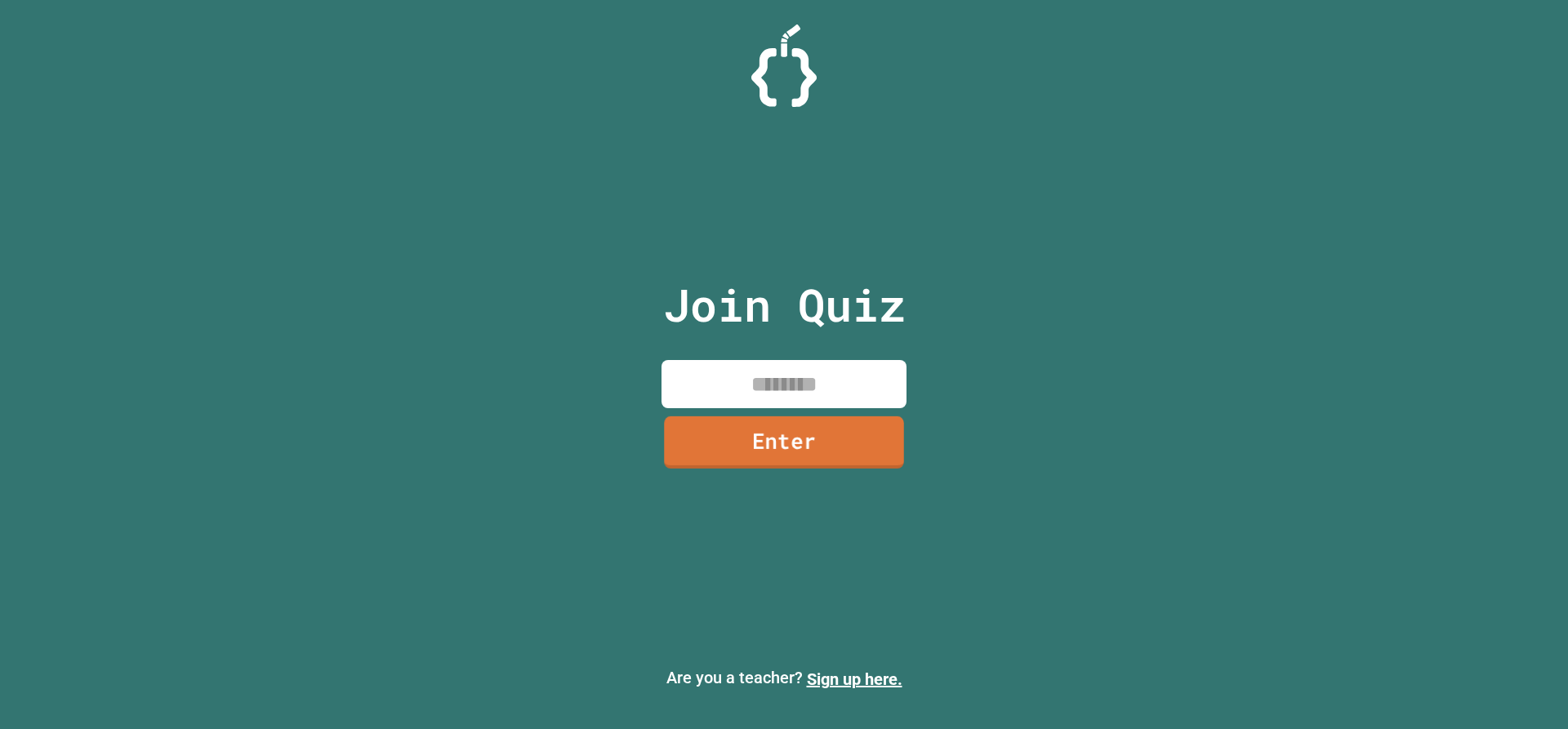
click at [860, 374] on input at bounding box center [784, 384] width 245 height 48
